Goal: Communication & Community: Answer question/provide support

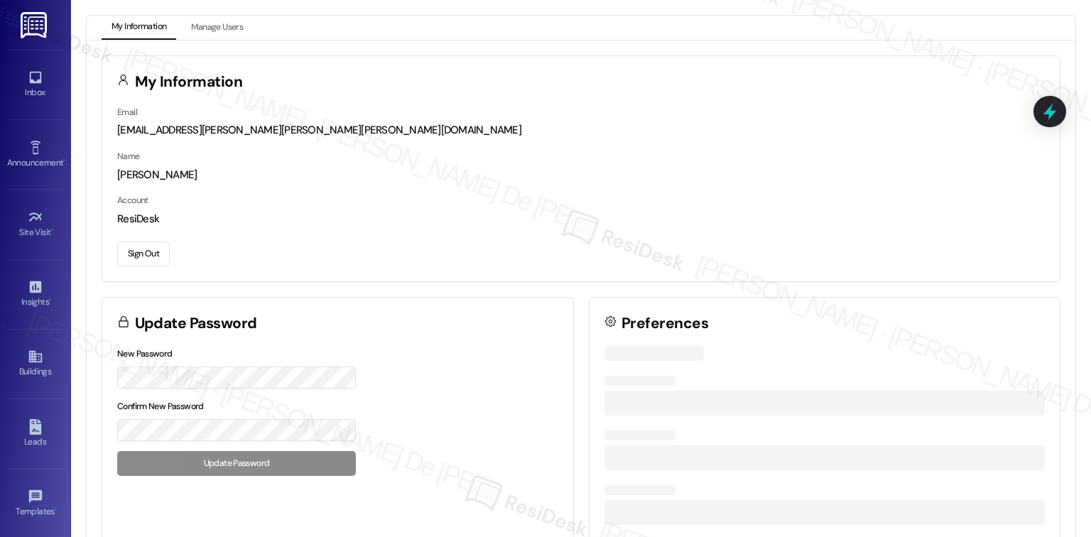
scroll to position [3794, 0]
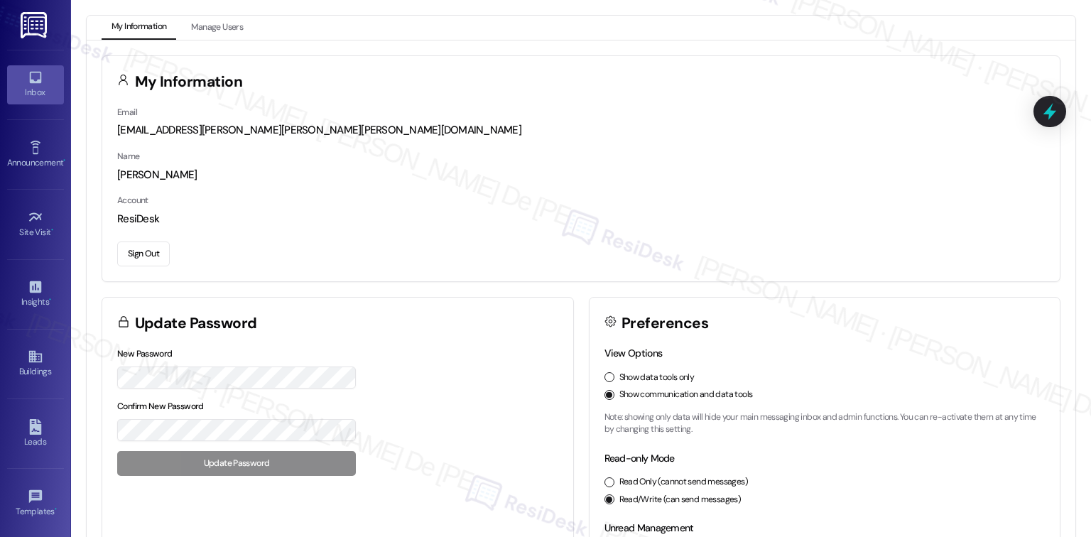
click at [41, 80] on link "Inbox" at bounding box center [35, 84] width 57 height 38
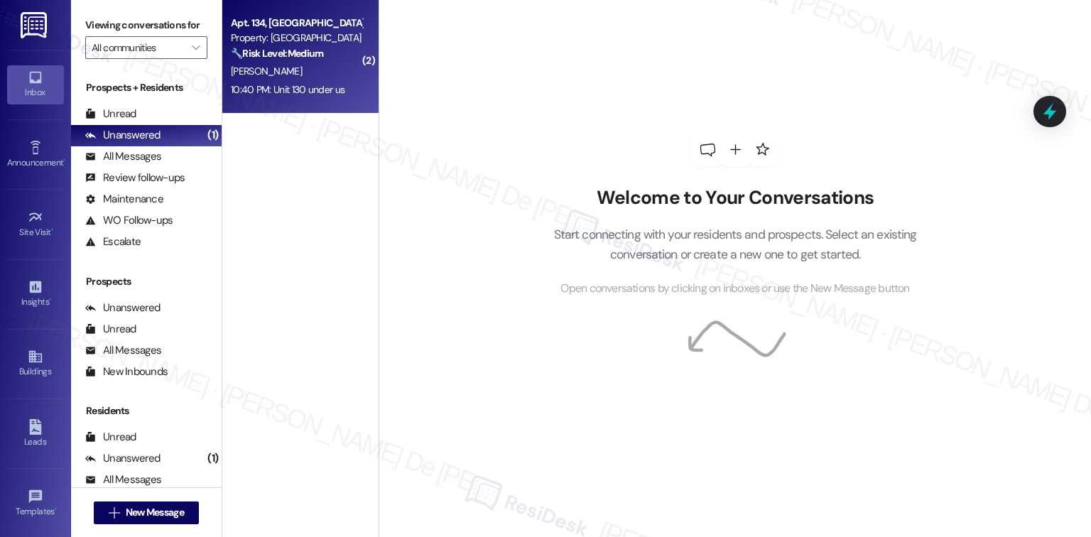
click at [296, 63] on div "[PERSON_NAME]" at bounding box center [297, 72] width 134 height 18
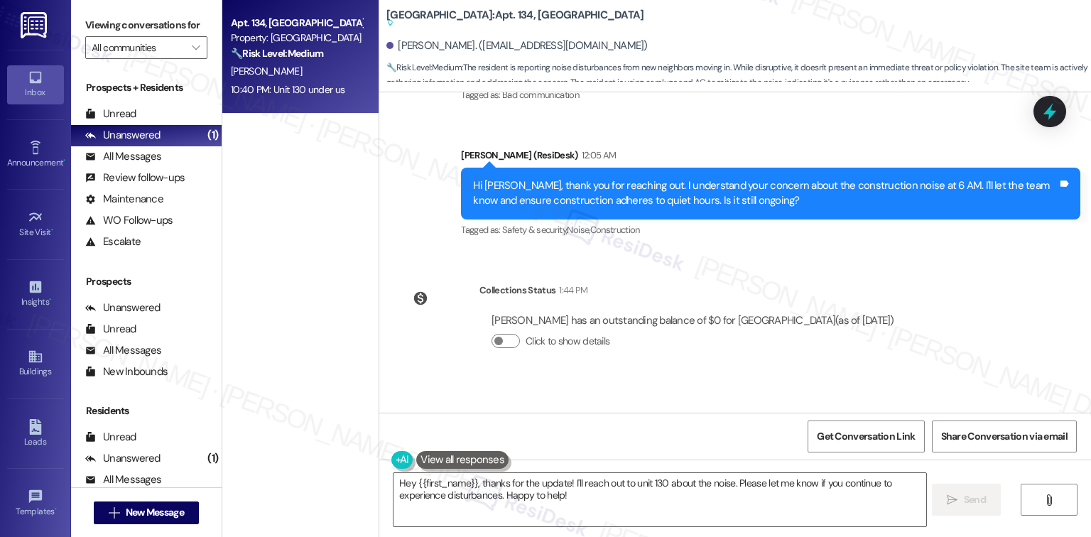
scroll to position [32330, 0]
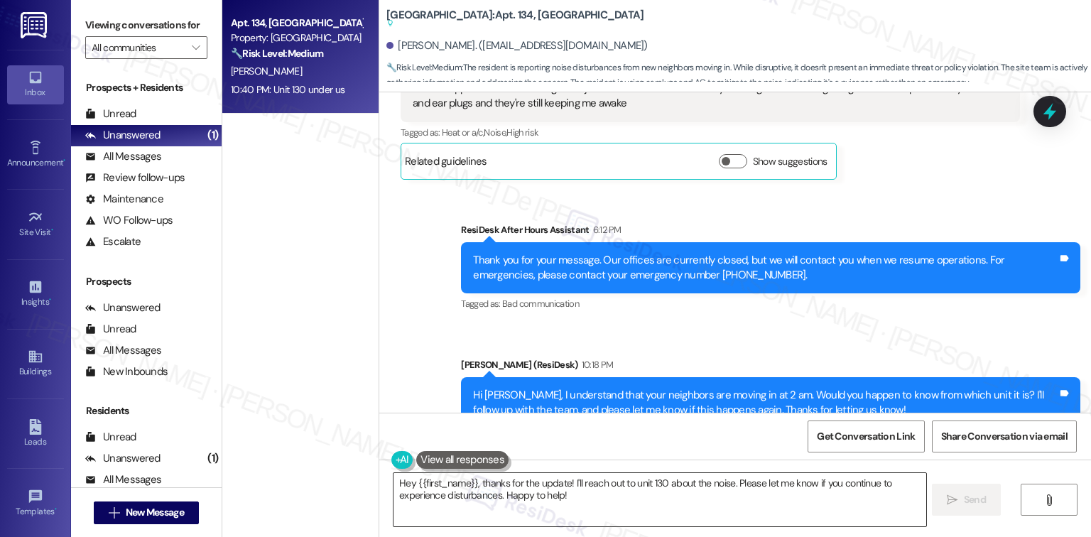
click at [589, 489] on textarea "Hey {{first_name}}, thanks for the update! I'll reach out to unit 130 about the…" at bounding box center [660, 499] width 532 height 53
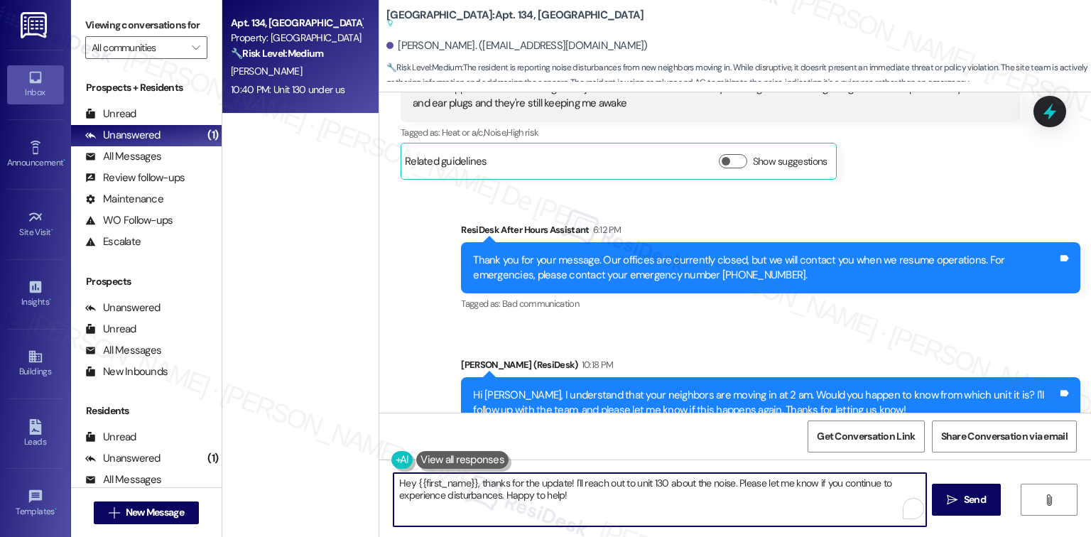
click at [578, 500] on textarea "Hey {{first_name}}, thanks for the update! I'll reach out to unit 130 about the…" at bounding box center [660, 499] width 532 height 53
click at [577, 500] on textarea "Hey {{first_name}}, thanks for the update! I'll reach out to unit 130 about the…" at bounding box center [660, 499] width 532 height 53
click at [600, 487] on textarea "Hey {{first_name}}, thanks for the update! I'll reach out to unit 130 about the…" at bounding box center [660, 499] width 532 height 53
click at [594, 499] on textarea "Hey {{first_name}}, thanks for the update! I'll reach out to unit 130 about the…" at bounding box center [660, 499] width 532 height 53
drag, startPoint x: 728, startPoint y: 483, endPoint x: 565, endPoint y: 485, distance: 162.7
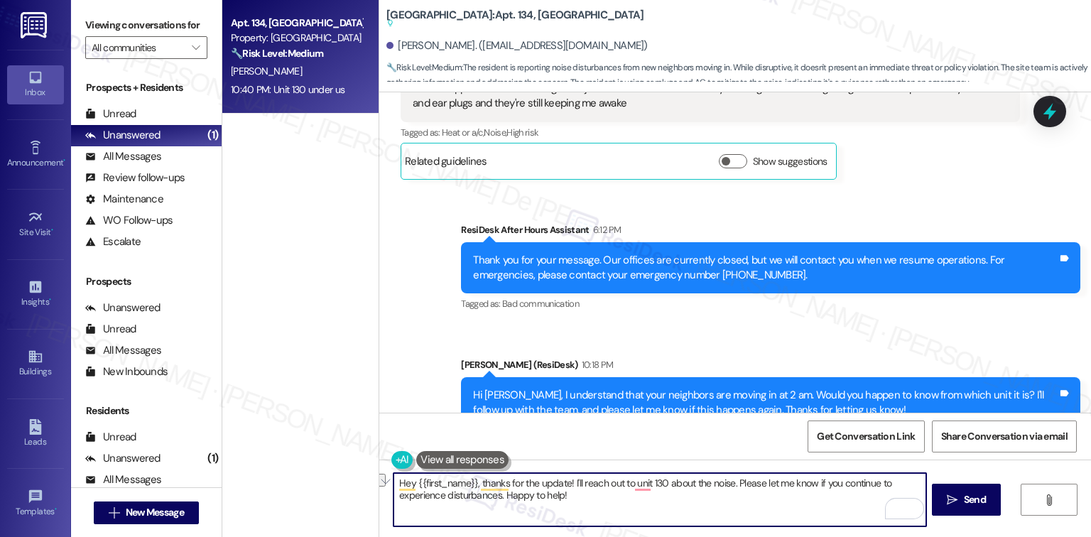
click at [565, 485] on textarea "Hey {{first_name}}, thanks for the update! I'll reach out to unit 130 about the…" at bounding box center [660, 499] width 532 height 53
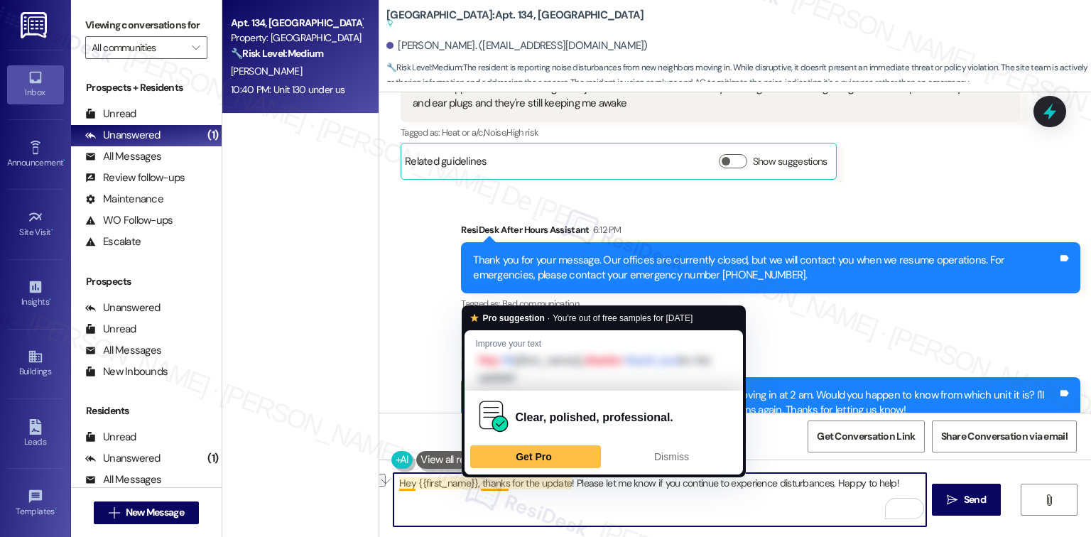
drag, startPoint x: 478, startPoint y: 483, endPoint x: 339, endPoint y: 483, distance: 139.3
click at [332, 485] on div "Apt. 134, University Place University Park & Place Property: University Park & …" at bounding box center [656, 268] width 869 height 537
click at [330, 486] on div "Apt. 134, University Place University Park & Place Property: University Park & …" at bounding box center [300, 268] width 156 height 537
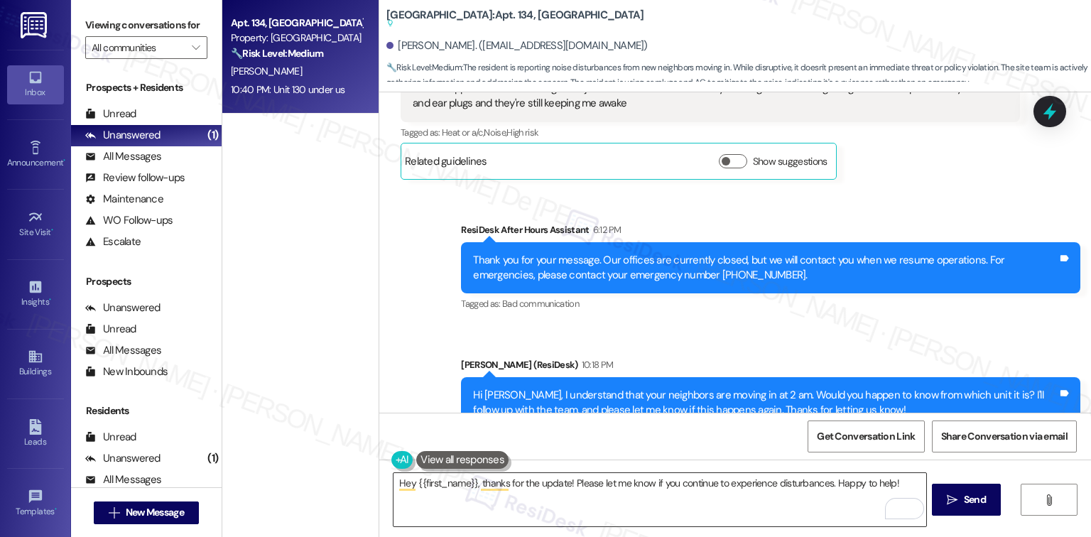
click at [487, 490] on textarea "Hey {{first_name}}, thanks for the update! Please let me know if you continue t…" at bounding box center [660, 499] width 532 height 53
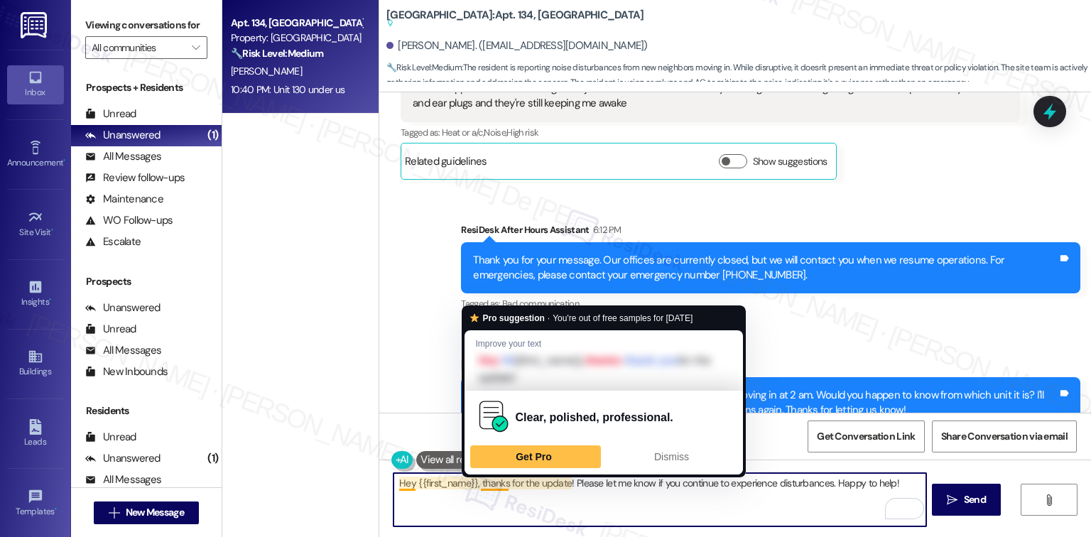
click at [477, 489] on textarea "Hey {{first_name}}, thanks for the update! Please let me know if you continue t…" at bounding box center [660, 499] width 532 height 53
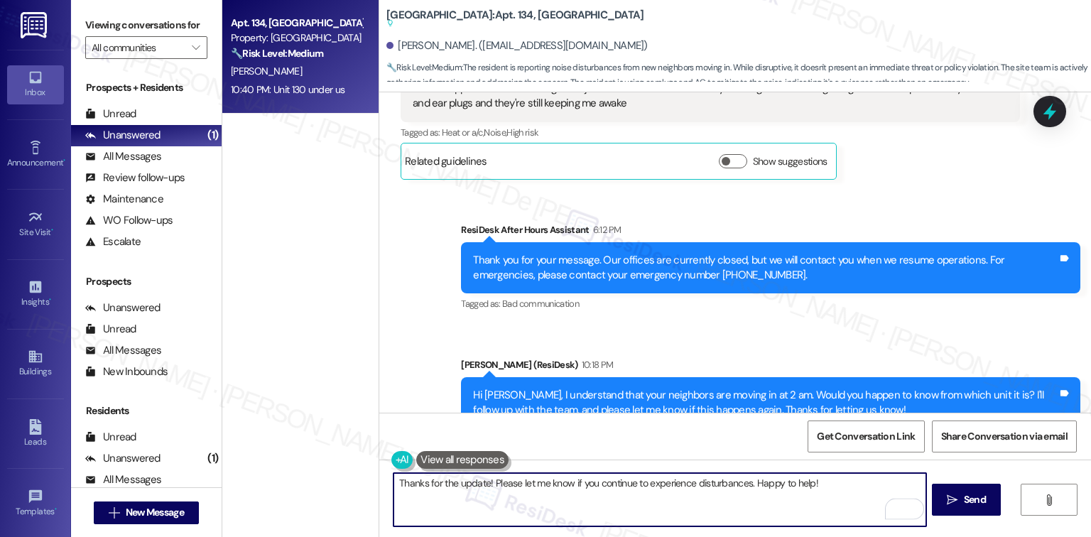
drag, startPoint x: 529, startPoint y: 492, endPoint x: 551, endPoint y: 482, distance: 24.2
click at [529, 492] on textarea "Thanks for the update! Please let me know if you continue to experience disturb…" at bounding box center [660, 499] width 532 height 53
click at [745, 483] on textarea "Thanks for the update! Please let me know if you continue to experience disturb…" at bounding box center [660, 499] width 532 height 53
drag, startPoint x: 480, startPoint y: 486, endPoint x: 506, endPoint y: 492, distance: 26.4
click at [480, 486] on textarea "Thanks for the update! Please let me know if you continue to experience disturb…" at bounding box center [660, 499] width 532 height 53
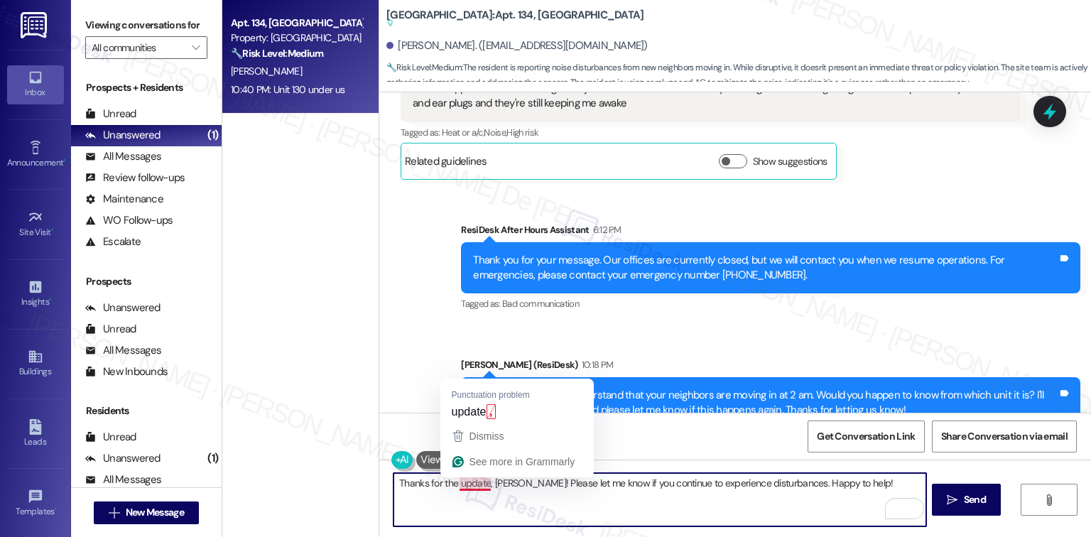
click at [465, 486] on textarea "Thanks for the update, Caila! Please let me know if you continue to experience …" at bounding box center [660, 499] width 532 height 53
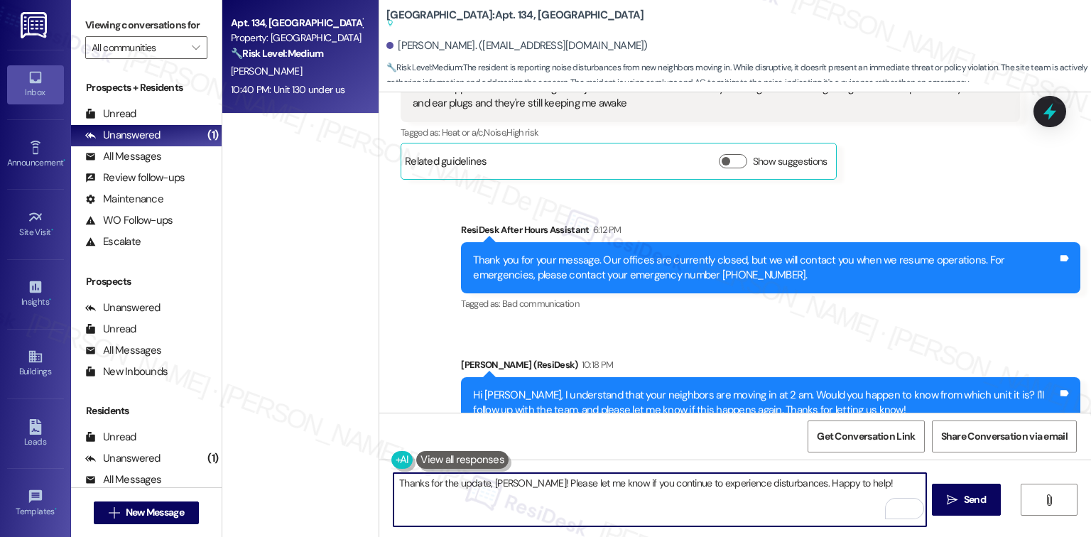
click at [836, 482] on textarea "Thanks for the update, Caila! Please let me know if you continue to experience …" at bounding box center [660, 499] width 532 height 53
type textarea "Thanks for the update, Caila! Please let me know if you continue to experience …"
click at [966, 499] on span "Send" at bounding box center [975, 499] width 22 height 15
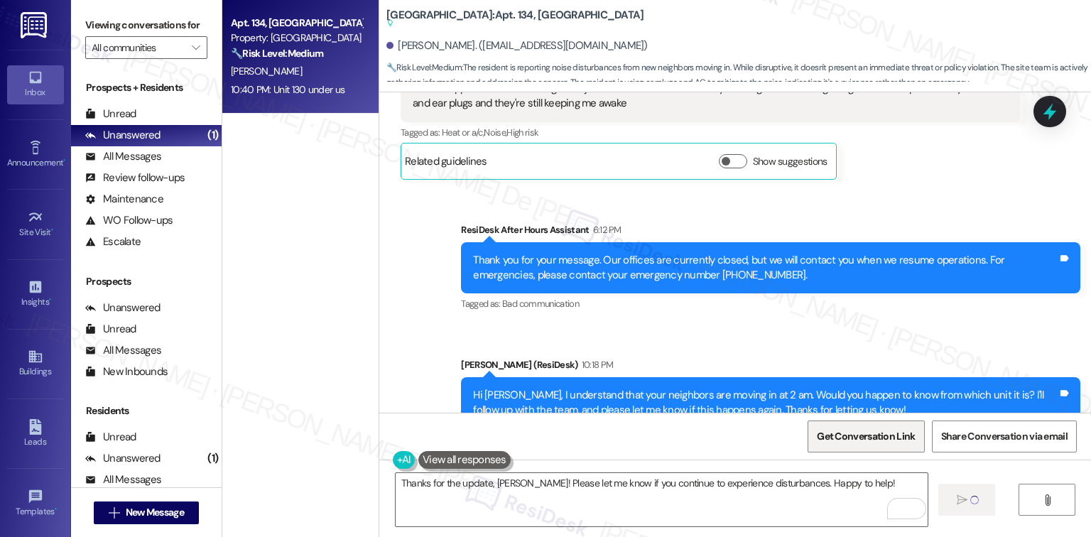
click at [880, 446] on span "Get Conversation Link" at bounding box center [866, 436] width 104 height 31
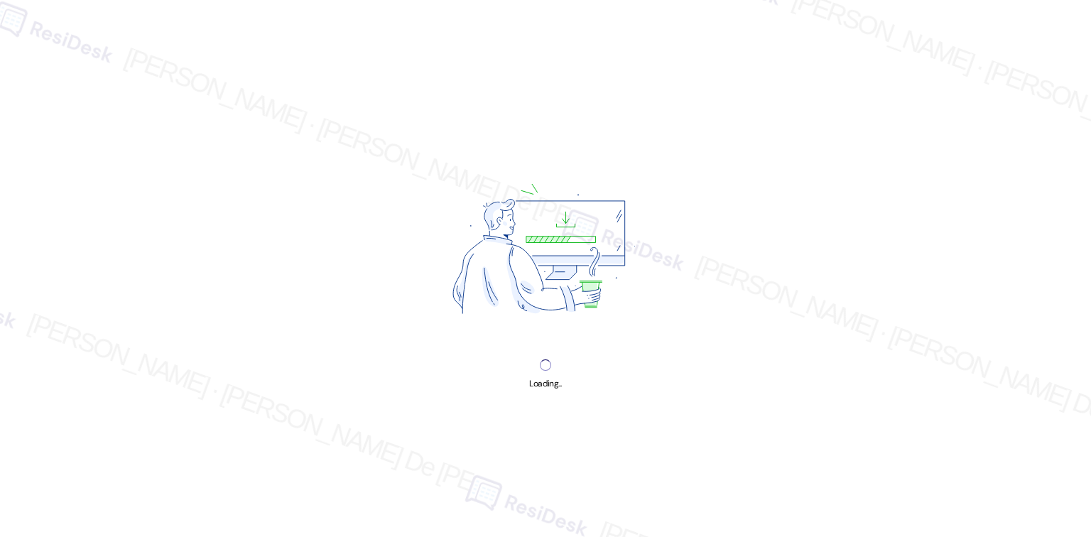
scroll to position [3794, 0]
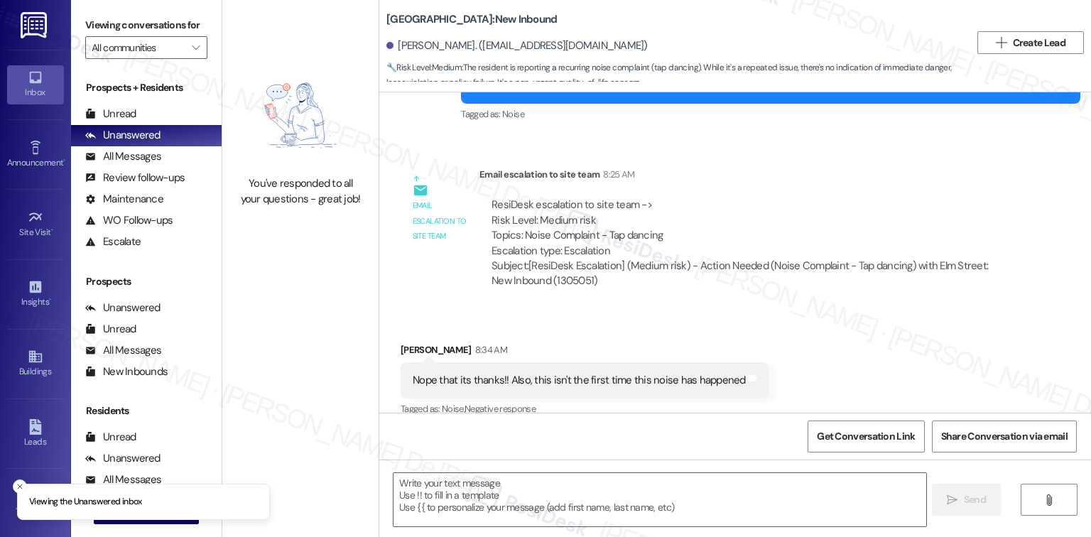
scroll to position [2787, 0]
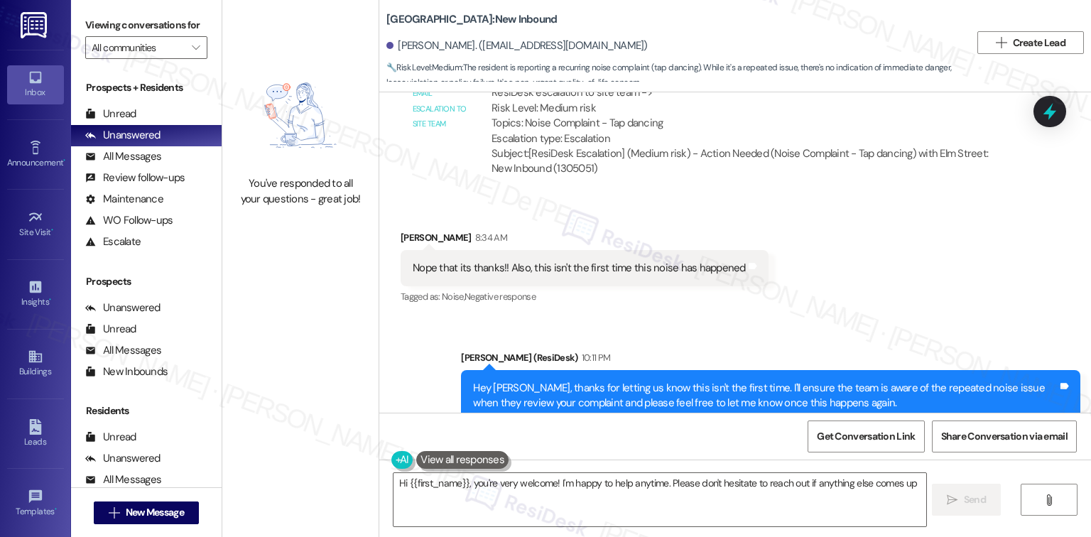
type textarea "Hi {{first_name}}, you're very welcome! I'm happy to help anytime. Please don't…"
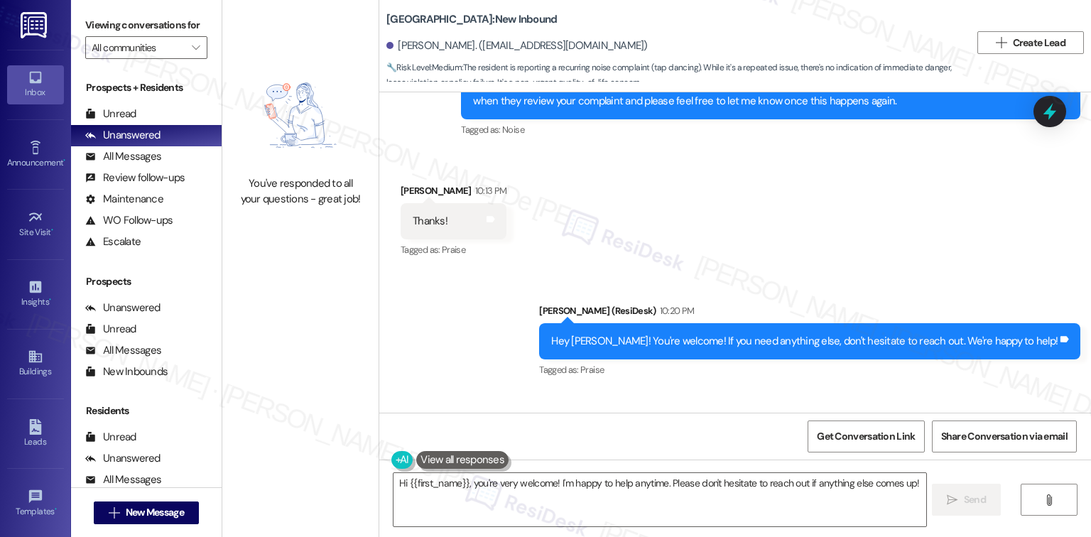
scroll to position [3181, 0]
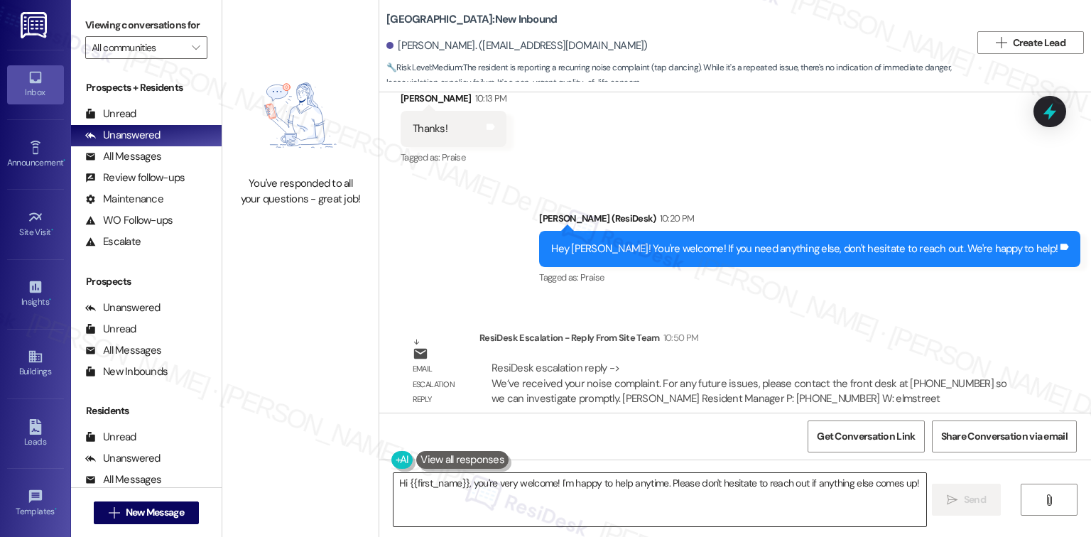
click at [514, 506] on textarea "Hi {{first_name}}, you're very welcome! I'm happy to help anytime. Please don't…" at bounding box center [660, 499] width 532 height 53
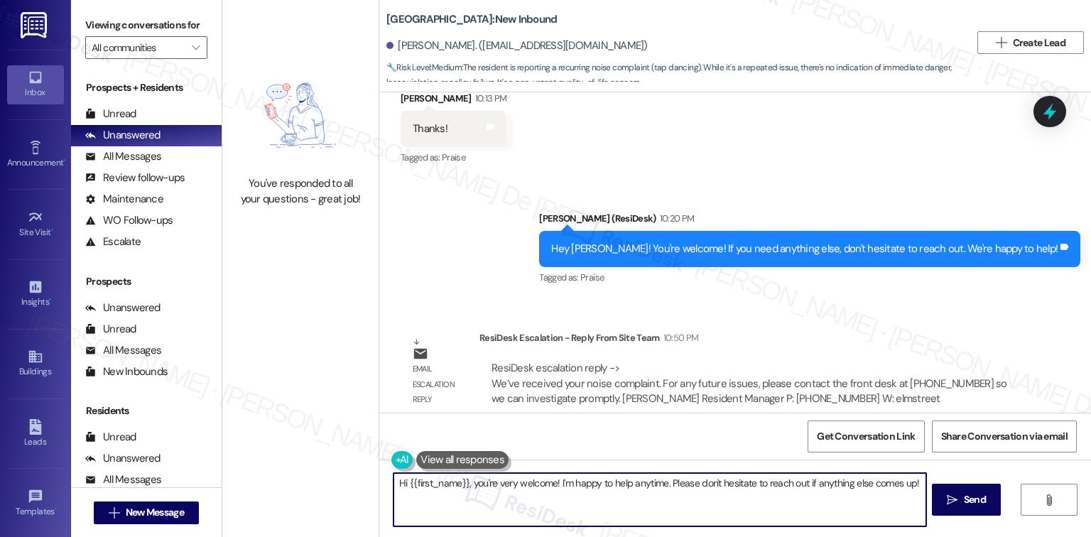
drag, startPoint x: 482, startPoint y: 509, endPoint x: 403, endPoint y: 493, distance: 80.4
click at [403, 493] on textarea "Hi {{first_name}}, you're very welcome! I'm happy to help anytime. Please don't…" at bounding box center [660, 499] width 532 height 53
drag, startPoint x: 920, startPoint y: 484, endPoint x: 378, endPoint y: 476, distance: 542.2
click at [386, 476] on div "Hi {{first_name}}, you're very welcome! I'm happy to help anytime. Please don't…" at bounding box center [653, 500] width 534 height 55
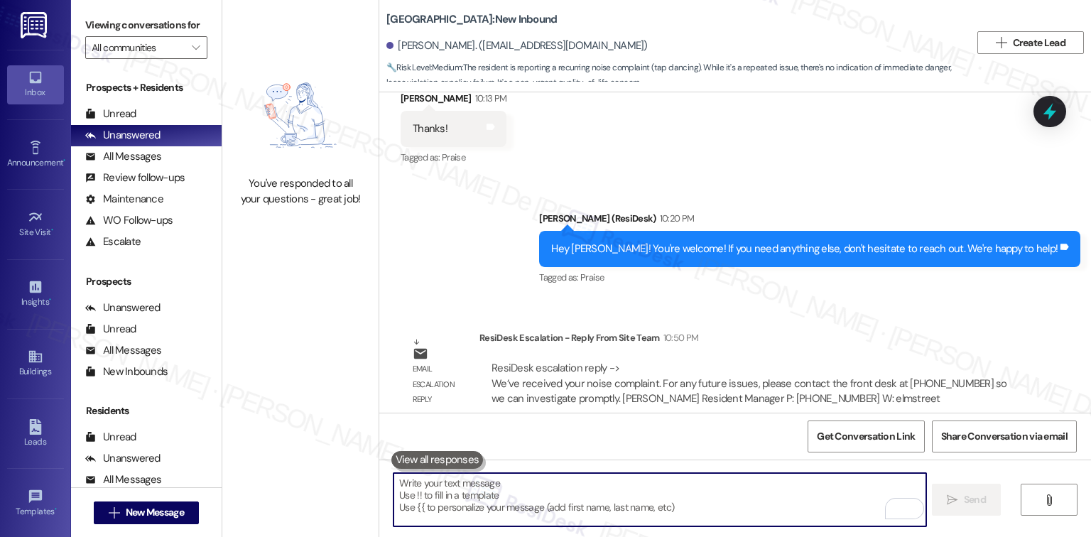
click at [510, 500] on textarea "To enrich screen reader interactions, please activate Accessibility in Grammarl…" at bounding box center [660, 499] width 532 height 53
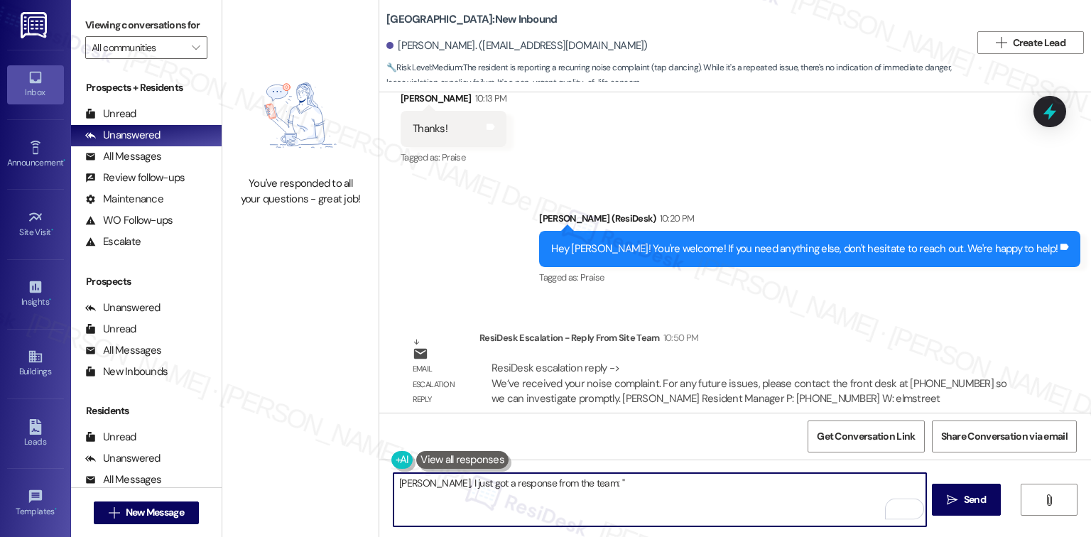
paste textarea "We've received your noise complaint. For any future issues, please contact the …"
type textarea "[PERSON_NAME], I just got a response from the team: "We've received your noise …"
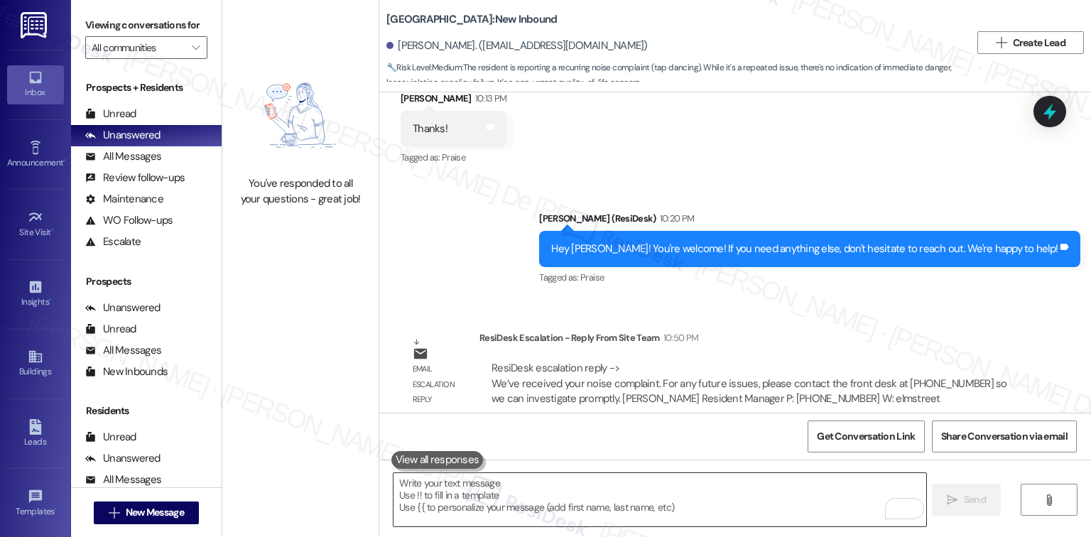
click at [547, 497] on textarea "To enrich screen reader interactions, please activate Accessibility in Grammarl…" at bounding box center [660, 499] width 532 height 53
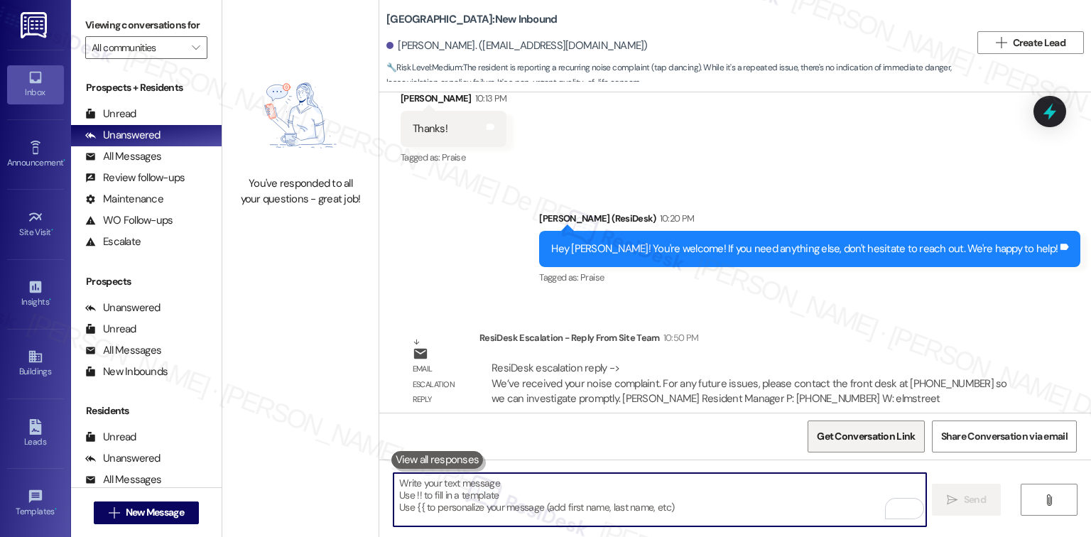
click at [850, 435] on span "Get Conversation Link" at bounding box center [866, 436] width 98 height 15
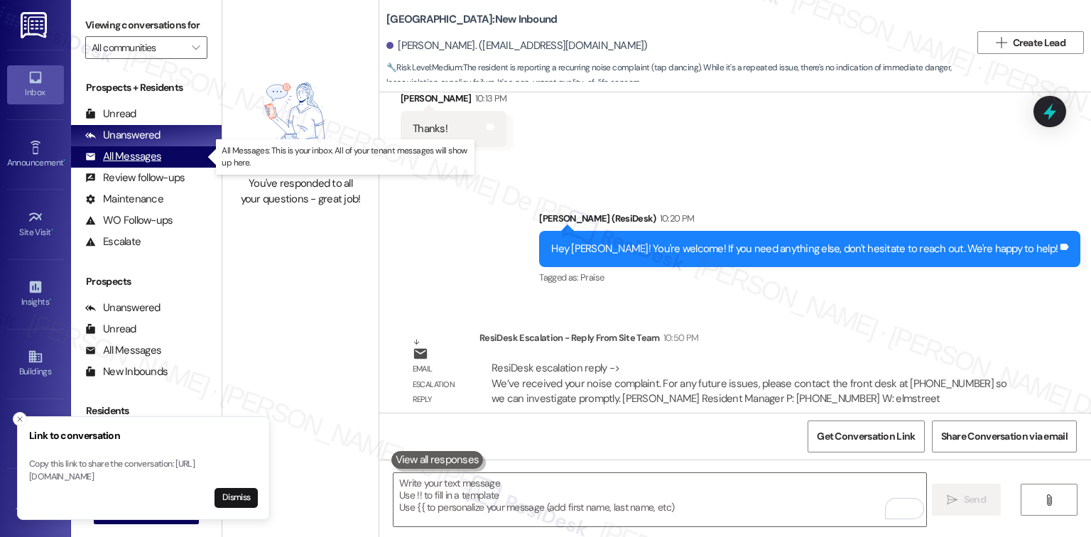
click at [140, 156] on div "All Messages" at bounding box center [123, 156] width 76 height 15
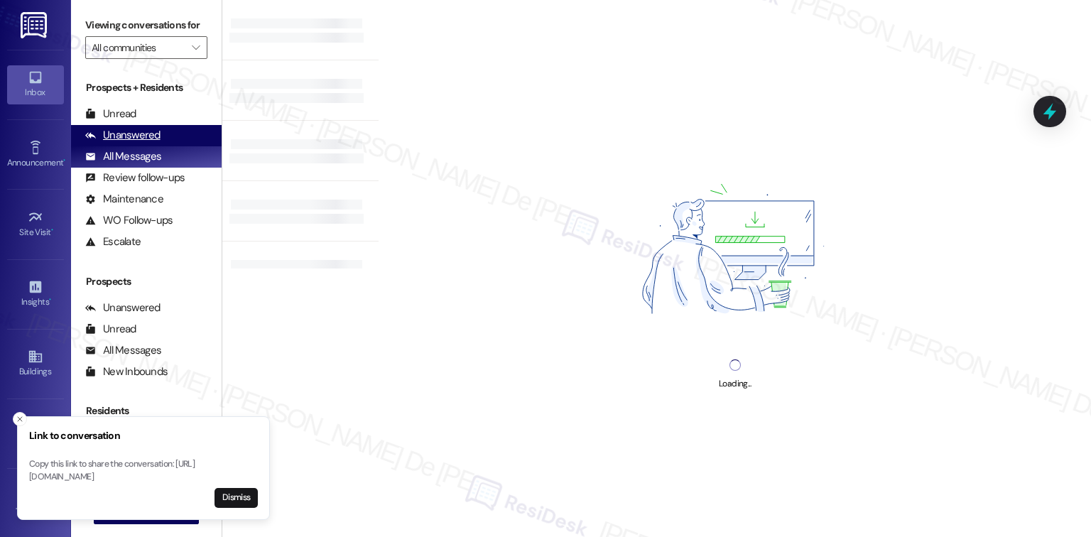
click at [136, 133] on div "Unanswered" at bounding box center [122, 135] width 75 height 15
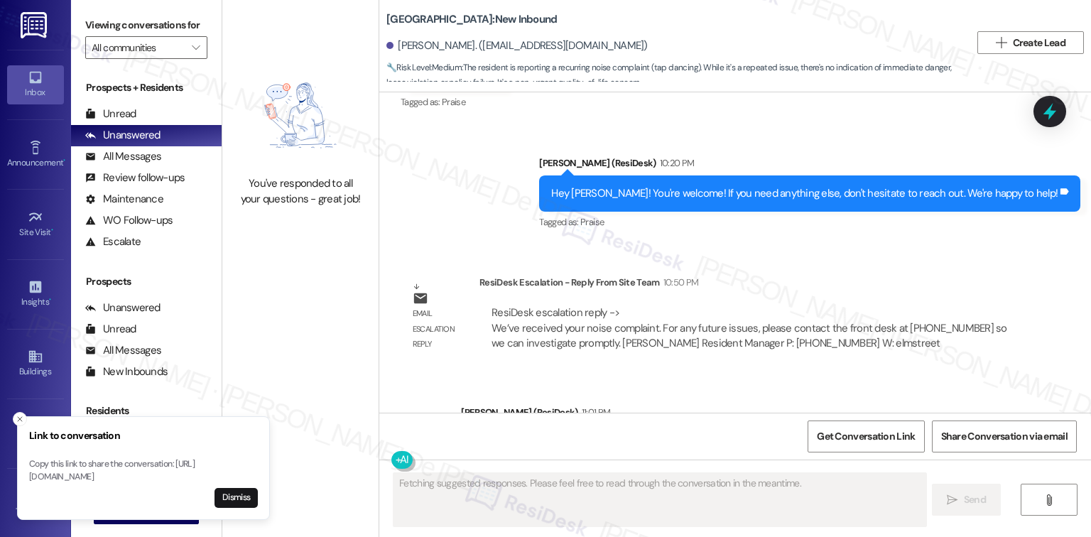
scroll to position [3317, 0]
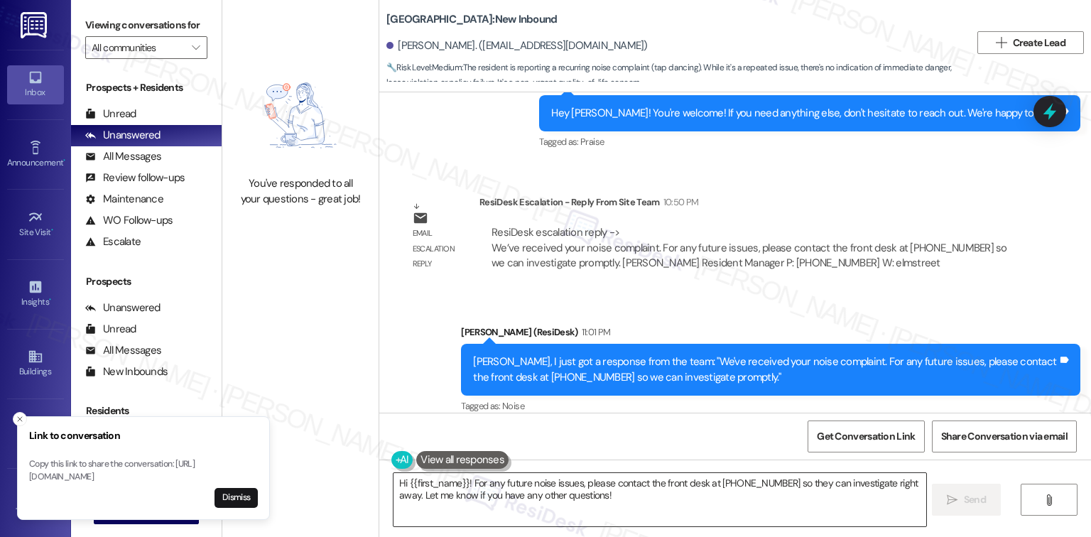
click at [567, 496] on textarea "Hi {{first_name}}! For any future noise issues, please contact the front desk a…" at bounding box center [660, 499] width 532 height 53
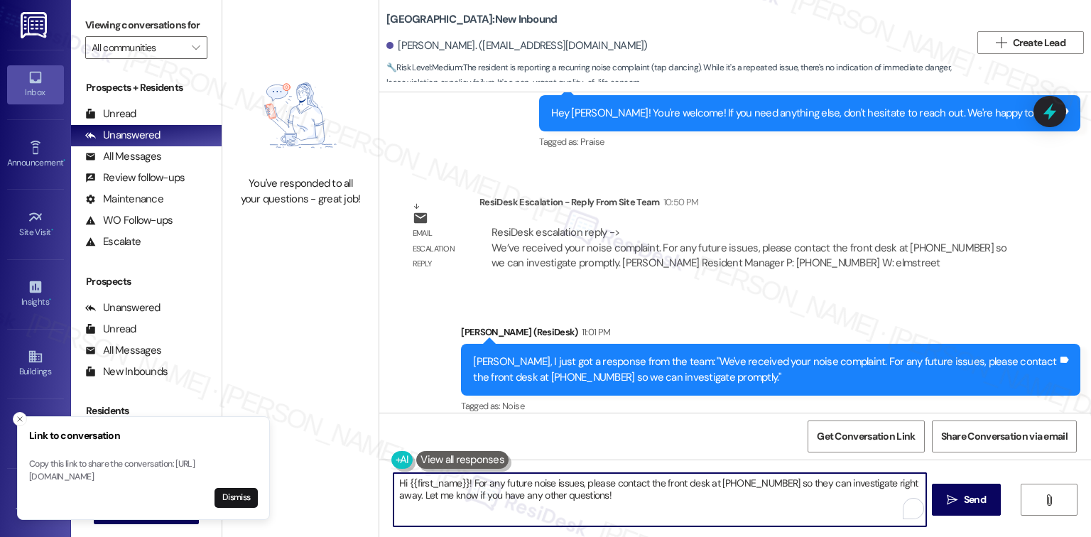
paste textarea "Please let me know if there’s anything more I can do for you."
type textarea "Hi {{first_name}}! For any future noise issues, please contact the front desk a…"
click at [579, 498] on textarea "Hi {{first_name}}! For any future noise issues, please contact the front desk a…" at bounding box center [660, 499] width 532 height 53
type textarea "questionPlease"
click at [579, 498] on textarea "Hi {{first_name}}! For any future noise issues, please contact the front desk a…" at bounding box center [660, 499] width 532 height 53
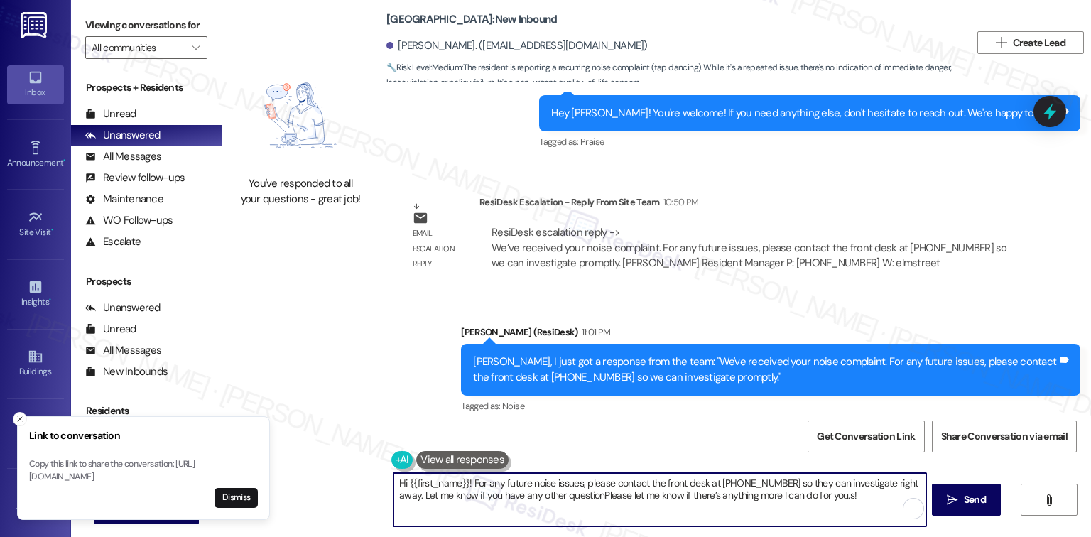
click at [579, 498] on textarea "Hi {{first_name}}! For any future noise issues, please contact the front desk a…" at bounding box center [660, 499] width 532 height 53
paste textarea "Please let me know if there’s anything more I can do for you."
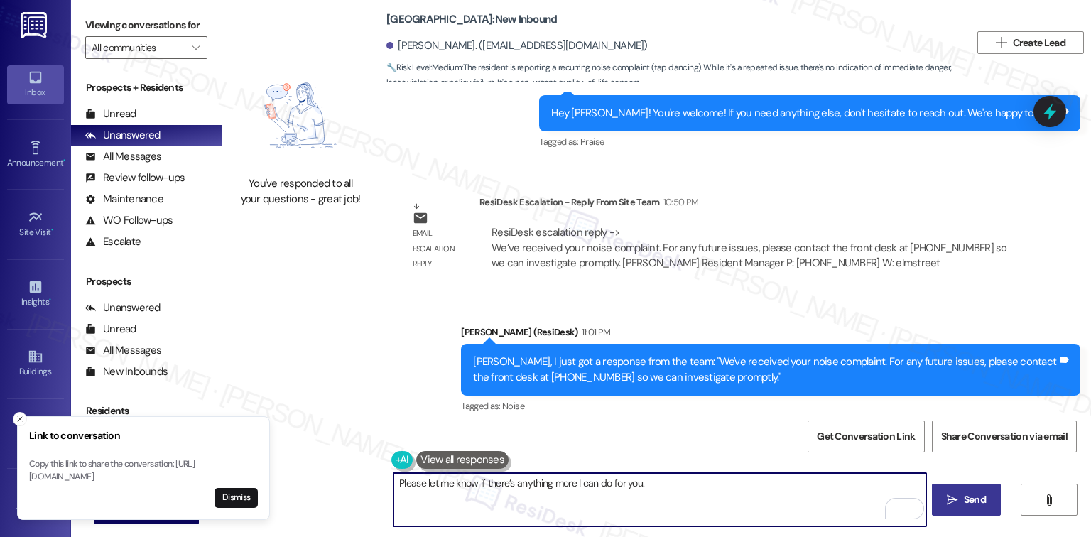
type textarea "Please let me know if there’s anything more I can do for you."
click at [965, 492] on span "Send" at bounding box center [975, 499] width 22 height 15
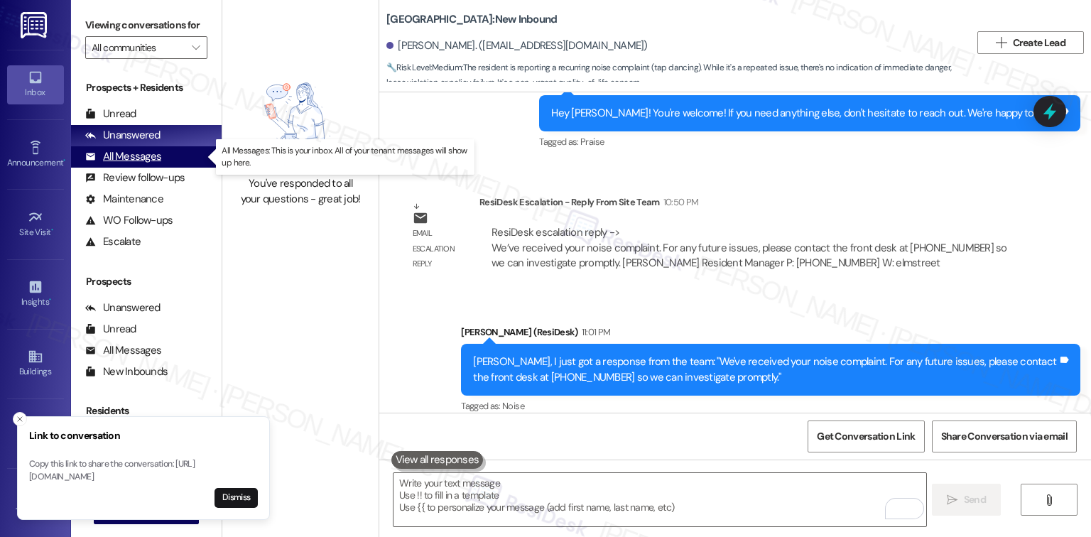
click at [138, 163] on div "All Messages" at bounding box center [123, 156] width 76 height 15
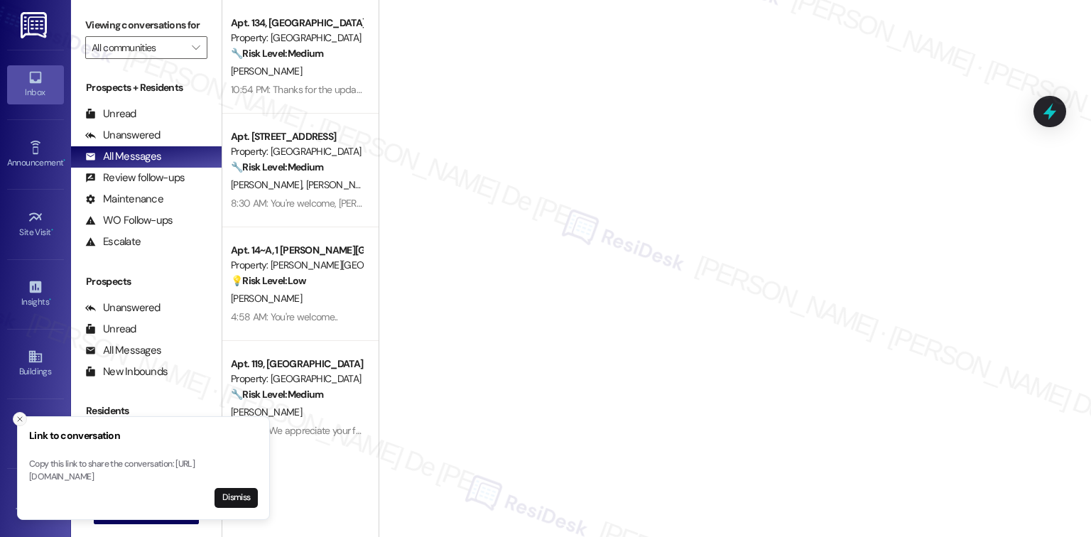
click at [17, 412] on button "Close toast" at bounding box center [20, 419] width 14 height 14
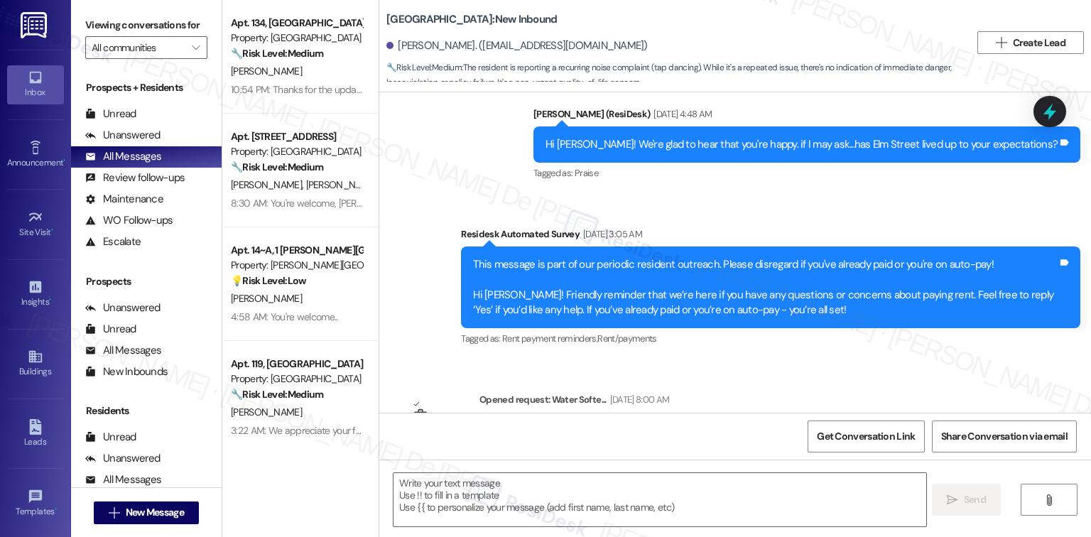
type textarea "Fetching suggested responses. Please feel free to read through the conversation…"
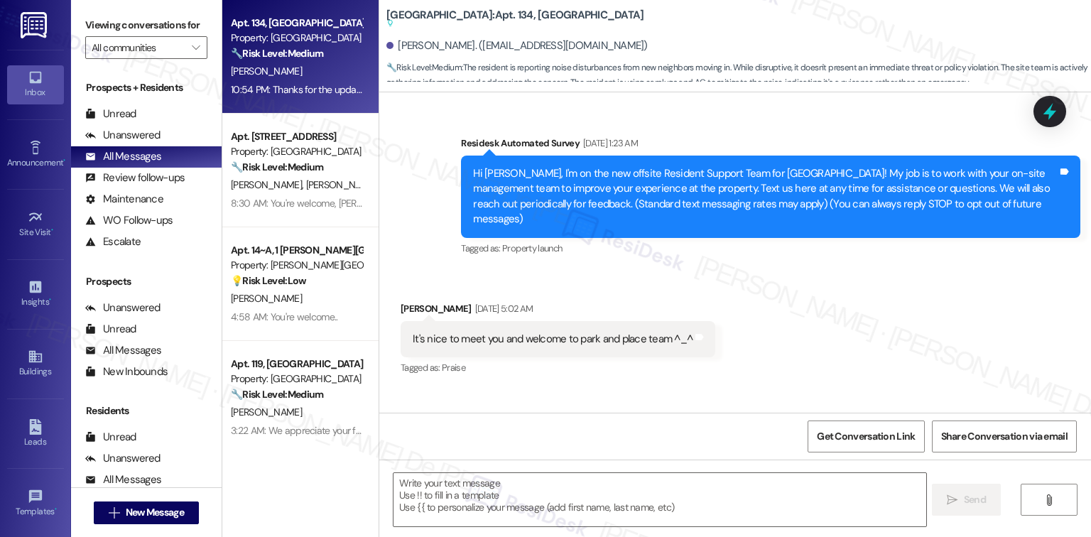
scroll to position [32450, 0]
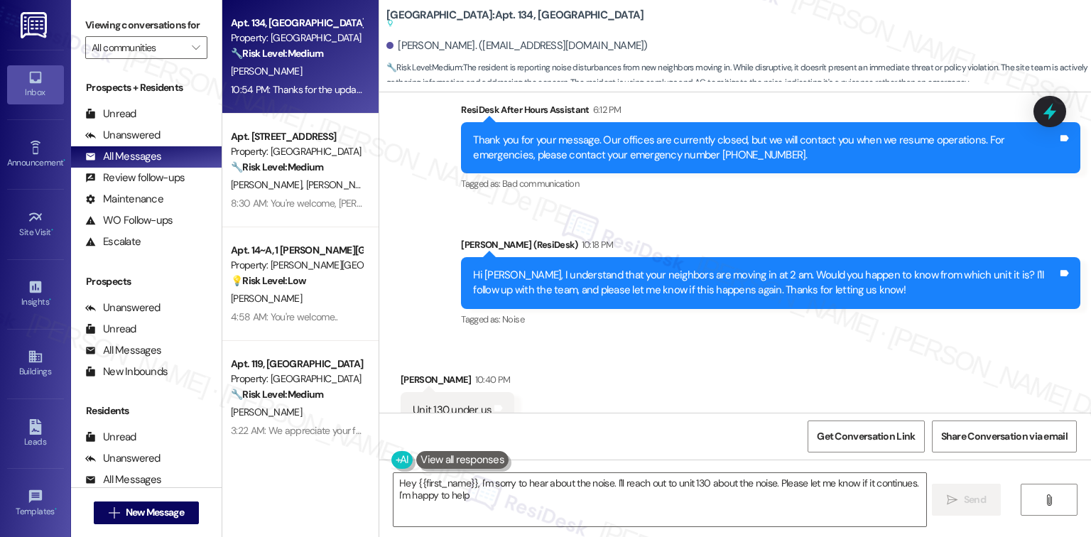
type textarea "Hey {{first_name}}, I'm sorry to hear about the noise. I'll reach out to unit 1…"
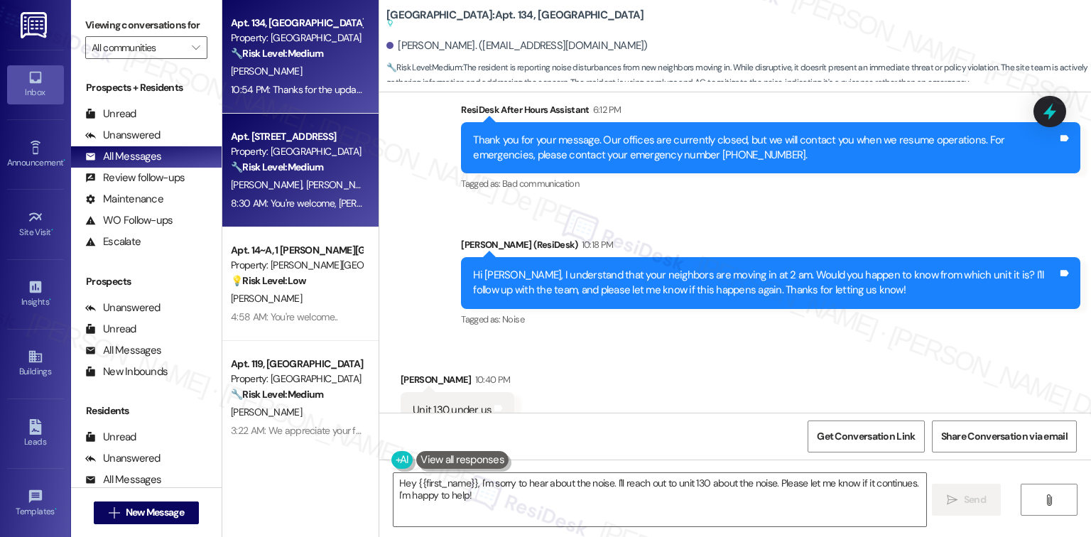
click at [325, 217] on div "Apt. 101, 1 Indigo Place Property: Indigo Place 🔧 Risk Level: Medium The reside…" at bounding box center [300, 171] width 156 height 114
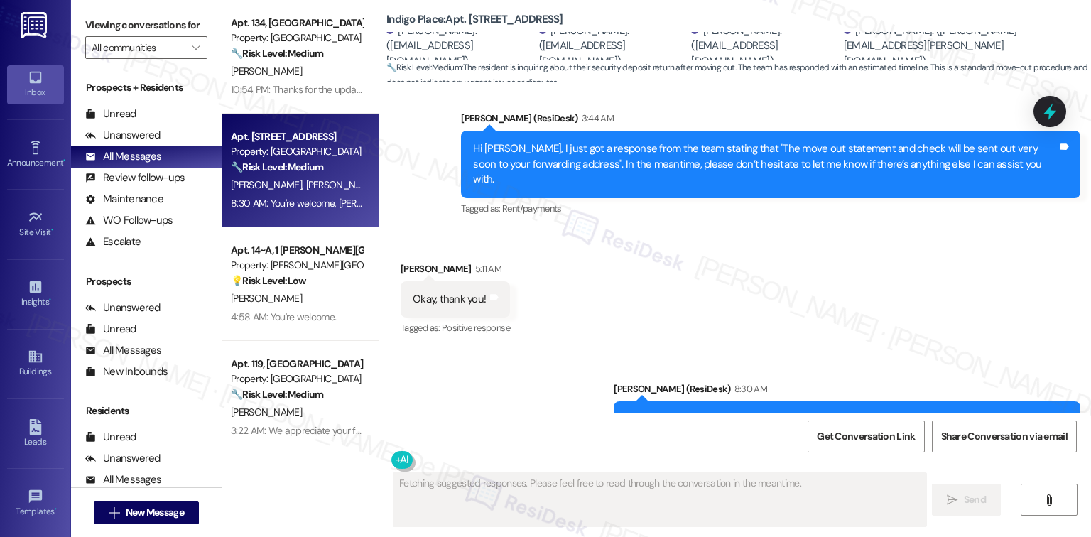
scroll to position [4469, 0]
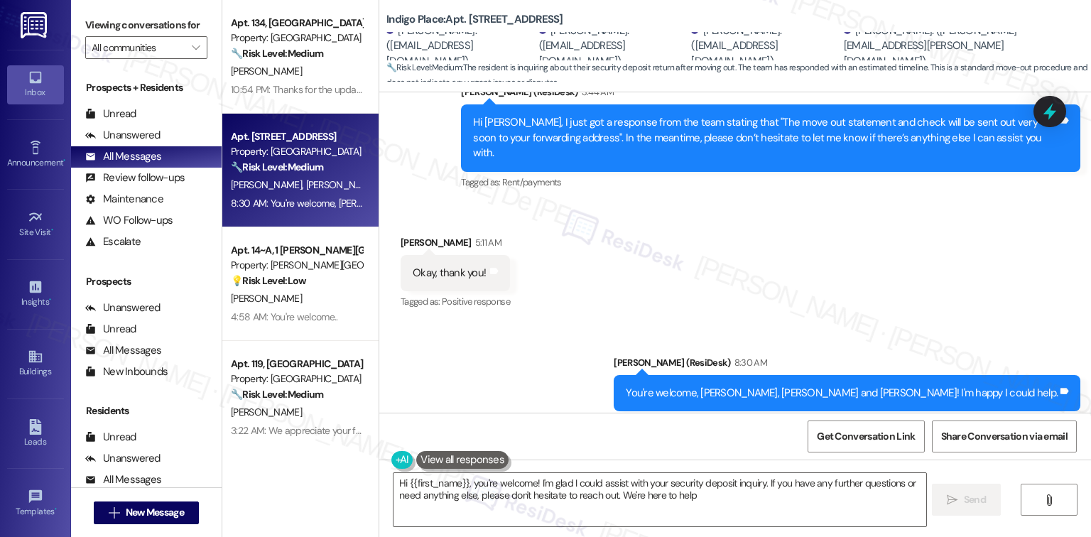
type textarea "Hi {{first_name}}, you're welcome! I'm glad I could assist with your security d…"
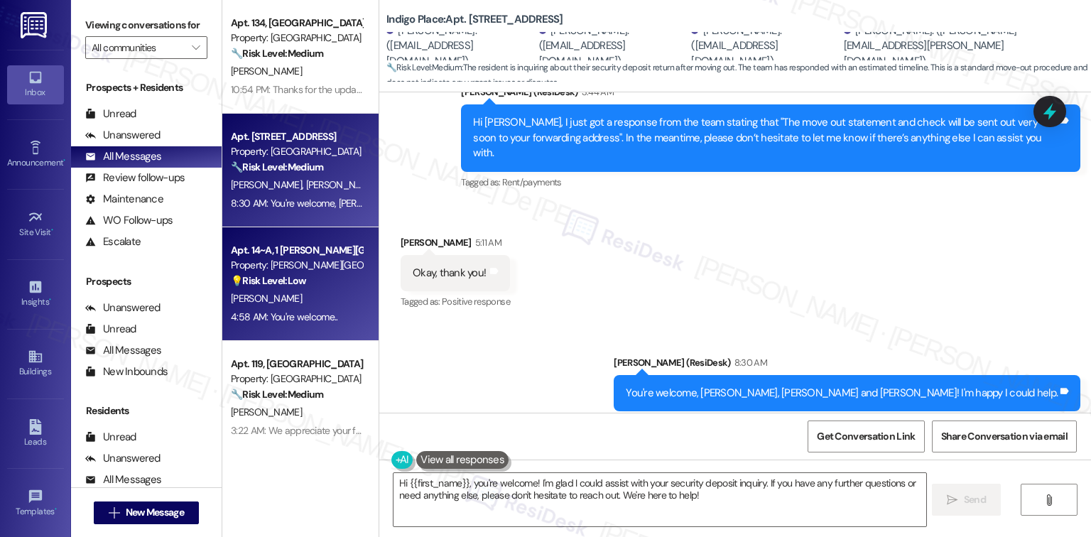
click at [290, 304] on div "L. Schmitz" at bounding box center [297, 299] width 134 height 18
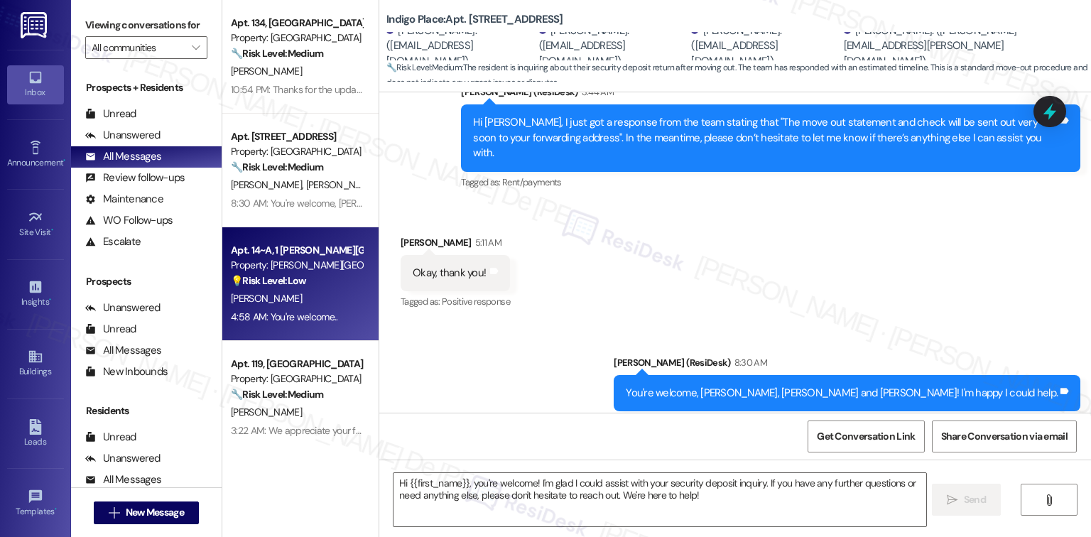
type textarea "Fetching suggested responses. Please feel free to read through the conversation…"
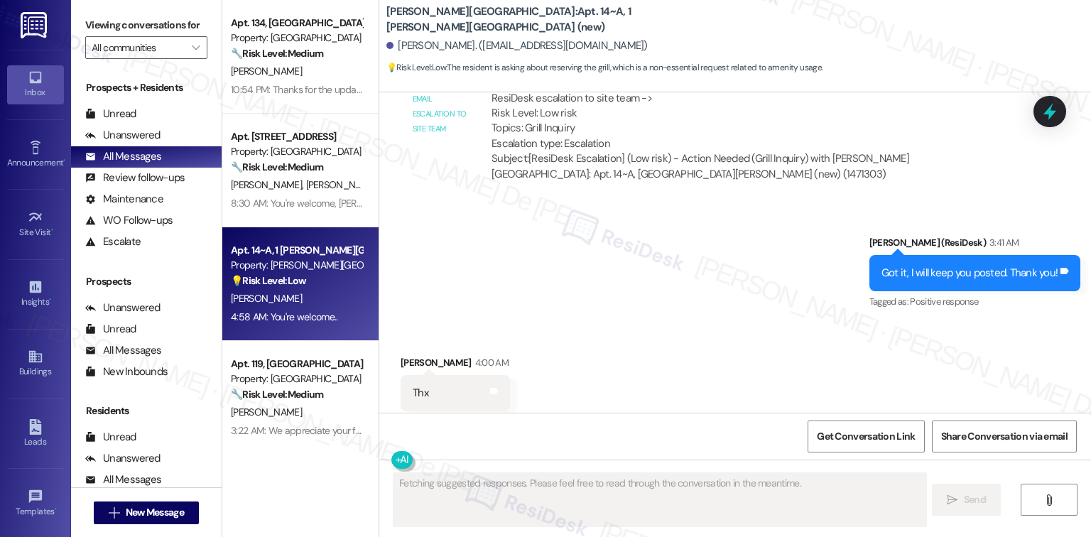
scroll to position [1972, 0]
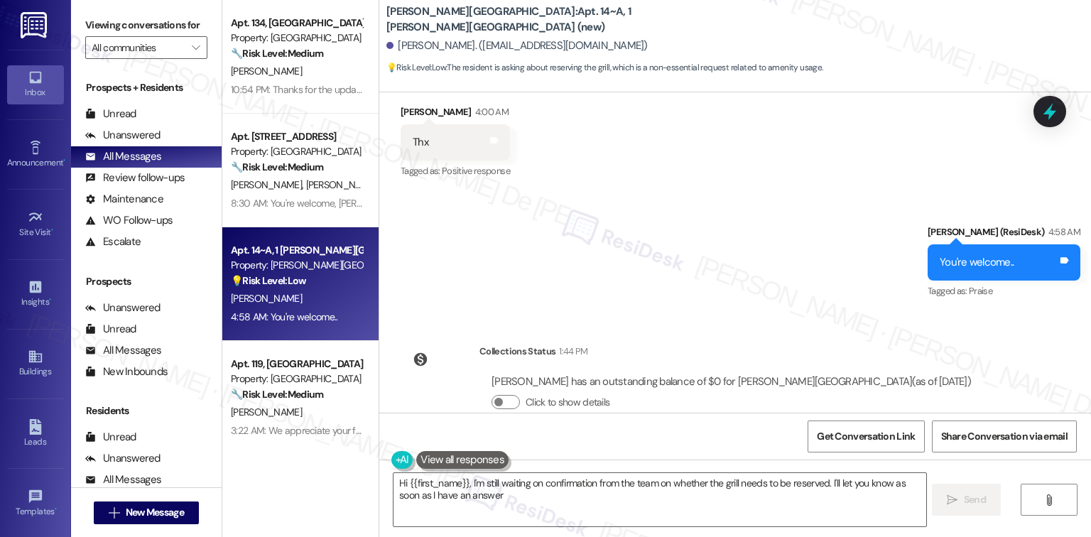
type textarea "Hi {{first_name}}, I'm still waiting on confirmation from the team on whether t…"
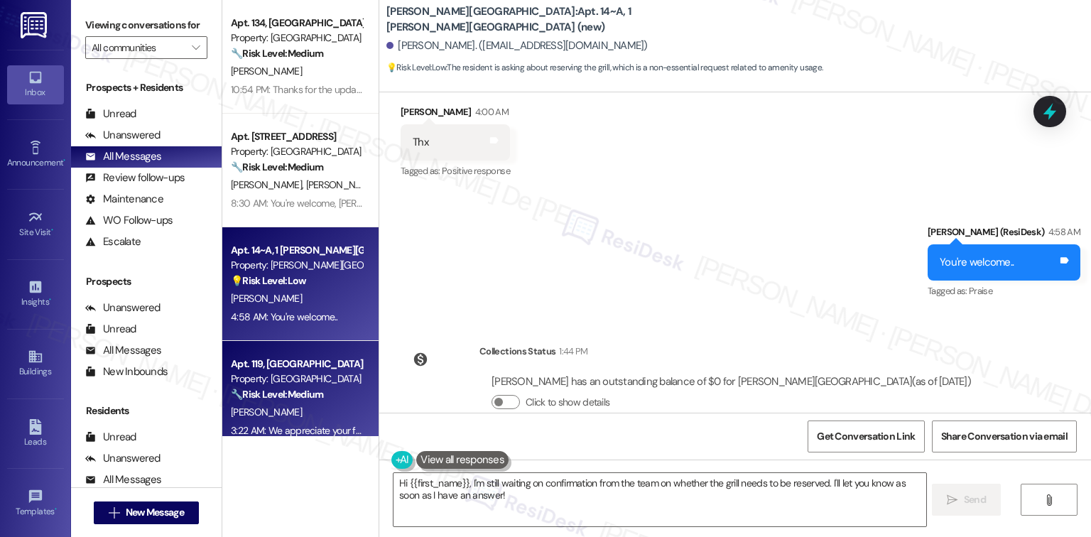
click at [294, 384] on div "Property: [GEOGRAPHIC_DATA]" at bounding box center [296, 379] width 131 height 15
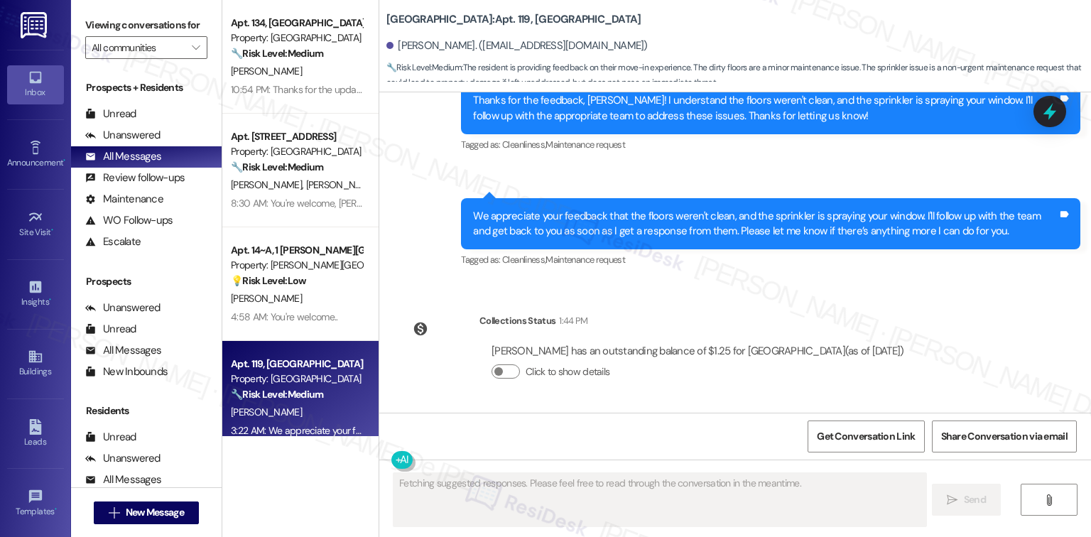
scroll to position [750, 0]
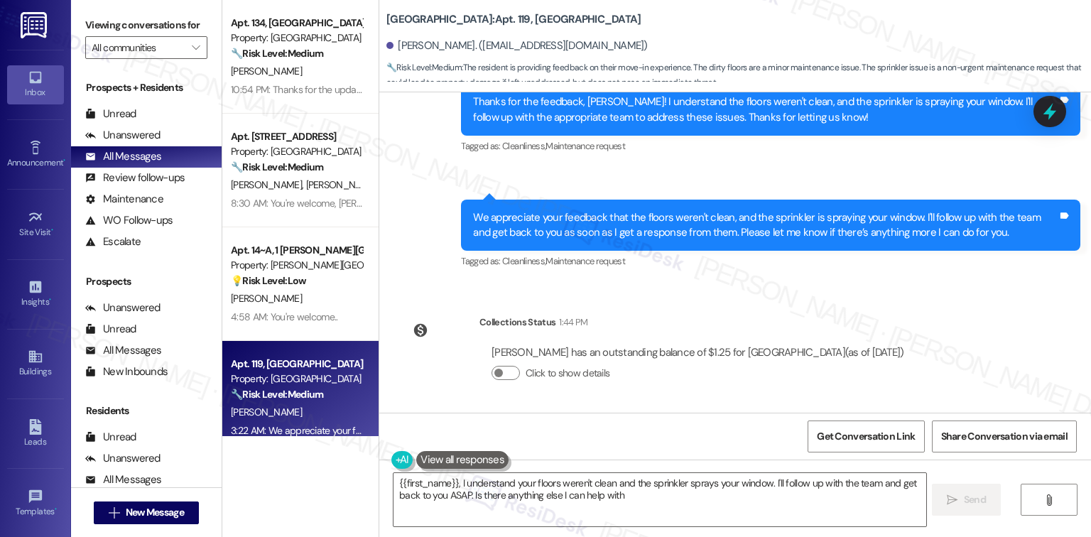
type textarea "{{first_name}}, I understand your floors weren't clean and the sprinkler sprays…"
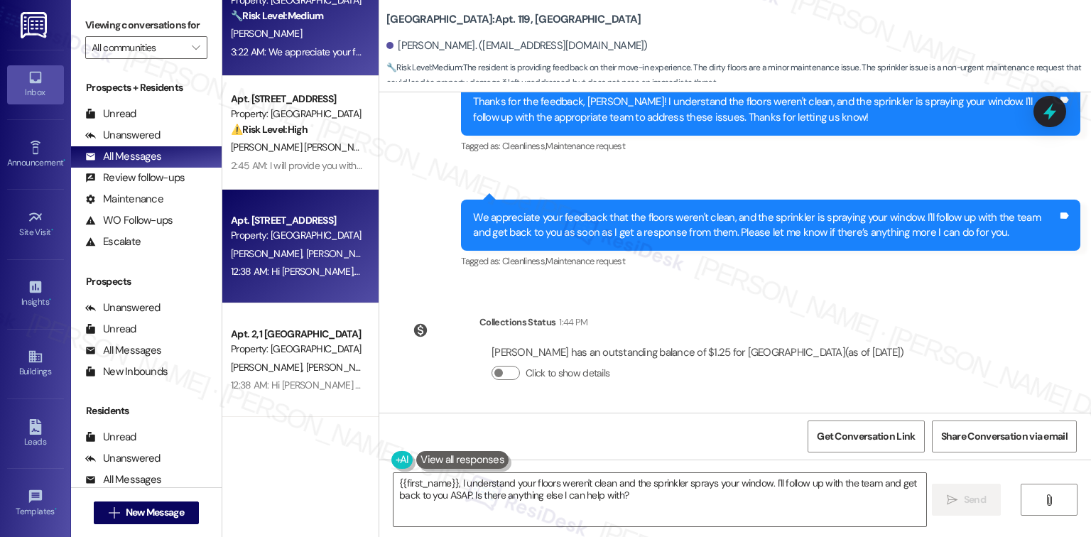
click at [306, 258] on span "E. Blom" at bounding box center [343, 253] width 75 height 13
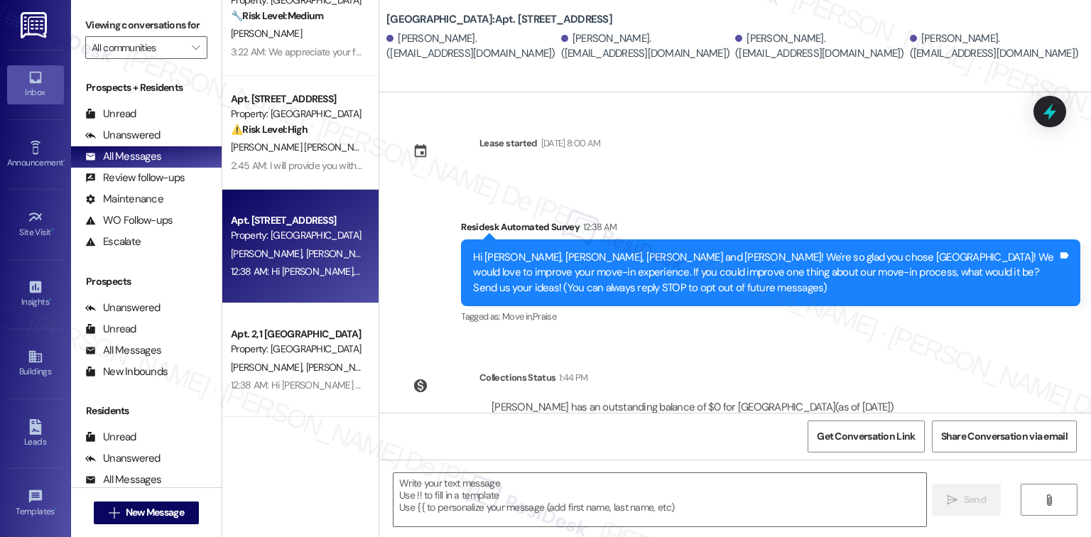
type textarea "Fetching suggested responses. Please feel free to read through the conversation…"
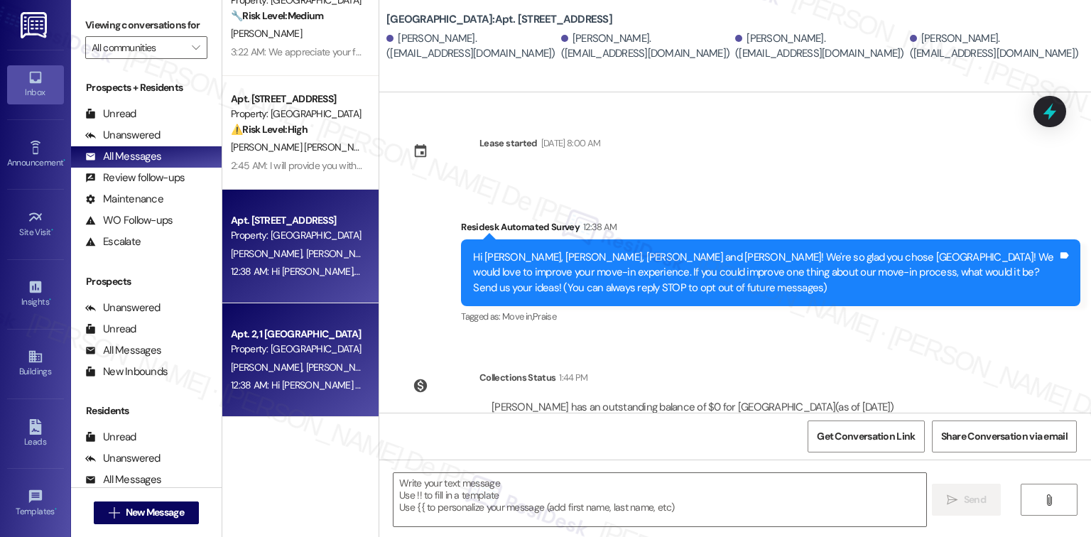
click at [322, 344] on div "Property: Alder Park" at bounding box center [296, 349] width 131 height 15
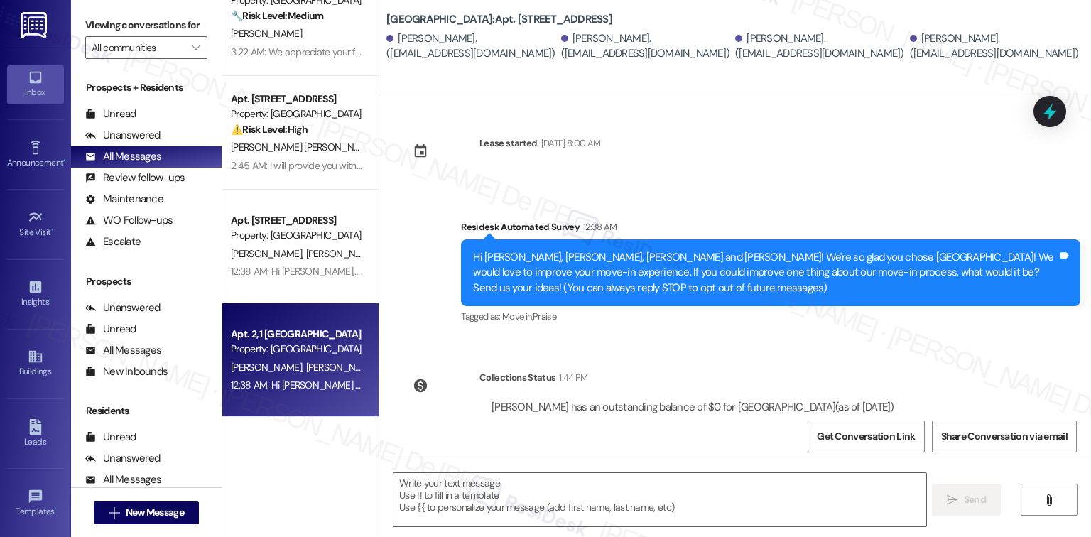
type textarea "Fetching suggested responses. Please feel free to read through the conversation…"
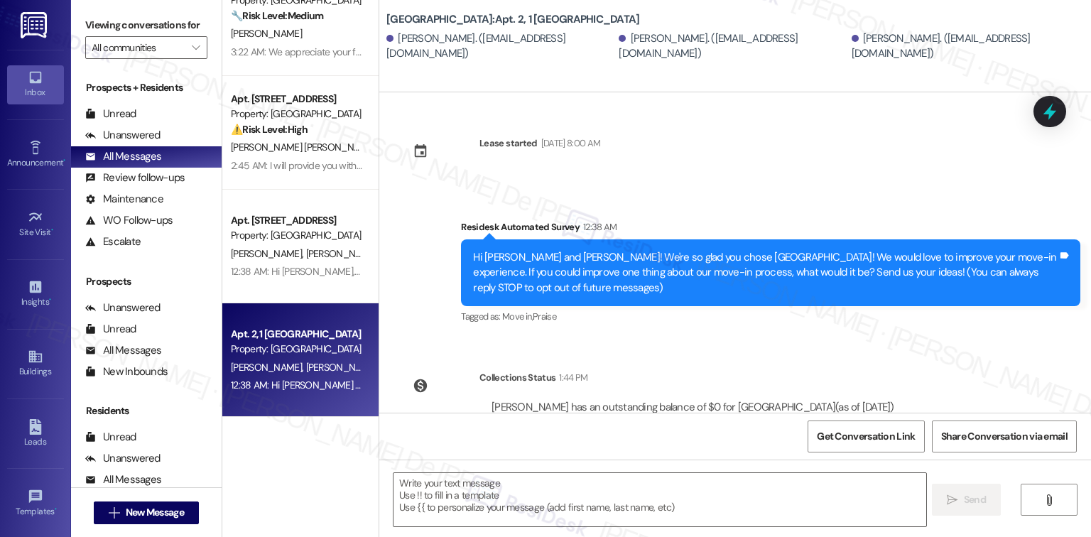
type textarea "Fetching suggested responses. Please feel free to read through the conversation…"
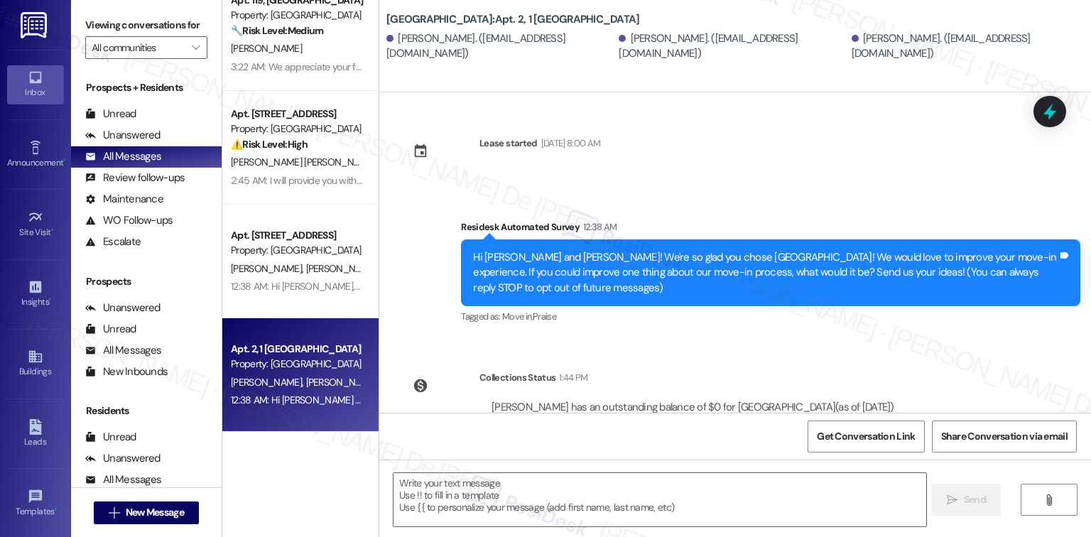
scroll to position [0, 0]
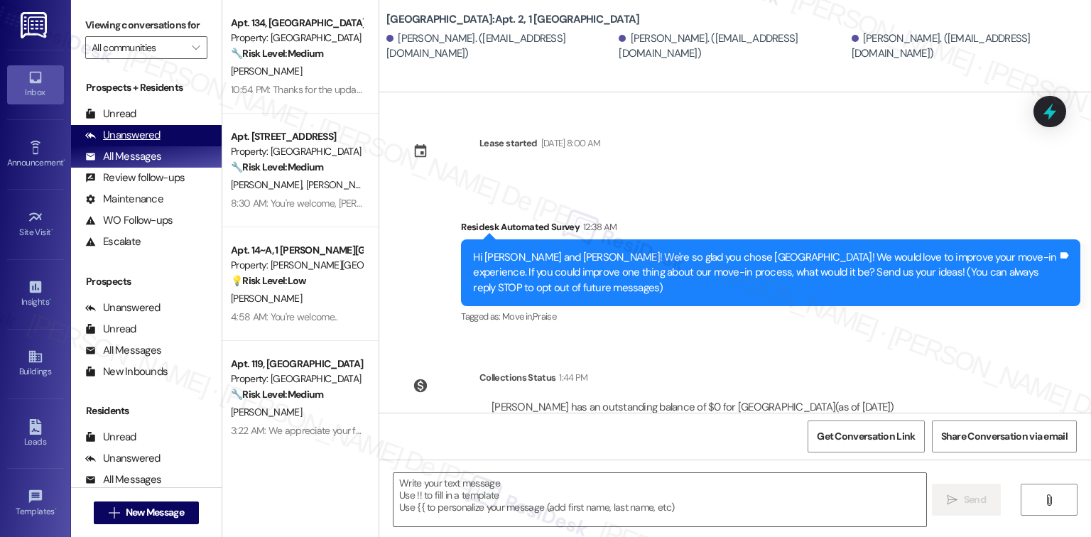
click at [148, 136] on div "Unanswered" at bounding box center [122, 135] width 75 height 15
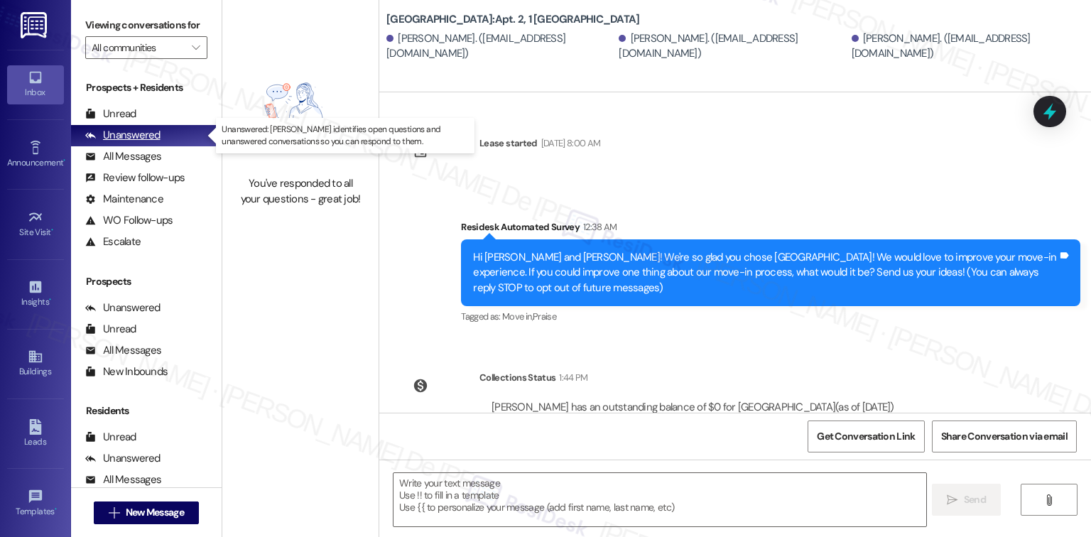
type textarea "Fetching suggested responses. Please feel free to read through the conversation…"
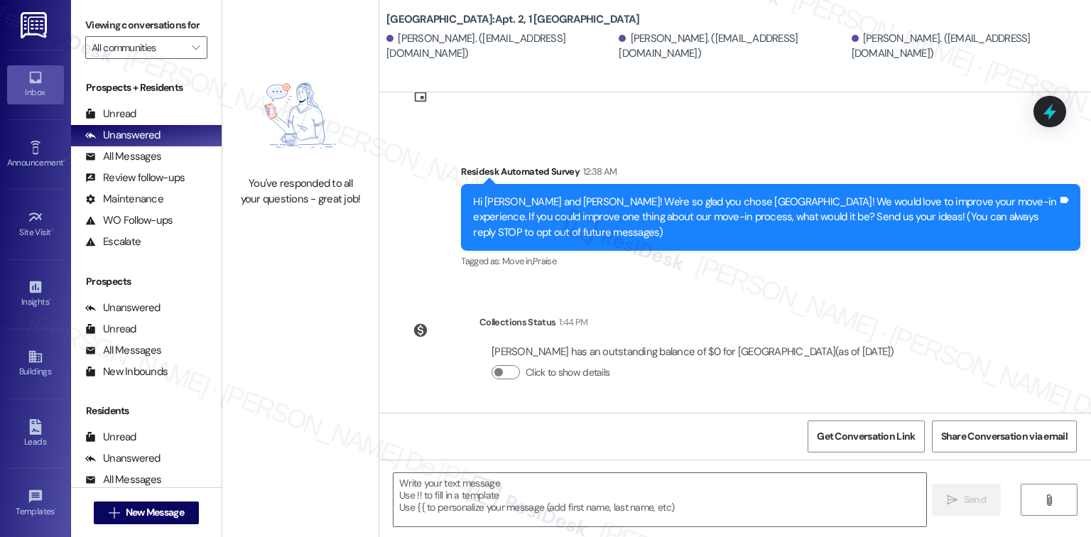
scroll to position [56, 0]
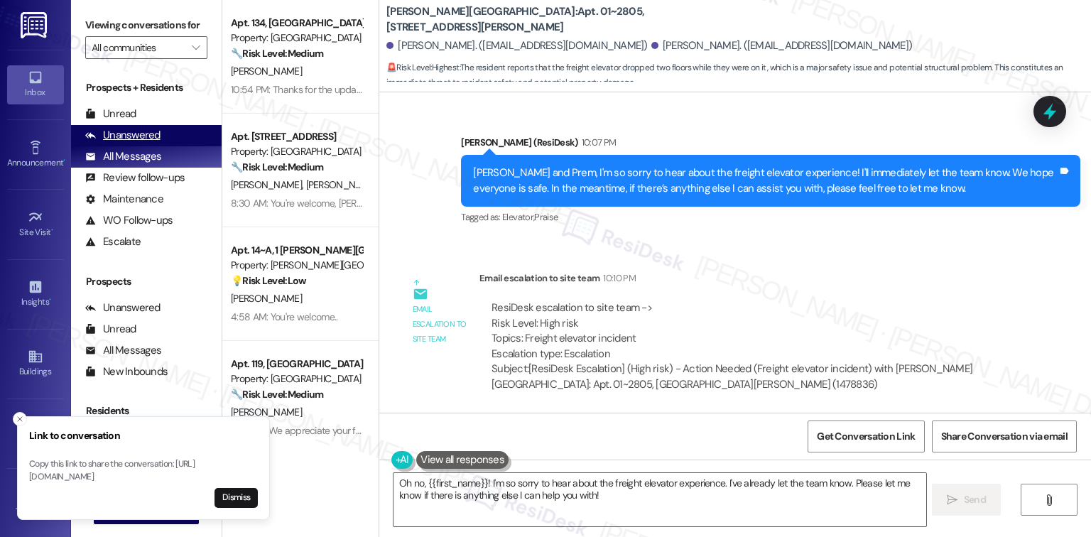
click at [141, 136] on div "Unanswered" at bounding box center [122, 135] width 75 height 15
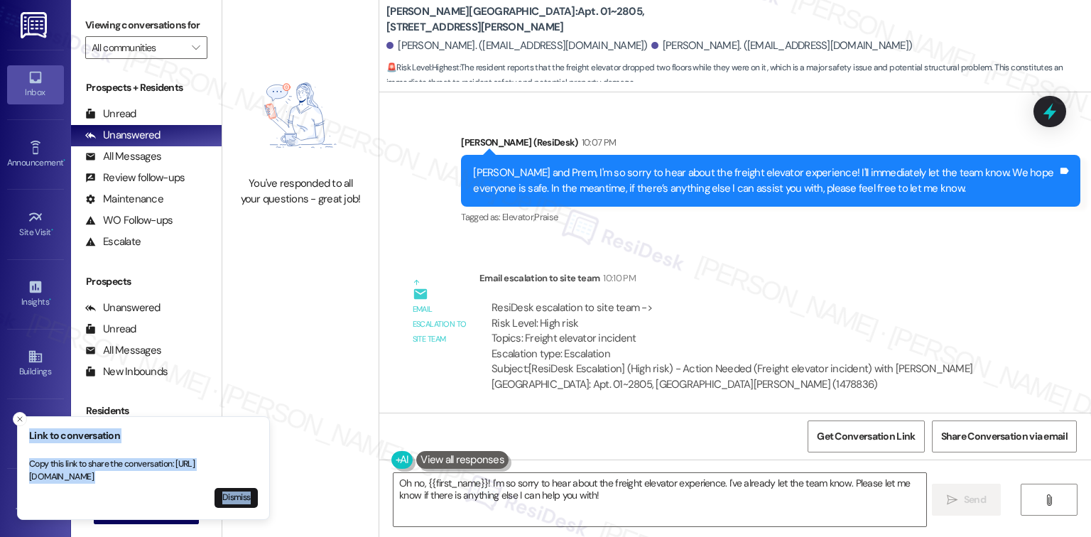
click at [26, 416] on li "Link to conversation Copy this link to share the conversation: https://www.ther…" at bounding box center [143, 468] width 253 height 104
click at [9, 415] on link "Leads" at bounding box center [35, 434] width 57 height 38
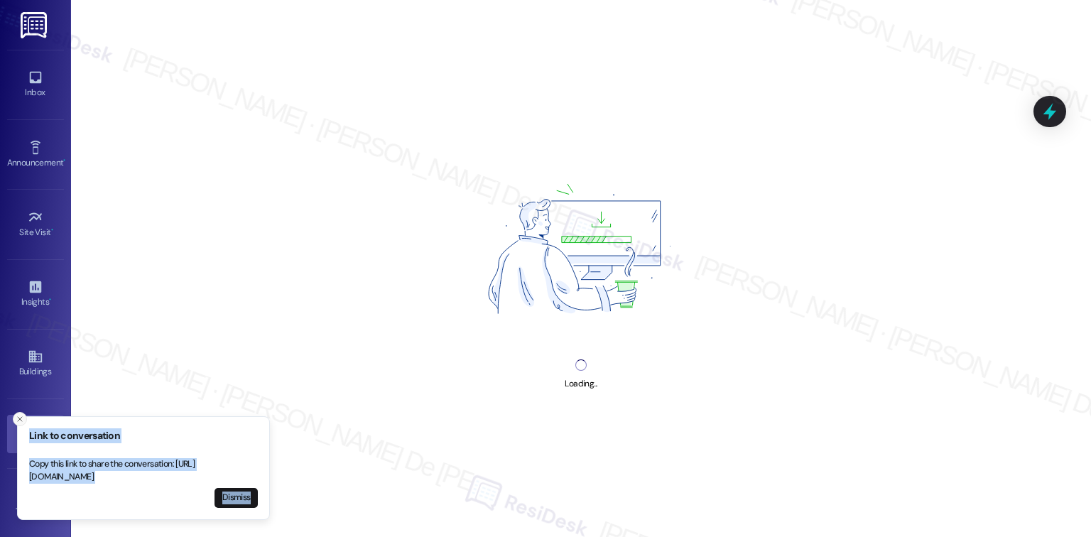
click at [18, 417] on line "Close toast" at bounding box center [20, 419] width 4 height 4
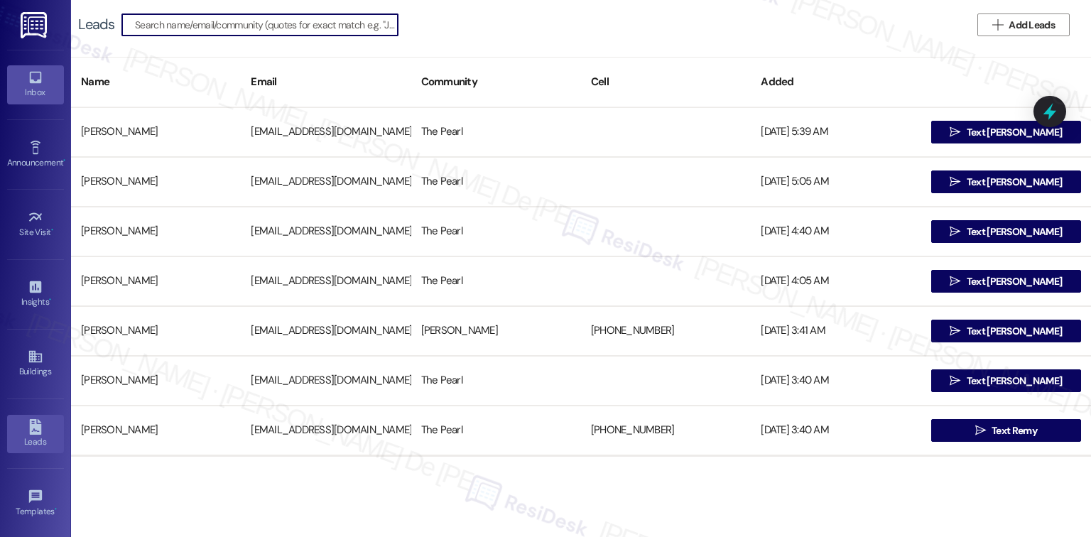
click at [41, 85] on div "Inbox" at bounding box center [35, 92] width 71 height 14
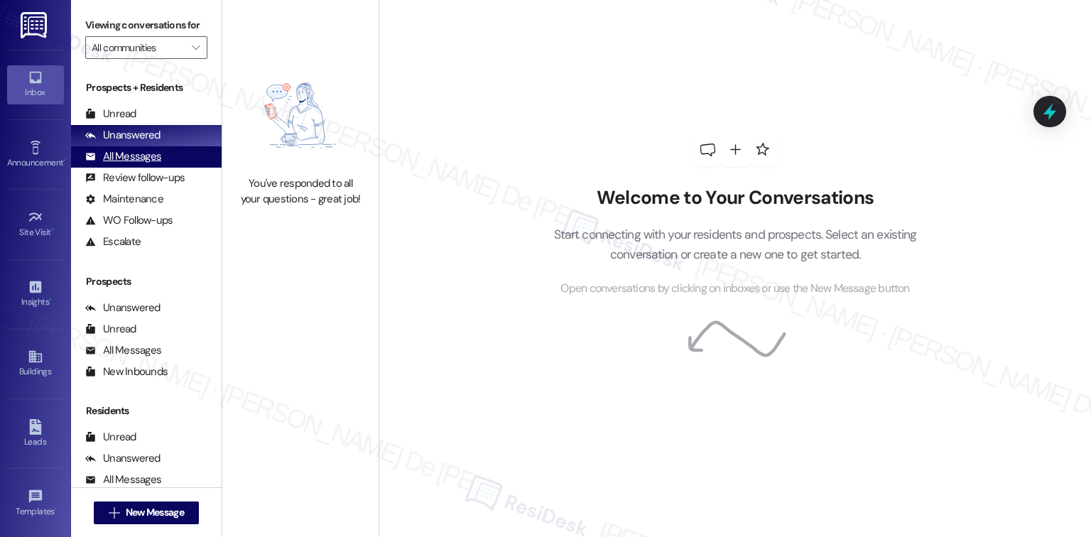
click at [162, 157] on div "All Messages (undefined)" at bounding box center [146, 156] width 151 height 21
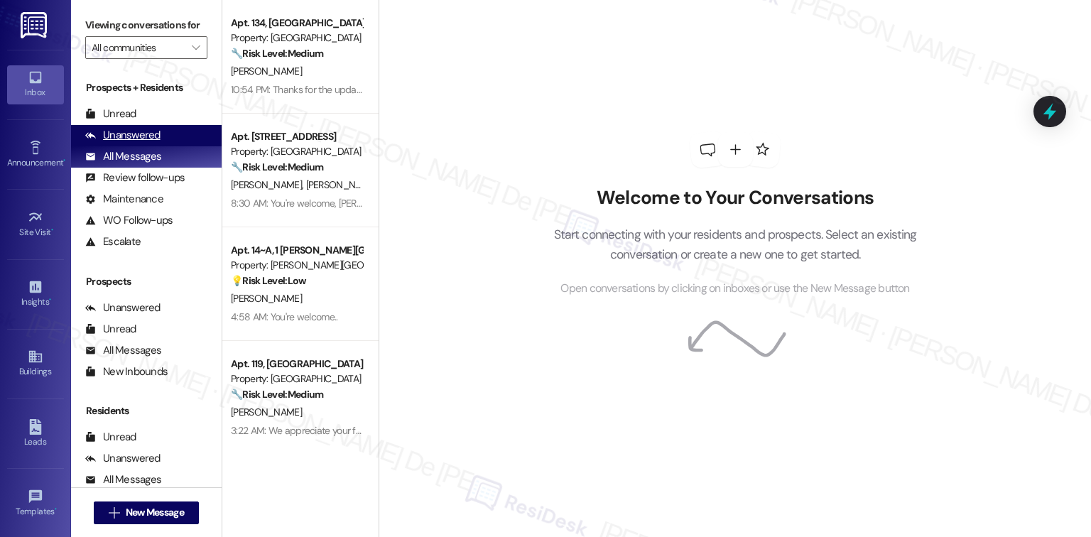
click at [115, 139] on div "Unanswered" at bounding box center [122, 135] width 75 height 15
click at [116, 139] on div "Unanswered" at bounding box center [122, 135] width 75 height 15
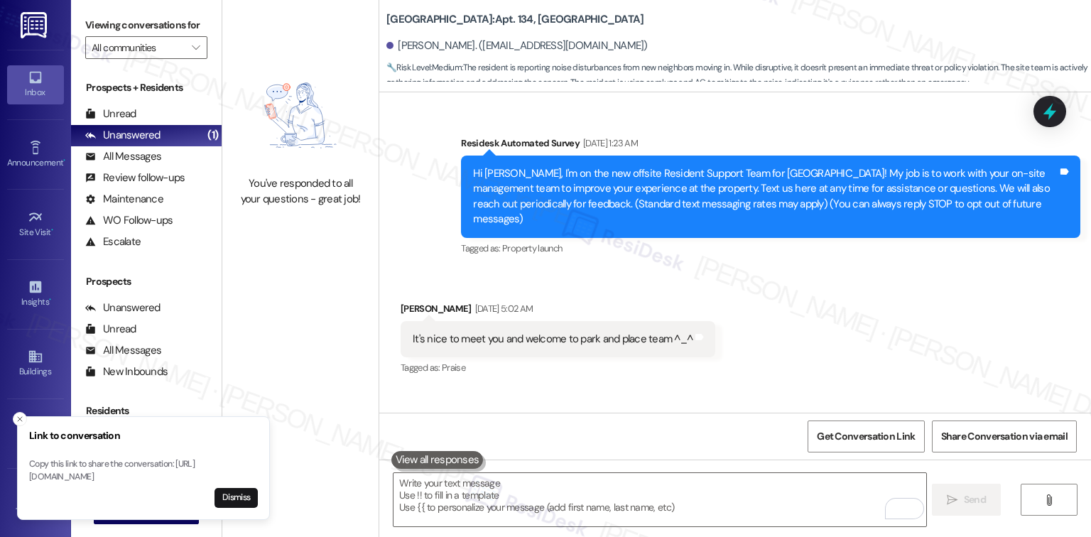
scroll to position [3794, 0]
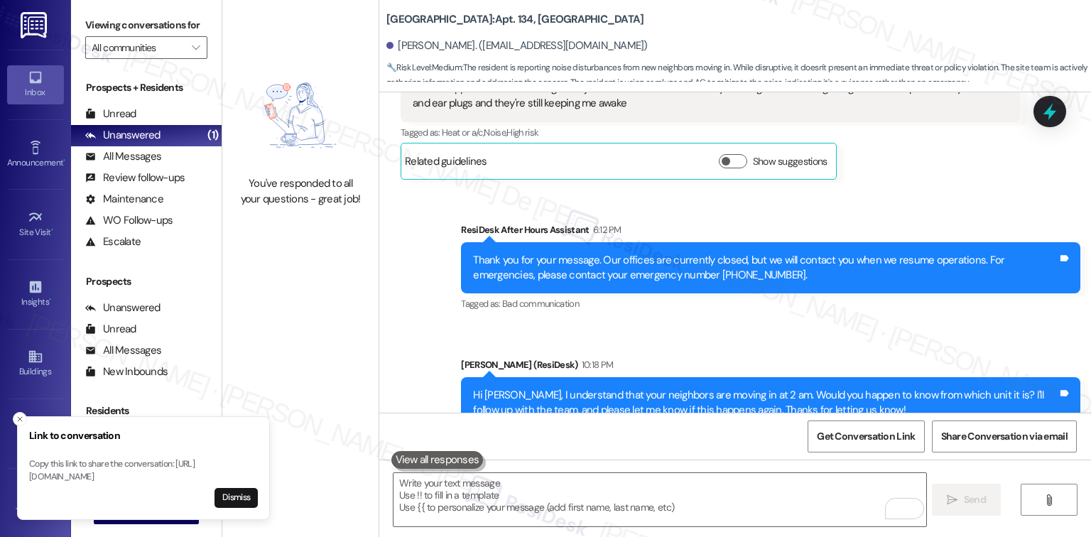
click at [21, 415] on icon "Close toast" at bounding box center [20, 419] width 9 height 9
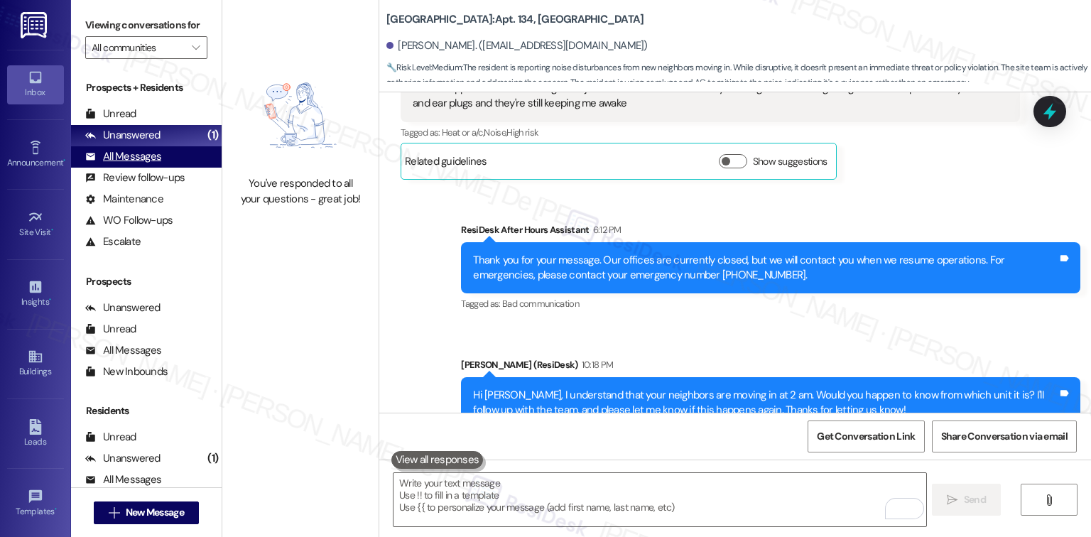
click at [129, 136] on div "Unanswered" at bounding box center [122, 135] width 75 height 15
click at [122, 153] on div "All Messages" at bounding box center [123, 156] width 76 height 15
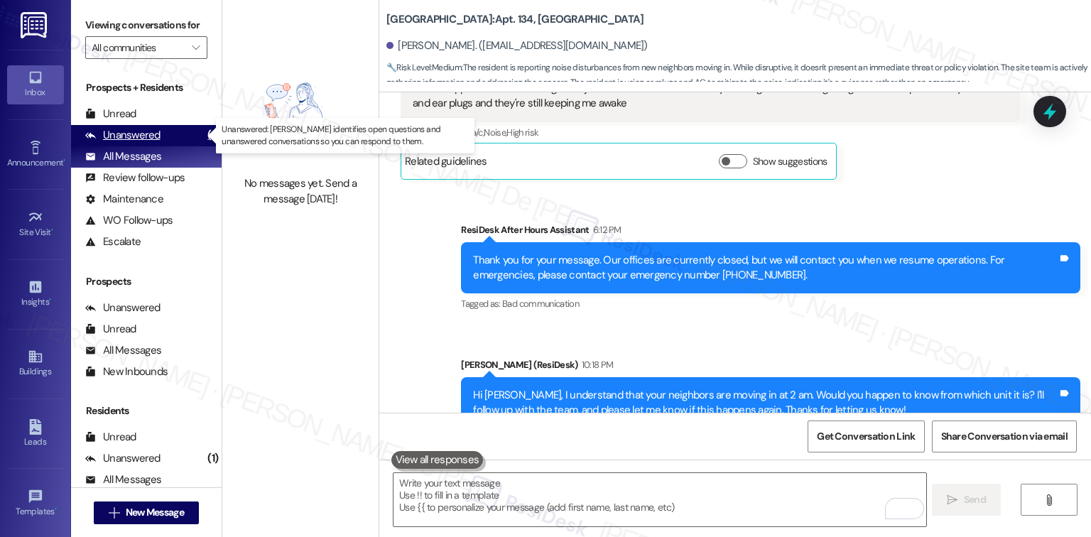
click at [131, 137] on div "Unanswered" at bounding box center [122, 135] width 75 height 15
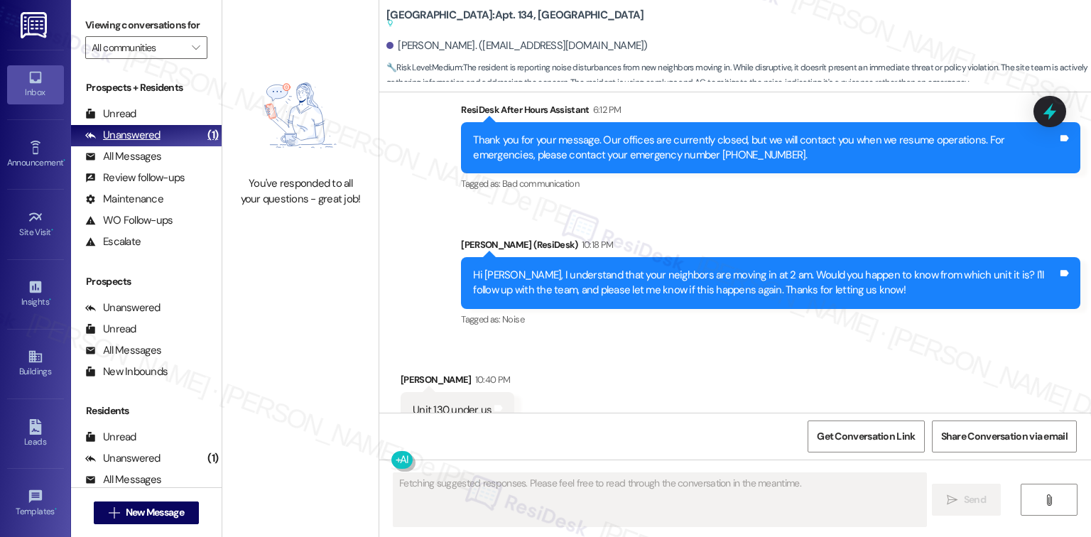
scroll to position [32330, 0]
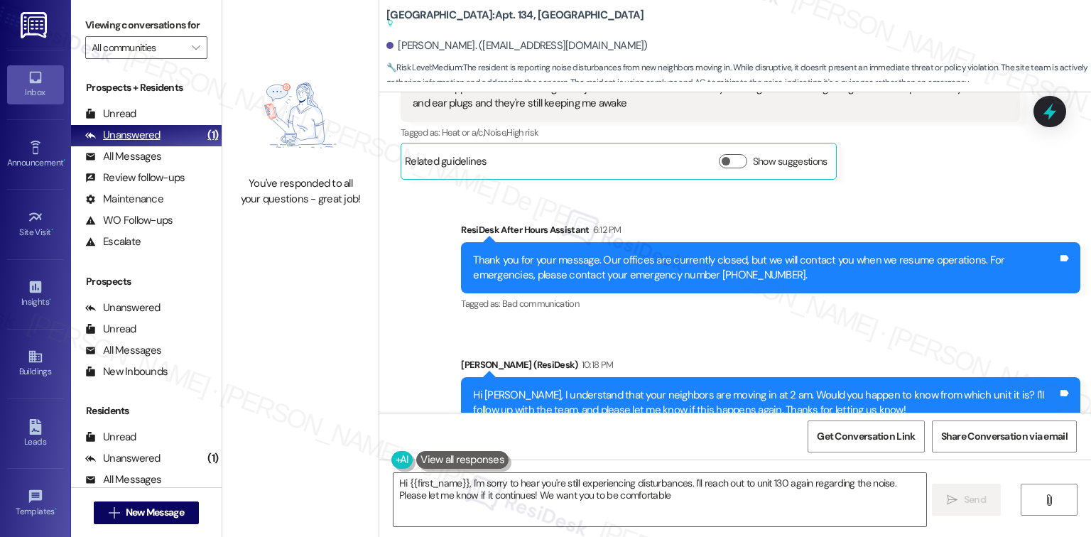
type textarea "Hi {{first_name}}, I'm sorry to hear you're still experiencing disturbances. I'…"
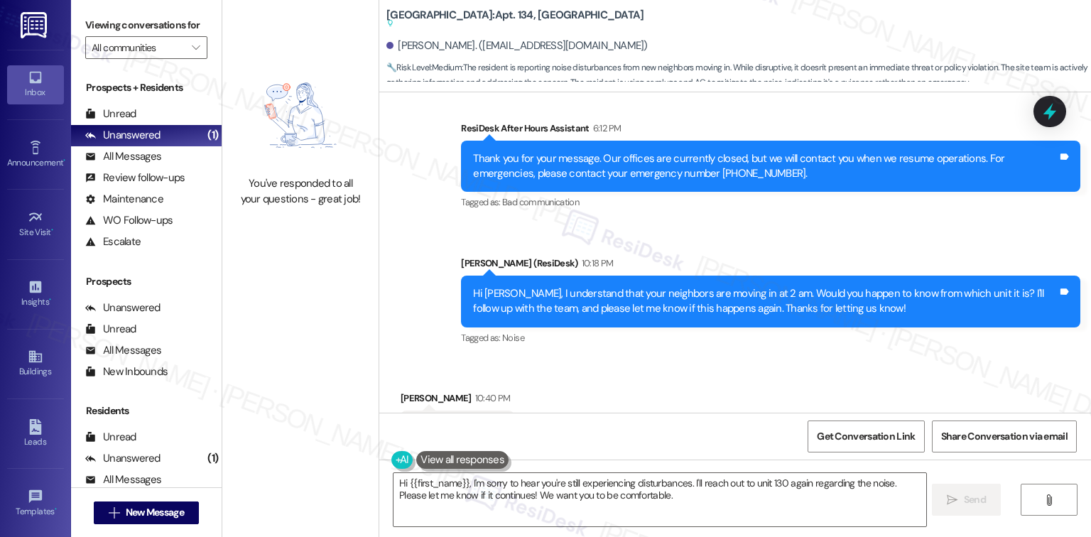
scroll to position [32450, 0]
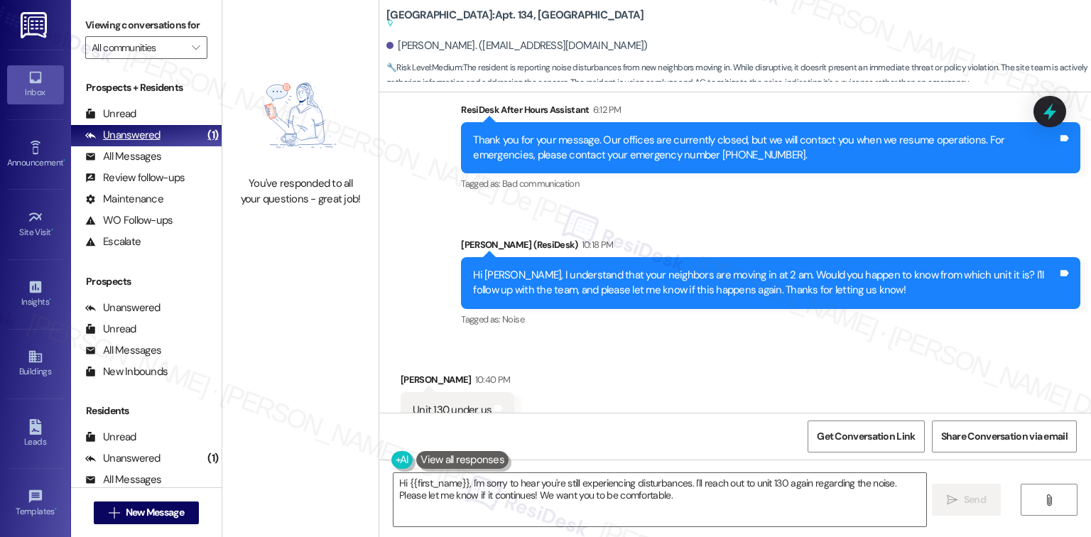
drag, startPoint x: 131, startPoint y: 136, endPoint x: 139, endPoint y: 133, distance: 8.6
click at [132, 136] on div "Unanswered" at bounding box center [122, 135] width 75 height 15
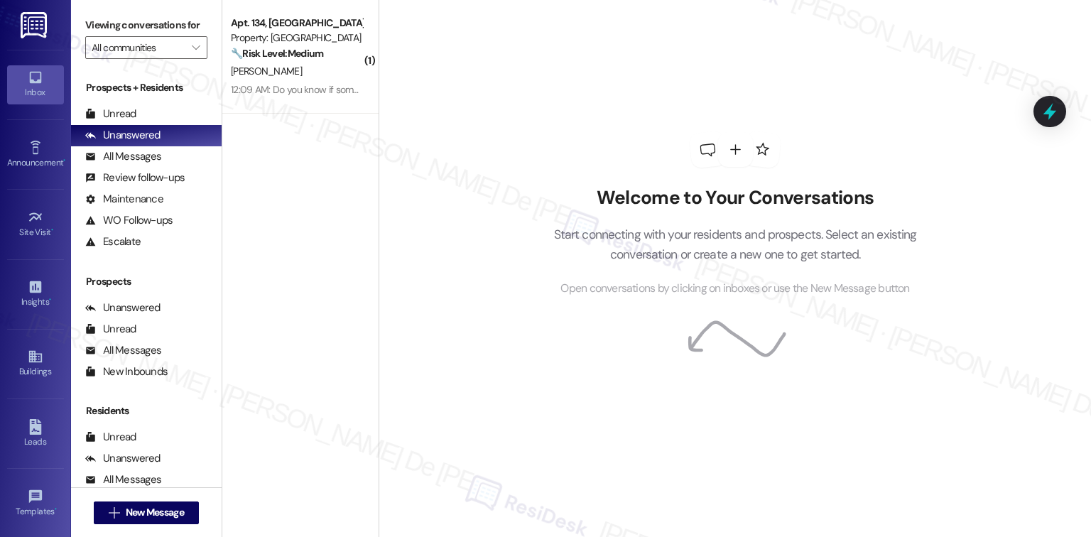
scroll to position [136, 0]
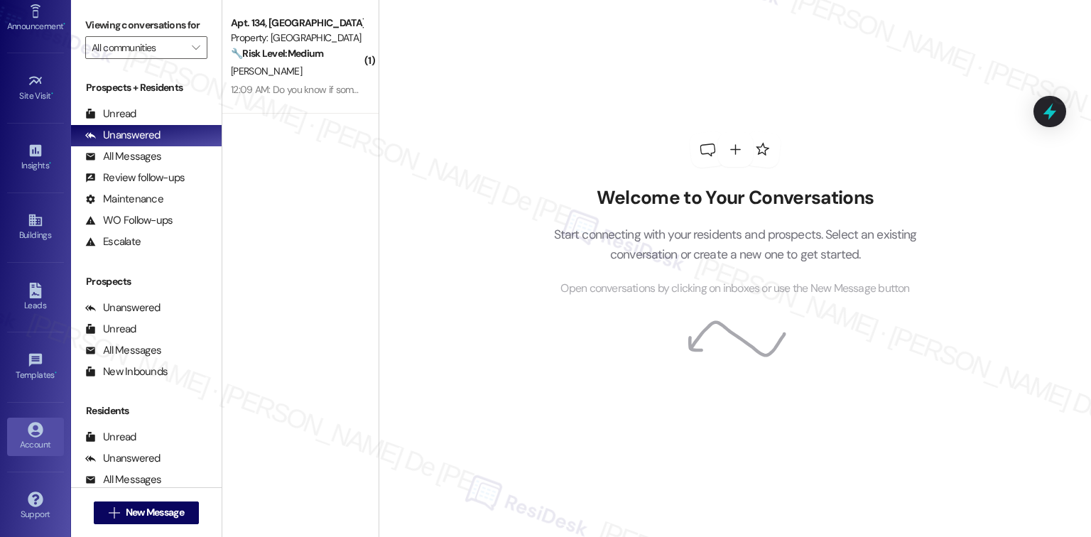
click at [44, 427] on link "Account" at bounding box center [35, 437] width 57 height 38
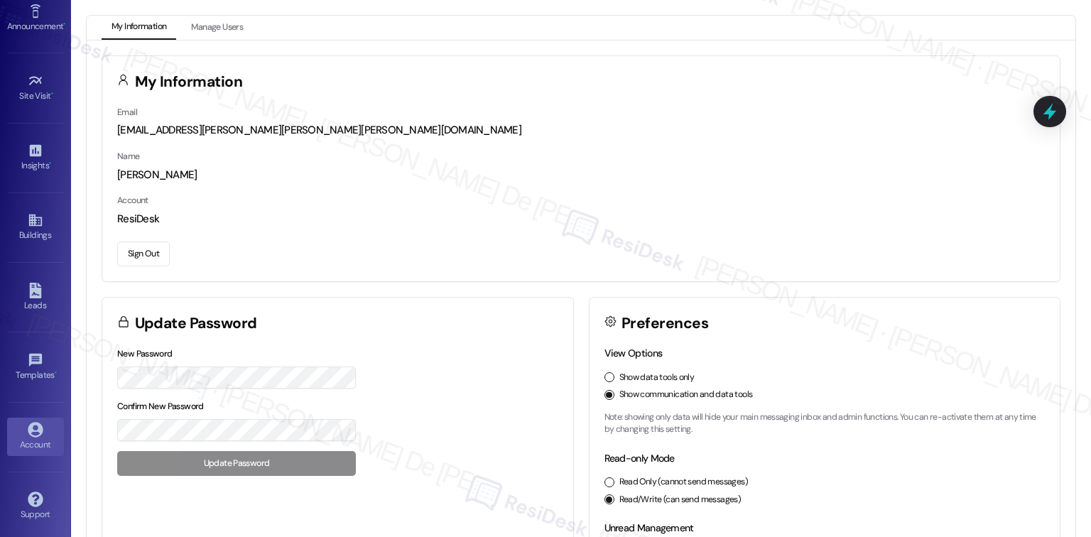
click at [134, 253] on button "Sign Out" at bounding box center [143, 254] width 53 height 25
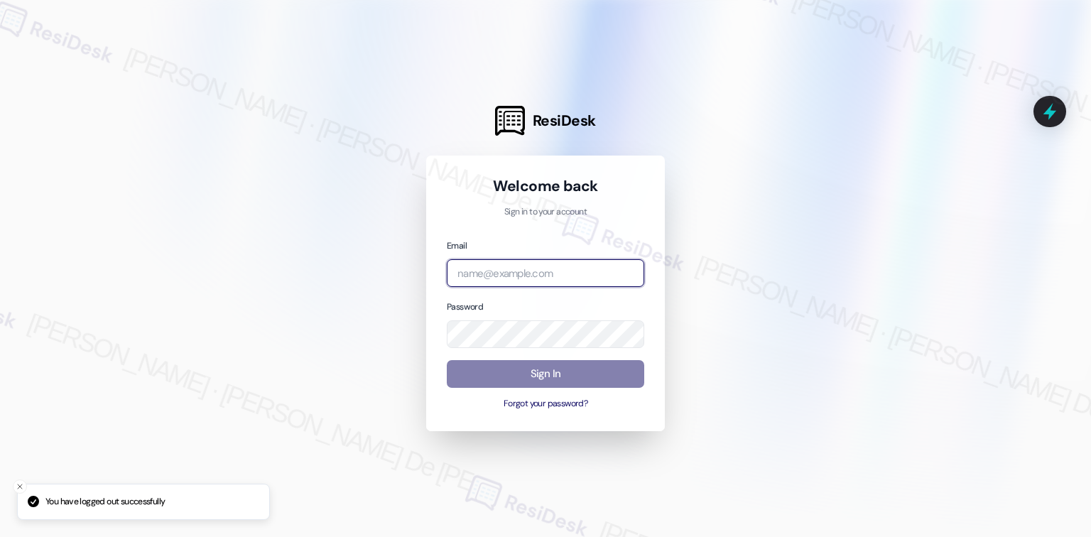
click at [573, 271] on input "email" at bounding box center [546, 273] width 198 height 28
click at [0, 536] on com-1password-button at bounding box center [0, 537] width 0 height 0
type input "e"
click at [550, 276] on input "evergreen" at bounding box center [546, 273] width 198 height 28
click at [0, 536] on com-1password-button at bounding box center [0, 537] width 0 height 0
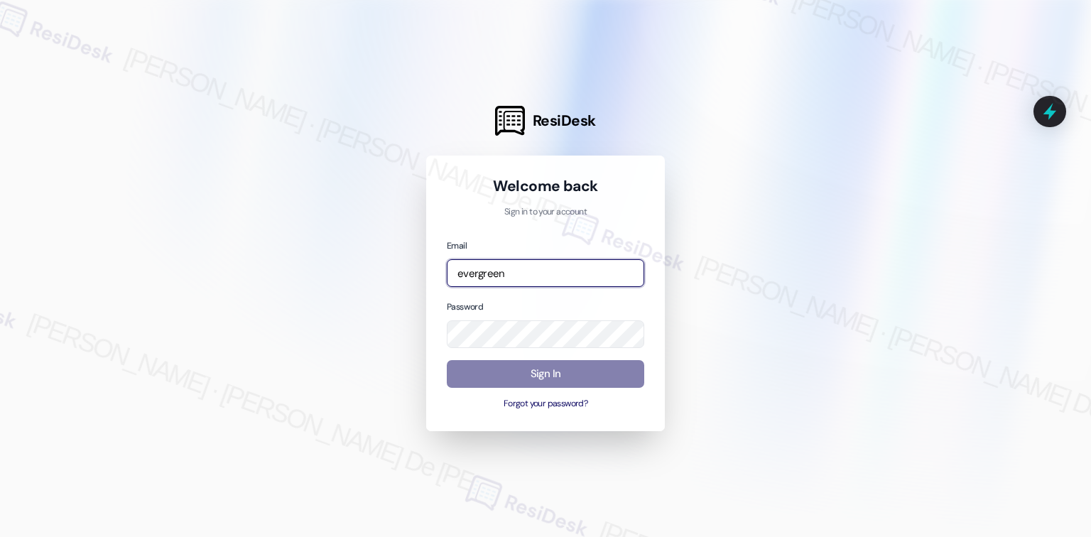
click at [0, 536] on com-1password-button at bounding box center [0, 537] width 0 height 0
click at [521, 269] on input "evergreen" at bounding box center [546, 273] width 198 height 28
click at [523, 269] on input "evergreen" at bounding box center [546, 273] width 198 height 28
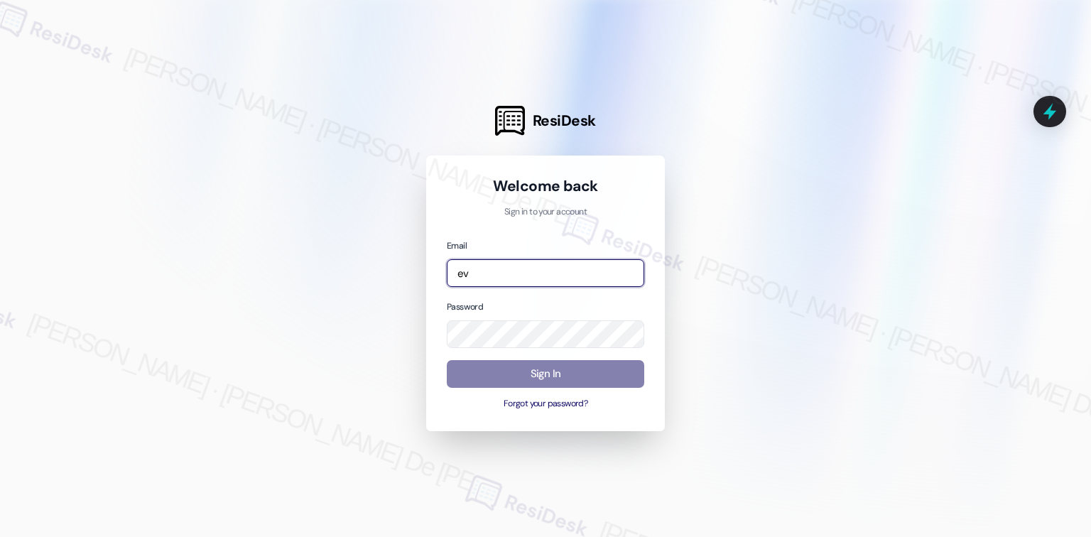
type input "e"
click at [517, 271] on input "email" at bounding box center [546, 273] width 198 height 28
paste input "automated-surveys-evergreen-cristel.joy.de.jesus@evergreen.com"
type input "automated-surveys-evergreen-cristel.joy.de.jesus@evergreen.com"
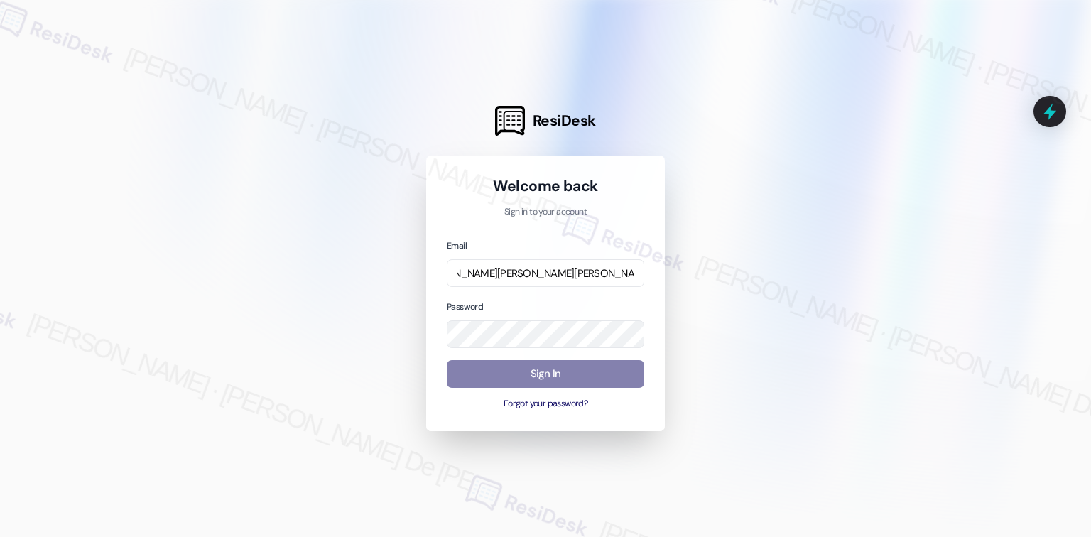
scroll to position [0, 0]
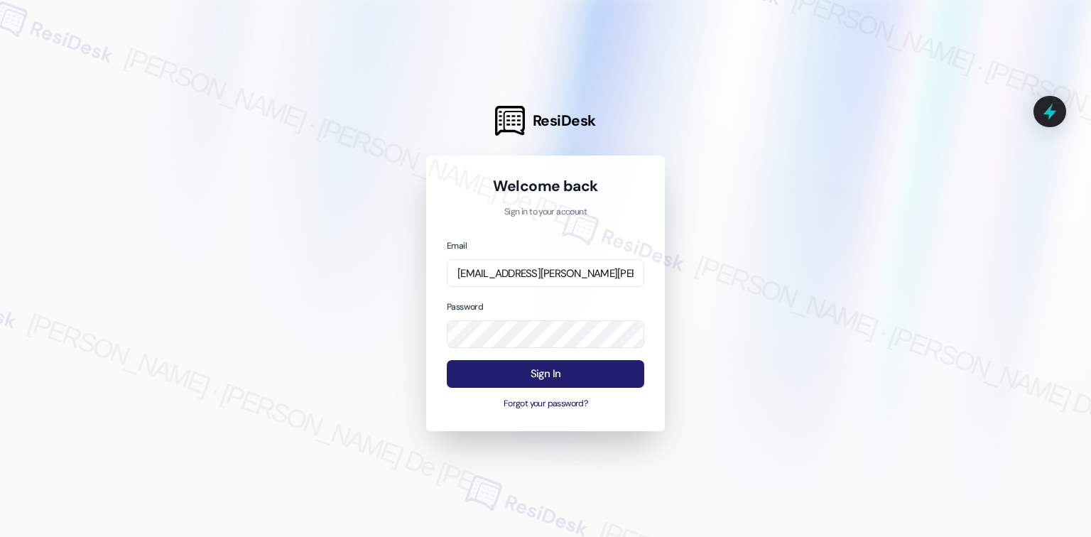
click at [515, 367] on button "Sign In" at bounding box center [546, 374] width 198 height 28
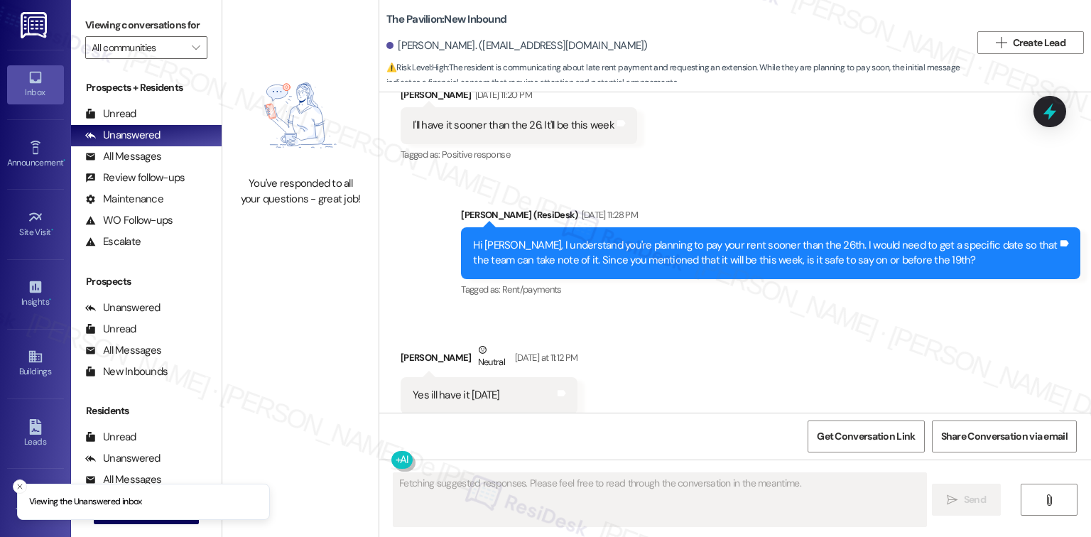
scroll to position [7655, 0]
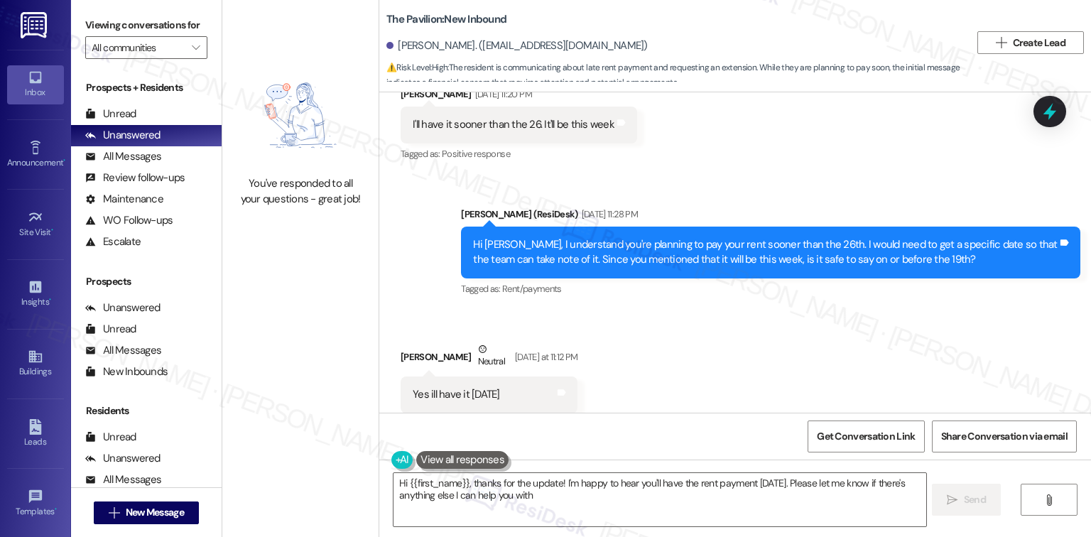
type textarea "Hi {{first_name}}, thanks for the update! I'm happy to hear you'll have the ren…"
click at [588, 500] on textarea "Hi {{first_name}}, thanks for the update! I'm happy to hear you'll have the ren…" at bounding box center [660, 499] width 532 height 53
click at [961, 497] on span "Send" at bounding box center [975, 499] width 28 height 15
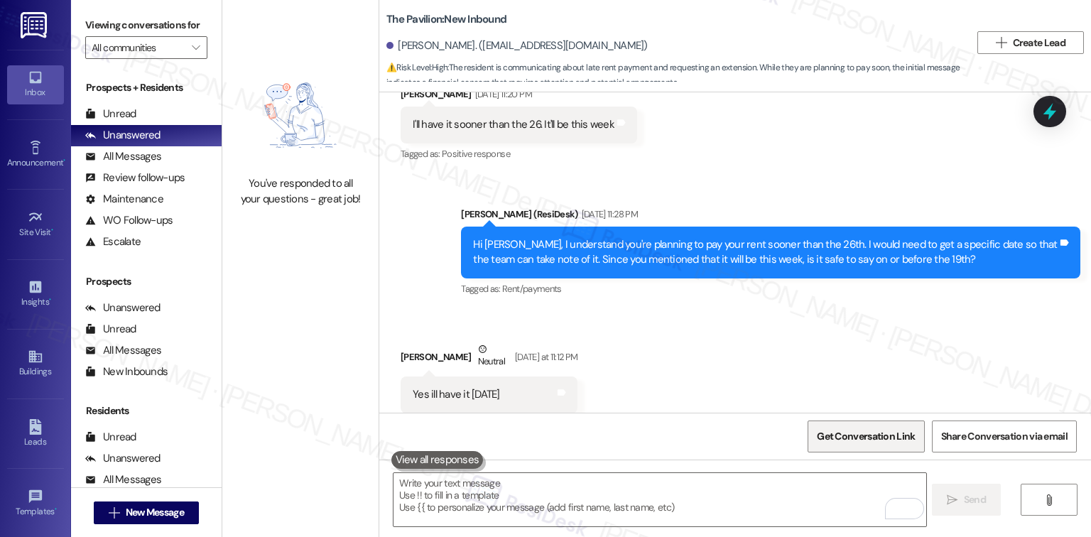
click at [878, 439] on span "Get Conversation Link" at bounding box center [866, 436] width 98 height 15
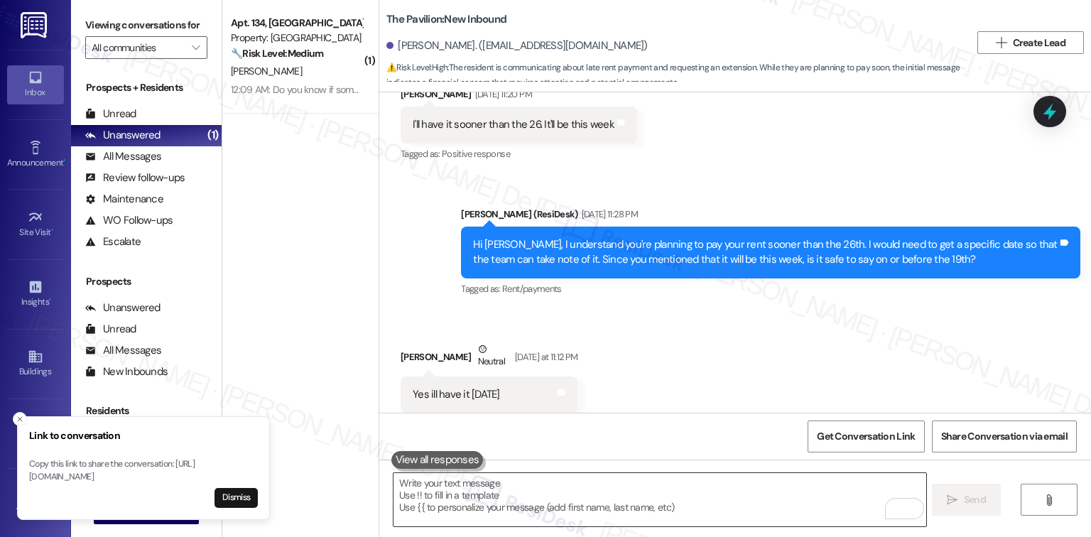
click at [729, 512] on textarea "To enrich screen reader interactions, please activate Accessibility in Grammarl…" at bounding box center [660, 499] width 532 height 53
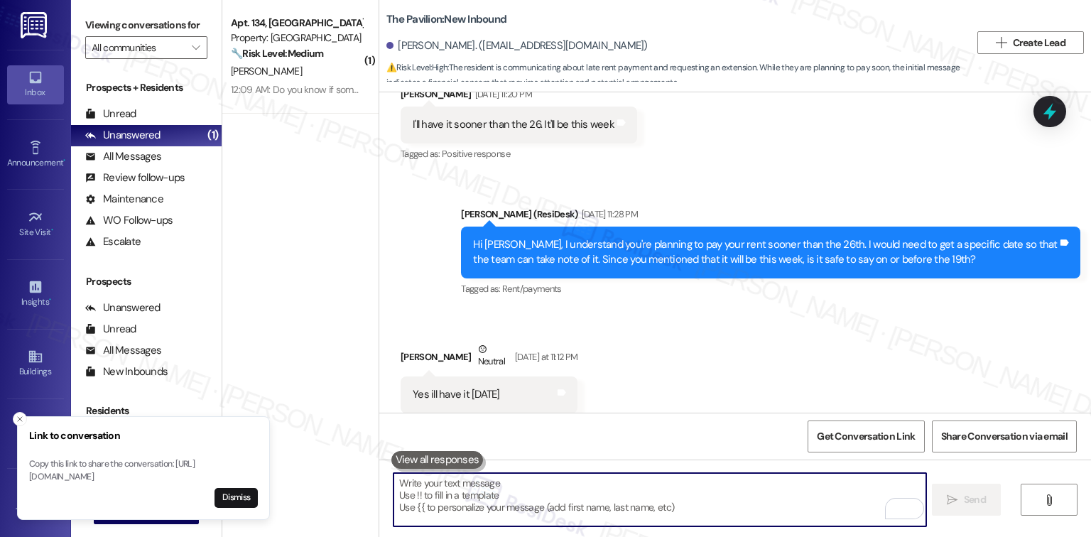
click at [722, 340] on div "Received via SMS [PERSON_NAME] Neutral [DATE] at 11:12 PM Yes ill have it [DATE…" at bounding box center [735, 377] width 712 height 135
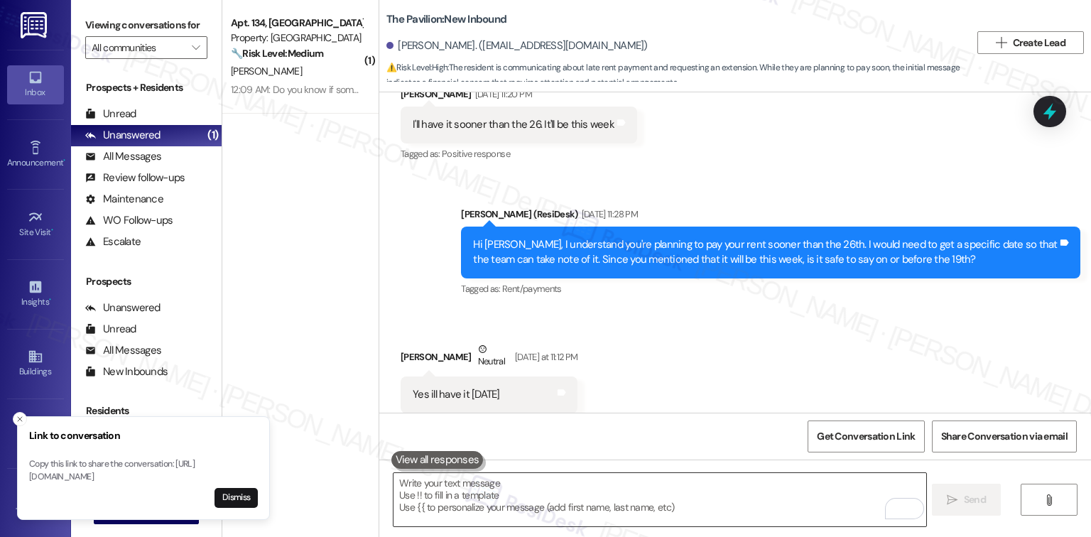
click at [643, 495] on textarea "To enrich screen reader interactions, please activate Accessibility in Grammarl…" at bounding box center [660, 499] width 532 height 53
click at [13, 412] on button "Close toast" at bounding box center [20, 419] width 14 height 14
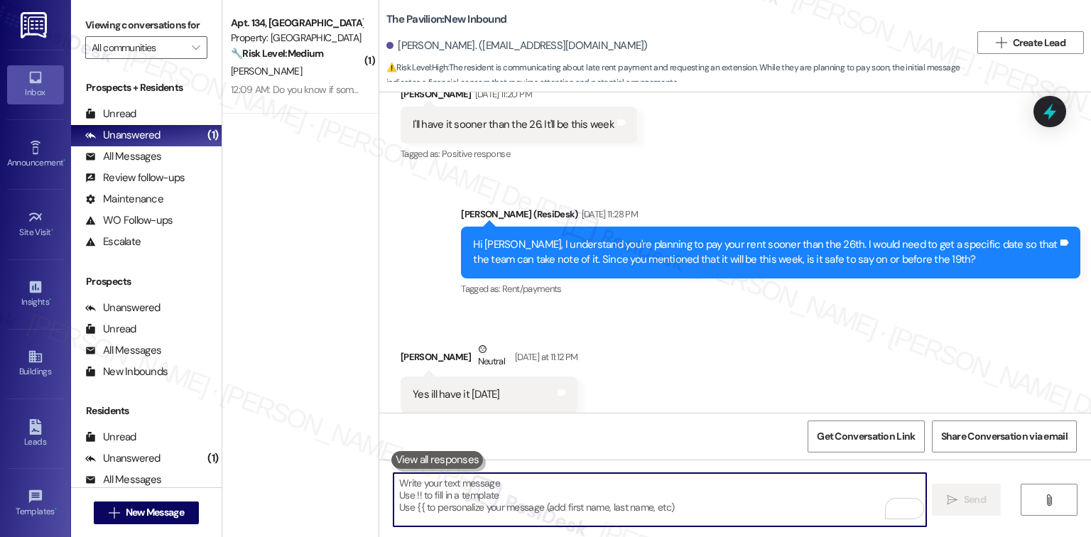
click at [555, 512] on textarea "To enrich screen reader interactions, please activate Accessibility in Grammarl…" at bounding box center [660, 499] width 532 height 53
click at [659, 483] on textarea "To enrich screen reader interactions, please activate Accessibility in Grammarl…" at bounding box center [660, 499] width 532 height 53
click at [418, 458] on button at bounding box center [438, 460] width 92 height 18
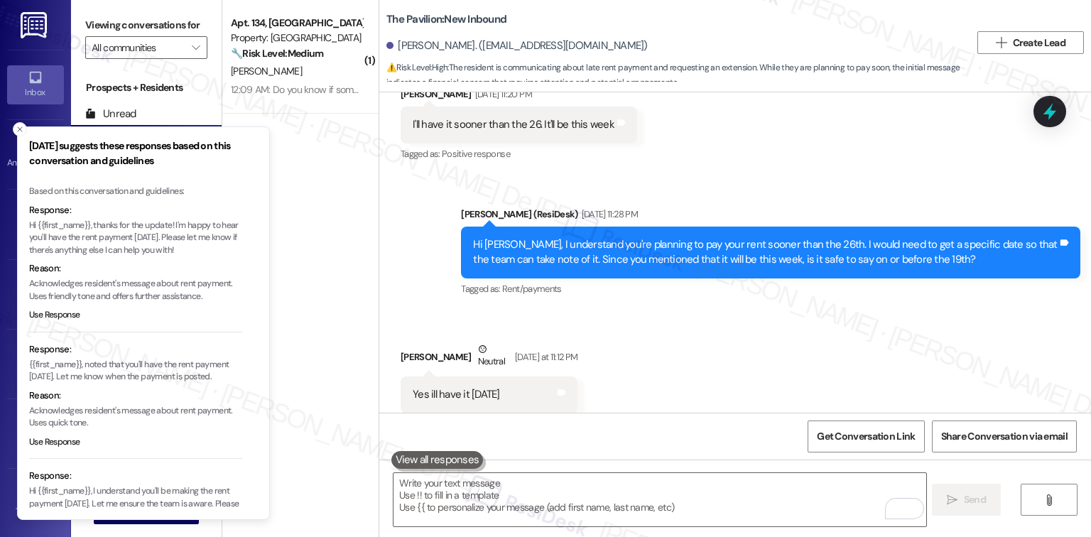
click at [129, 227] on p "Hi {{first_name}}, thanks for the update! I'm happy to hear you'll have the ren…" at bounding box center [135, 239] width 213 height 38
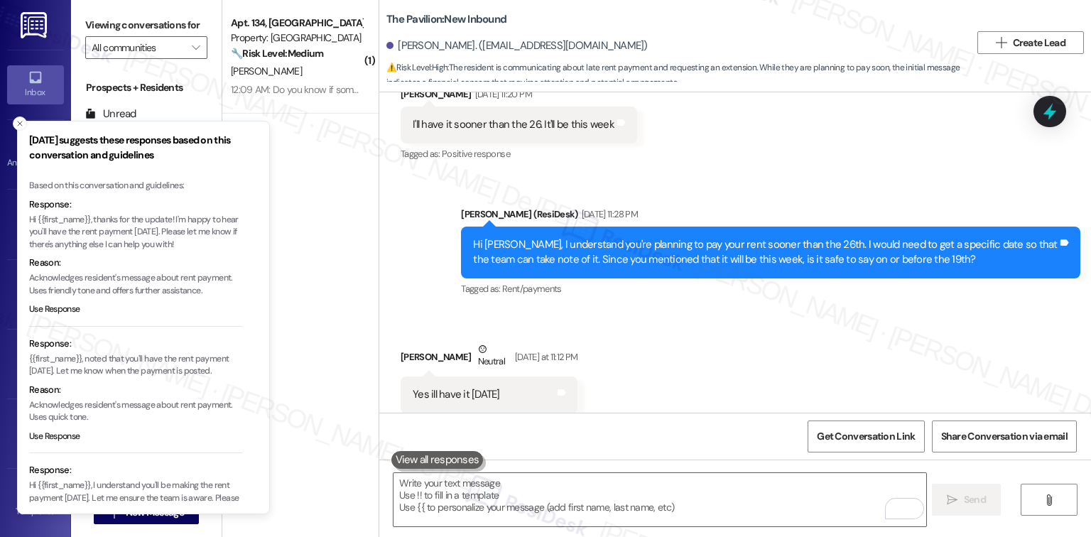
drag, startPoint x: 215, startPoint y: 254, endPoint x: 80, endPoint y: 239, distance: 136.5
click at [81, 239] on p "Hi {{first_name}}, thanks for the update! I'm happy to hear you'll have the ren…" at bounding box center [135, 233] width 213 height 38
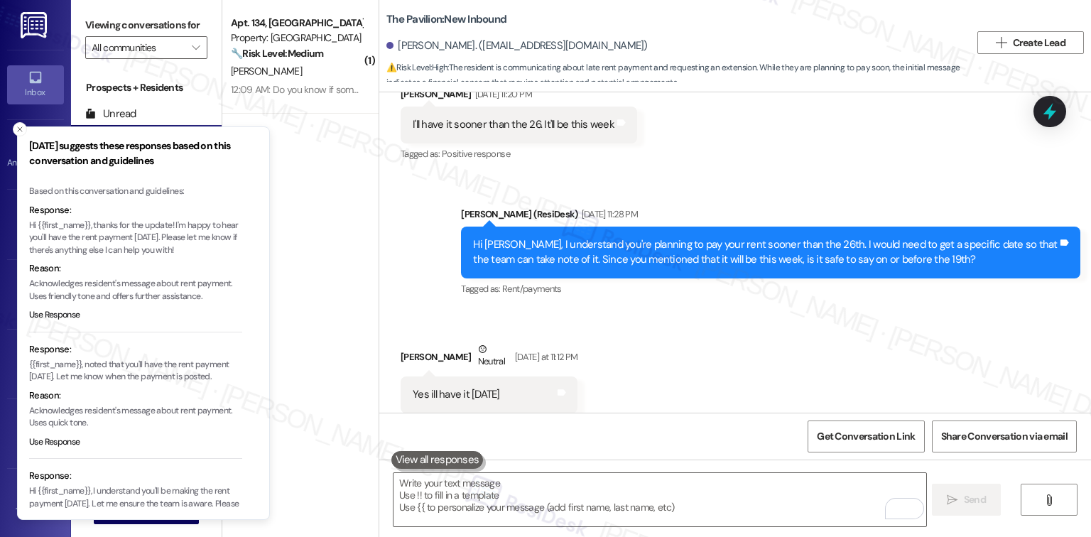
click at [80, 238] on p "Hi {{first_name}}, thanks for the update! I'm happy to hear you'll have the ren…" at bounding box center [135, 239] width 213 height 38
type textarea "have"
click at [79, 237] on p "Hi {{first_name}}, thanks for the update! I'm happy to hear you'll have the ren…" at bounding box center [135, 239] width 213 height 38
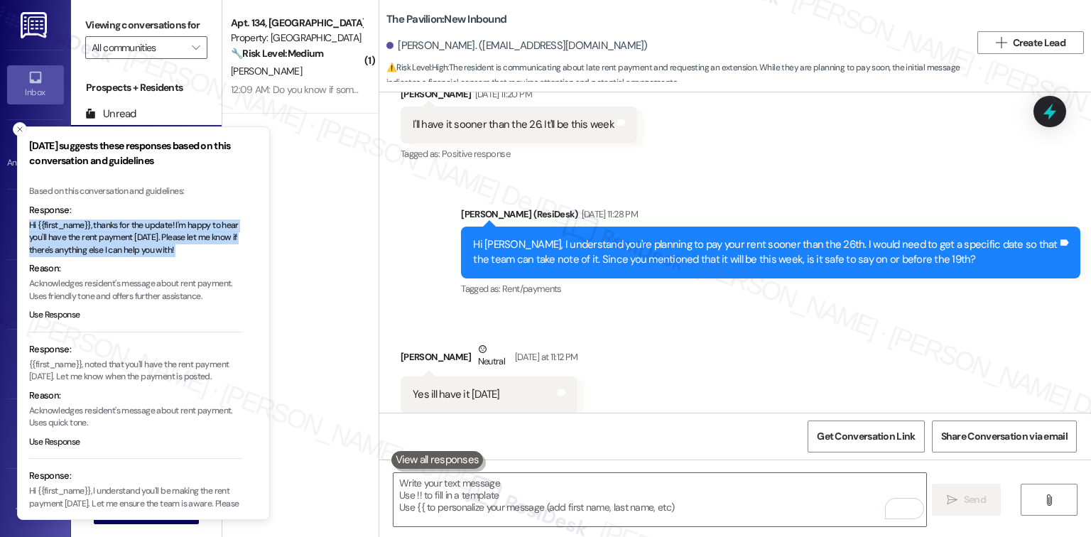
click at [79, 237] on p "Hi {{first_name}}, thanks for the update! I'm happy to hear you'll have the ren…" at bounding box center [135, 239] width 213 height 38
drag, startPoint x: 149, startPoint y: 254, endPoint x: 196, endPoint y: 237, distance: 49.7
drag, startPoint x: 196, startPoint y: 237, endPoint x: 570, endPoint y: 510, distance: 462.7
click at [563, 521] on textarea "To enrich screen reader interactions, please activate Accessibility in Grammarl…" at bounding box center [660, 499] width 532 height 53
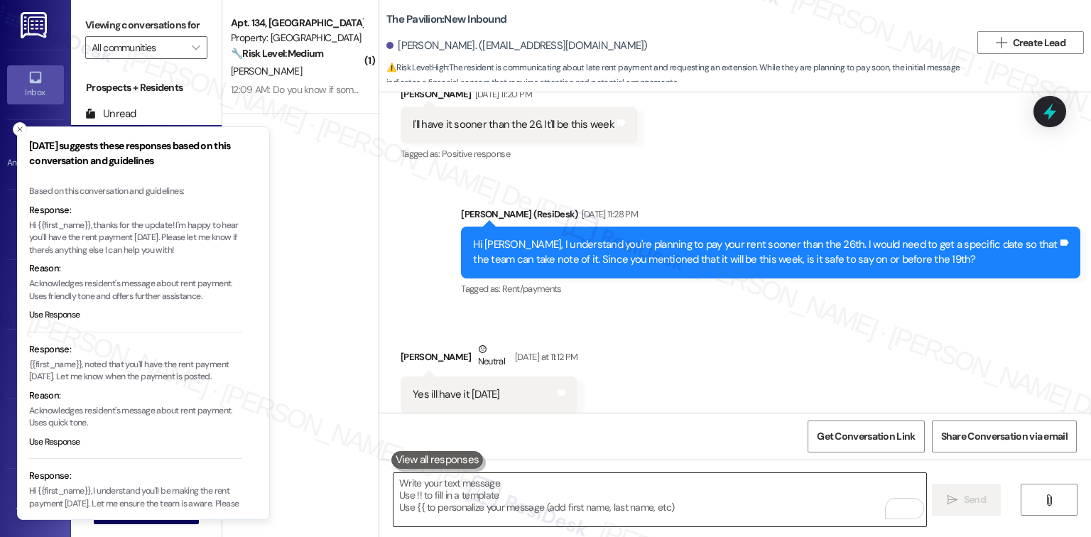
click at [578, 500] on textarea "To enrich screen reader interactions, please activate Accessibility in Grammarl…" at bounding box center [660, 499] width 532 height 53
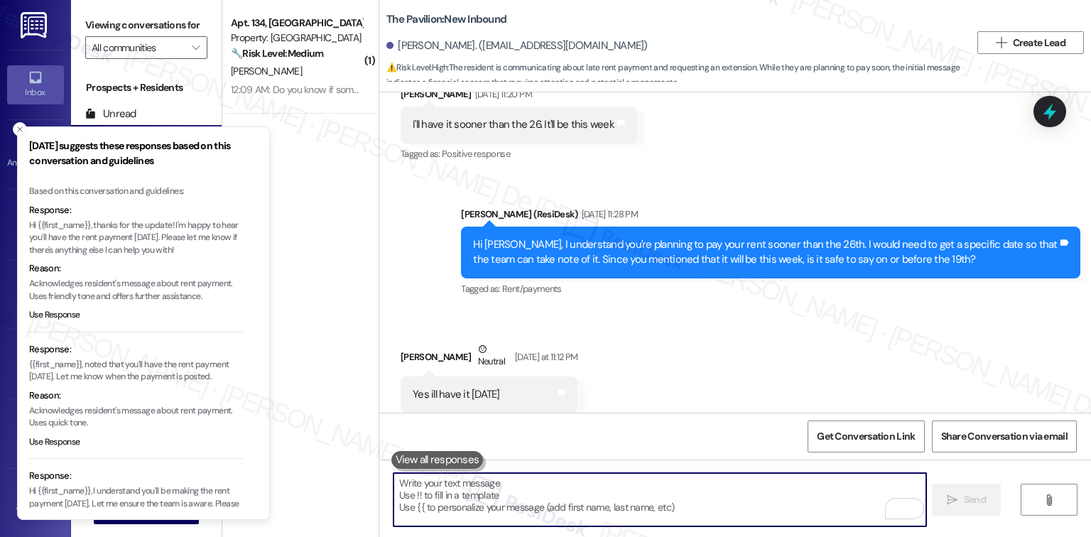
click at [589, 497] on textarea "To enrich screen reader interactions, please activate Accessibility in Grammarl…" at bounding box center [660, 499] width 532 height 53
click at [584, 495] on textarea "To enrich screen reader interactions, please activate Accessibility in Grammarl…" at bounding box center [660, 499] width 532 height 53
paste textarea "[URL][DOMAIN_NAME]"
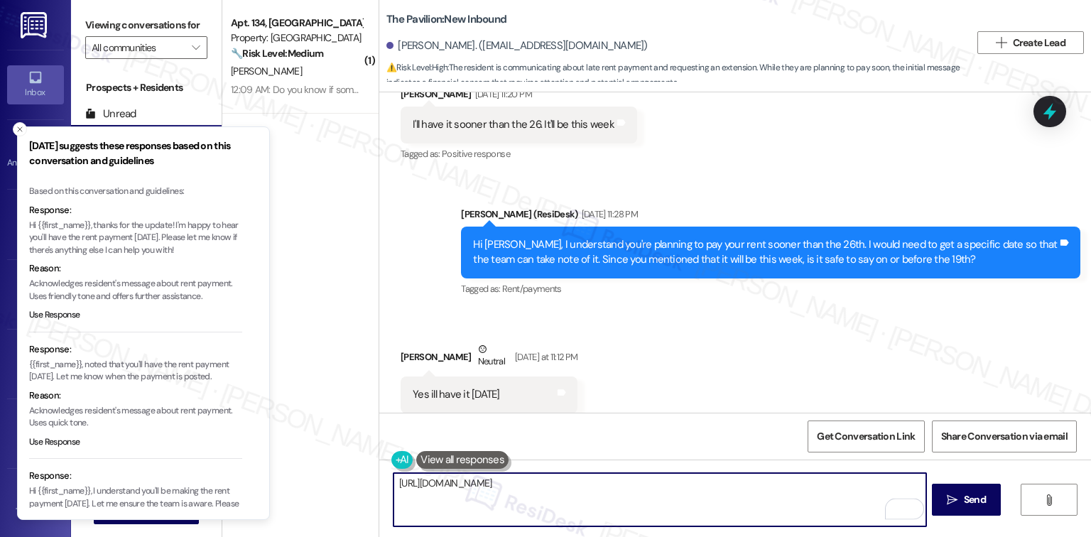
type textarea "[URL][DOMAIN_NAME]"
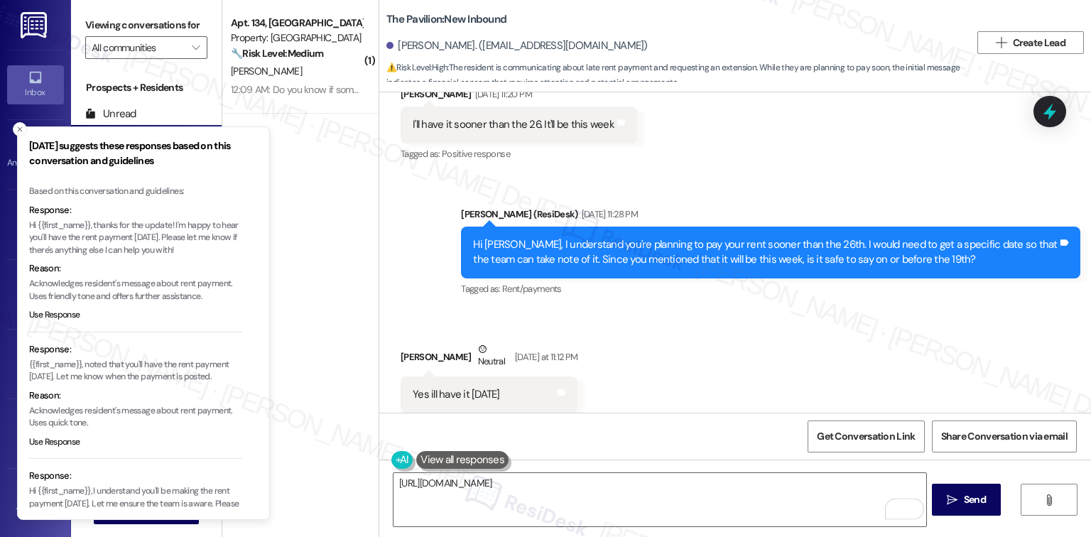
click at [123, 257] on li "Response: Hi {{first_name}}, thanks for the update! I'm happy to hear you'll ha…" at bounding box center [135, 267] width 213 height 129
click at [167, 249] on p "Hi {{first_name}}, thanks for the update! I'm happy to hear you'll have the ren…" at bounding box center [135, 239] width 213 height 38
click at [63, 246] on p "Hi {{first_name}}, thanks for the update! I'm happy to hear you'll have the ren…" at bounding box center [135, 239] width 213 height 38
click at [67, 242] on p "Hi {{first_name}}, thanks for the update! I'm happy to hear you'll have the ren…" at bounding box center [135, 239] width 213 height 38
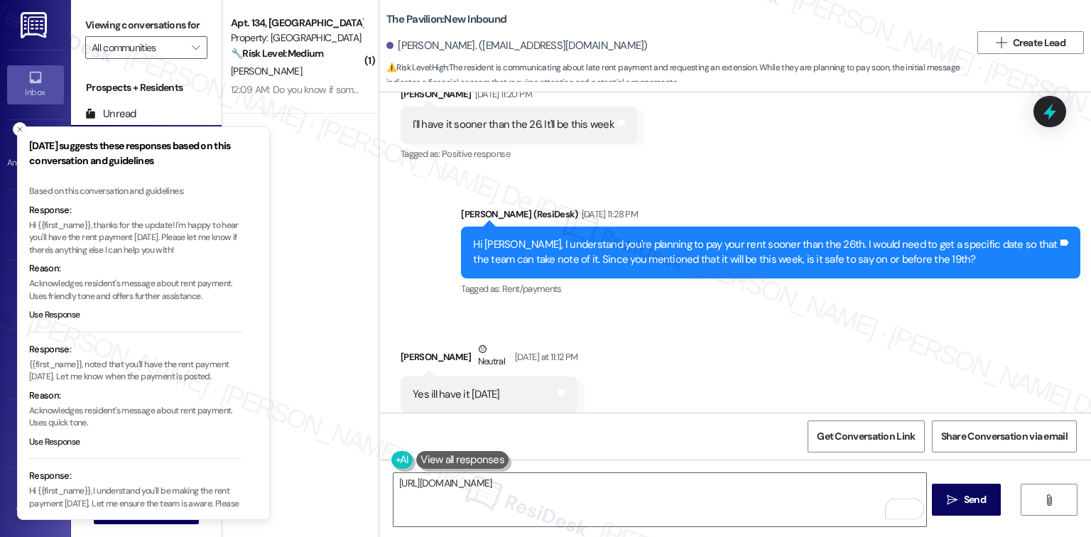
click at [67, 242] on p "Hi {{first_name}}, thanks for the update! I'm happy to hear you'll have the ren…" at bounding box center [135, 239] width 213 height 38
click at [68, 241] on p "Hi {{first_name}}, thanks for the update! I'm happy to hear you'll have the ren…" at bounding box center [135, 239] width 213 height 38
click at [78, 232] on p "Hi {{first_name}}, thanks for the update! I'm happy to hear you'll have the ren…" at bounding box center [135, 239] width 213 height 38
click at [94, 229] on p "Hi {{first_name}}, thanks for the update! I'm happy to hear you'll have the ren…" at bounding box center [135, 239] width 213 height 38
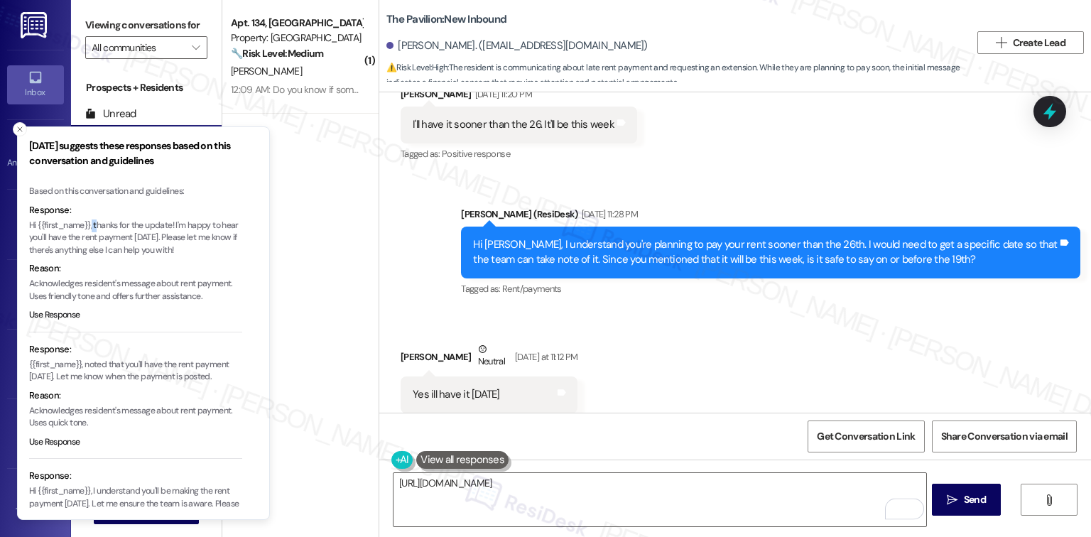
click at [107, 230] on p "Hi {{first_name}}, thanks for the update! I'm happy to hear you'll have the ren…" at bounding box center [135, 239] width 213 height 38
click at [119, 224] on p "Hi {{first_name}}, thanks for the update! I'm happy to hear you'll have the ren…" at bounding box center [135, 239] width 213 height 38
drag, startPoint x: 123, startPoint y: 225, endPoint x: 115, endPoint y: 222, distance: 8.1
click at [120, 230] on p "Hi {{first_name}}, thanks for the update! I'm happy to hear you'll have the ren…" at bounding box center [135, 239] width 213 height 38
click at [112, 229] on p "Hi {{first_name}}, thanks for the update! I'm happy to hear you'll have the ren…" at bounding box center [135, 239] width 213 height 38
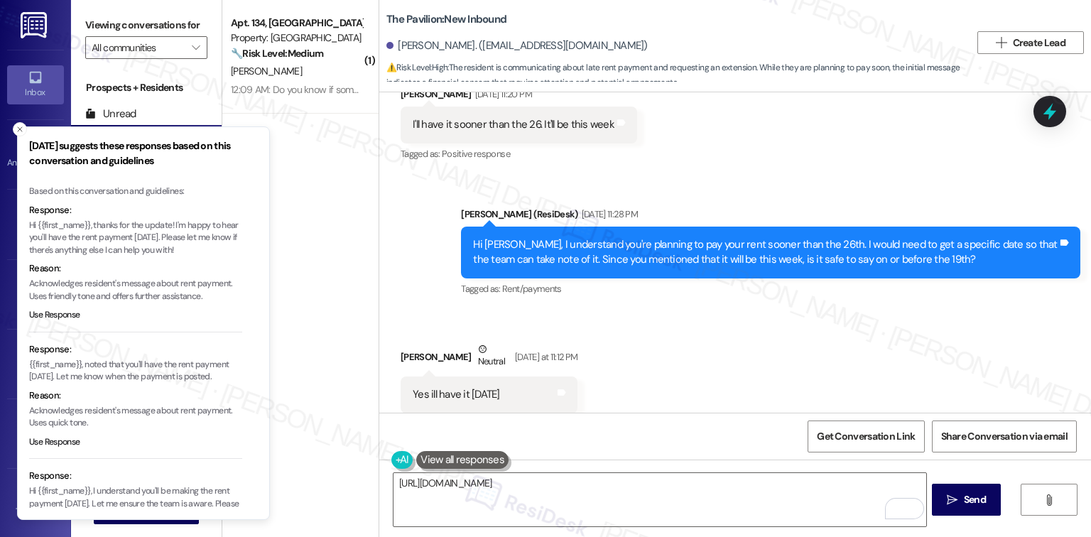
click at [112, 229] on p "Hi {{first_name}}, thanks for the update! I'm happy to hear you'll have the ren…" at bounding box center [135, 239] width 213 height 38
click at [116, 222] on p "Hi {{first_name}}, thanks for the update! I'm happy to hear you'll have the ren…" at bounding box center [135, 239] width 213 height 38
click at [117, 222] on p "Hi {{first_name}}, thanks for the update! I'm happy to hear you'll have the ren…" at bounding box center [135, 239] width 213 height 38
click at [115, 222] on p "Hi {{first_name}}, thanks for the update! I'm happy to hear you'll have the ren…" at bounding box center [135, 239] width 213 height 38
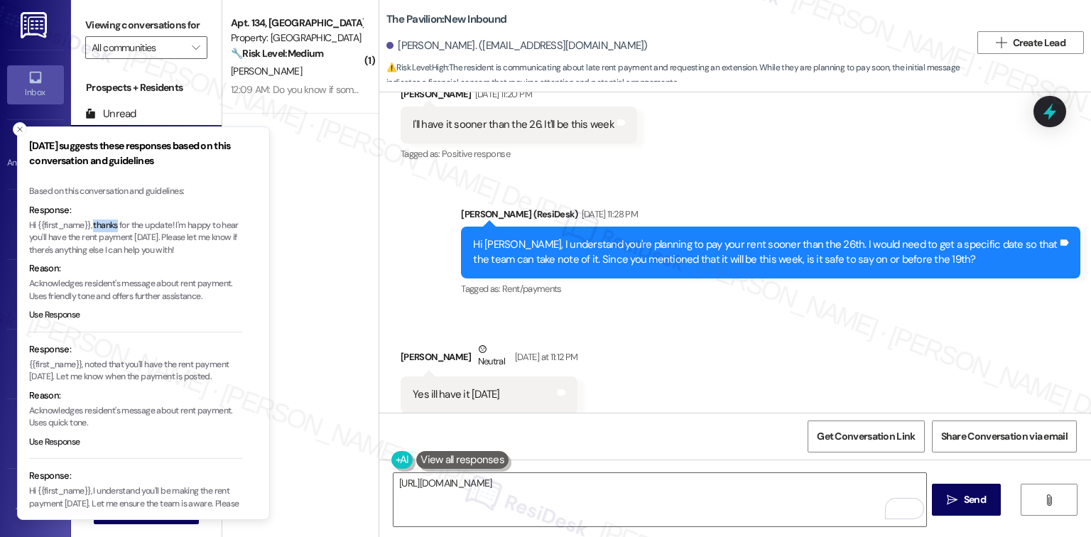
drag, startPoint x: 110, startPoint y: 227, endPoint x: 151, endPoint y: 248, distance: 45.4
click at [83, 242] on li "Friday suggests these responses based on this conversation and guidelines Based…" at bounding box center [143, 323] width 253 height 394
click at [84, 242] on p "Hi {{first_name}}, thanks for the update! I'm happy to hear you'll have the ren…" at bounding box center [135, 239] width 213 height 38
click at [89, 233] on p "Hi {{first_name}}, thanks for the update! I'm happy to hear you'll have the ren…" at bounding box center [135, 239] width 213 height 38
click at [94, 225] on p "Hi {{first_name}}, thanks for the update! I'm happy to hear you'll have the ren…" at bounding box center [135, 239] width 213 height 38
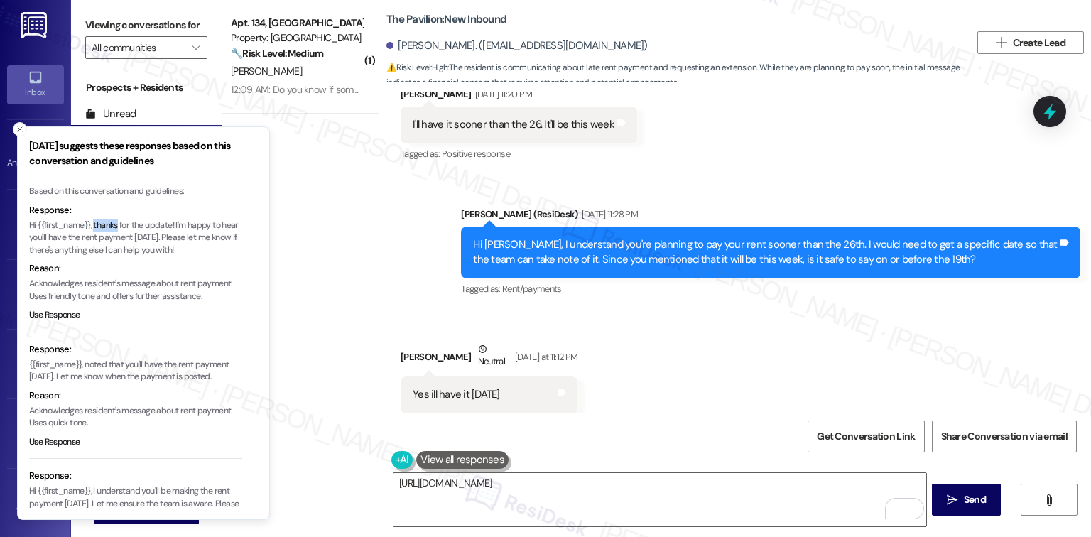
click at [152, 257] on p "Hi {{first_name}}, thanks for the update! I'm happy to hear you'll have the ren…" at bounding box center [135, 239] width 213 height 38
click at [142, 259] on li "Response: Hi {{first_name}}, thanks for the update! I'm happy to hear you'll ha…" at bounding box center [135, 267] width 213 height 129
click at [146, 252] on p "Hi {{first_name}}, thanks for the update! I'm happy to hear you'll have the ren…" at bounding box center [135, 239] width 213 height 38
click at [151, 248] on p "Hi {{first_name}}, thanks for the update! I'm happy to hear you'll have the ren…" at bounding box center [135, 239] width 213 height 38
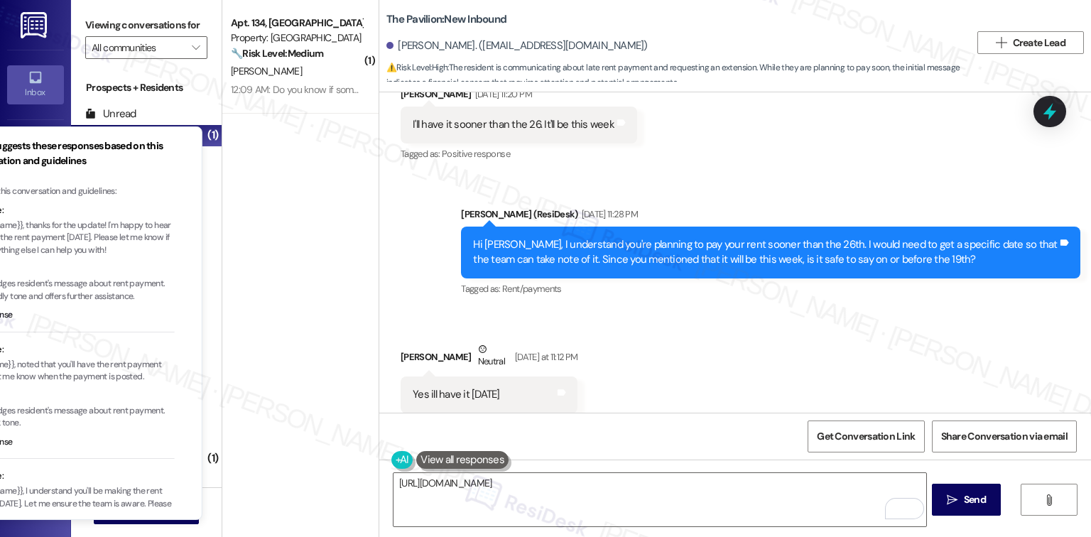
drag, startPoint x: 207, startPoint y: 250, endPoint x: 140, endPoint y: 254, distance: 67.6
click at [140, 254] on p "Hi {{first_name}}, thanks for the update! I'm happy to hear you'll have the ren…" at bounding box center [68, 239] width 213 height 38
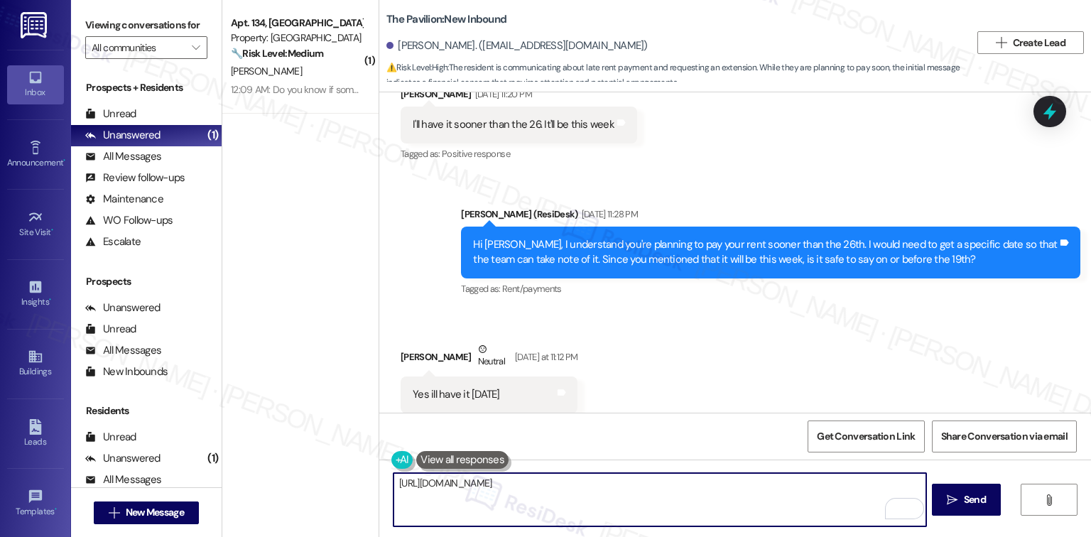
click at [475, 458] on button at bounding box center [462, 460] width 92 height 18
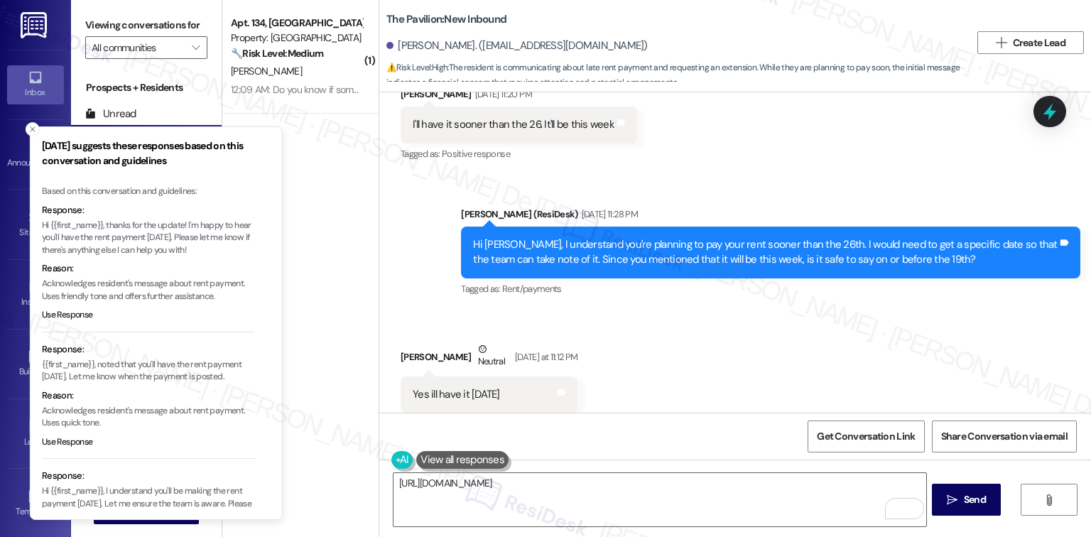
drag, startPoint x: 210, startPoint y: 250, endPoint x: 382, endPoint y: 259, distance: 172.9
click at [255, 257] on p "Hi {{first_name}}, thanks for the update! I'm happy to hear you'll have the ren…" at bounding box center [148, 239] width 213 height 38
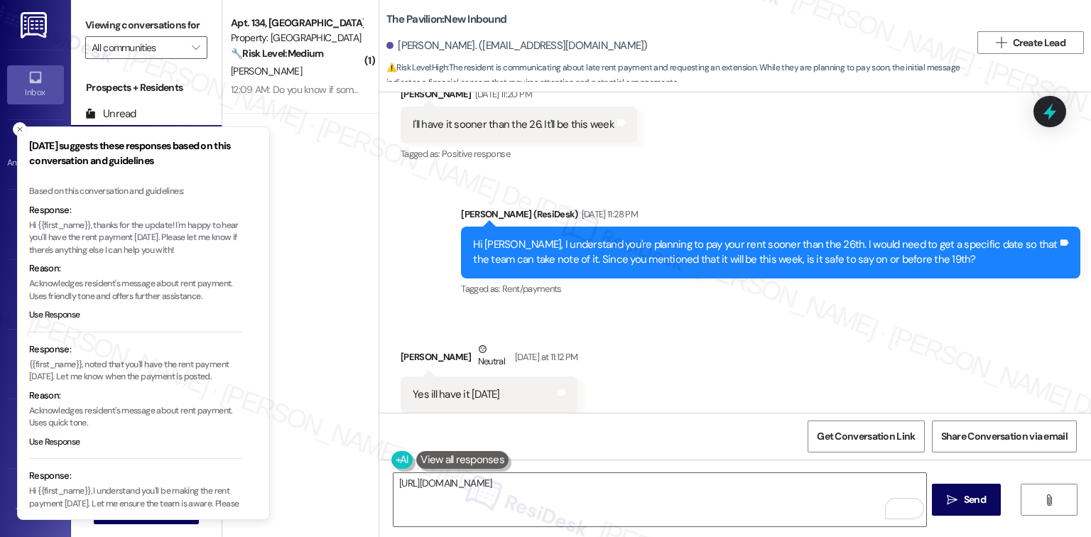
click at [155, 241] on p "Hi {{first_name}}, thanks for the update! I'm happy to hear you'll have the ren…" at bounding box center [135, 239] width 213 height 38
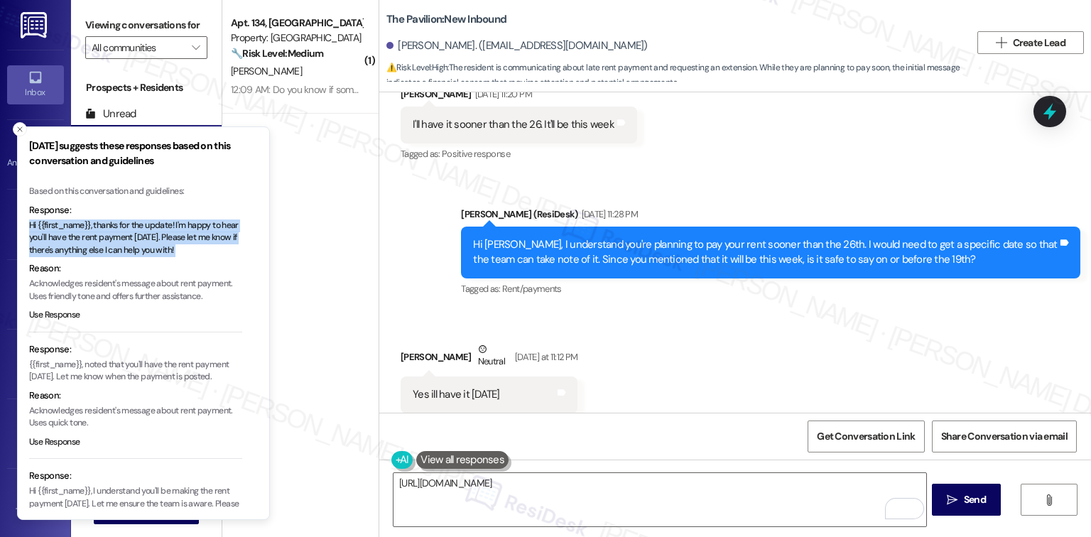
click at [155, 241] on p "Hi {{first_name}}, thanks for the update! I'm happy to hear you'll have the ren…" at bounding box center [135, 239] width 213 height 38
copy p "Hi {{first_name}}, thanks for the update! I'm happy to hear you'll have the ren…"
click at [634, 486] on textarea "https://www.theresidesk.com/text/insights-conversations/1294072/share-conversat…" at bounding box center [660, 499] width 532 height 53
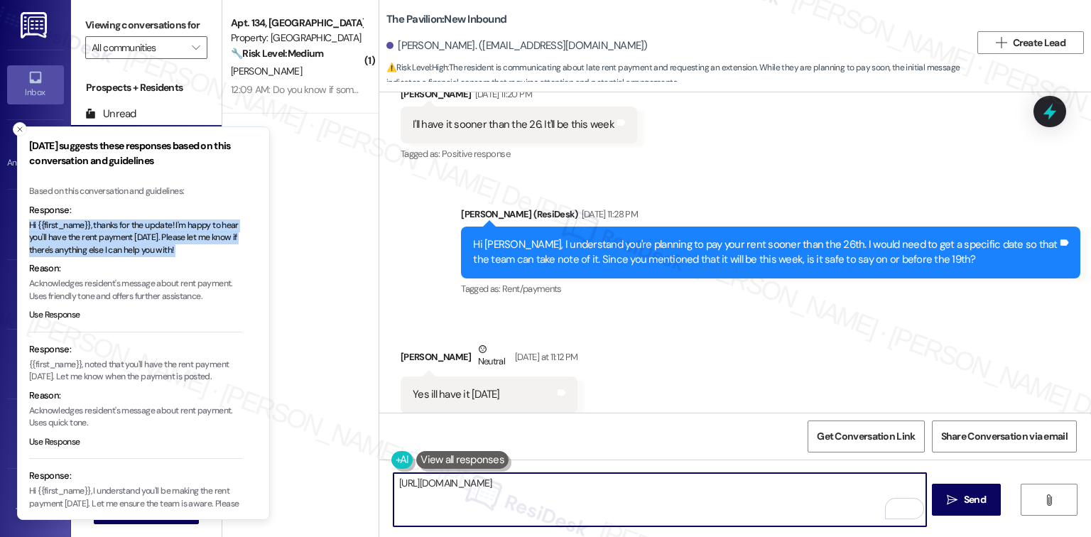
click at [634, 486] on textarea "https://www.theresidesk.com/text/insights-conversations/1294072/share-conversat…" at bounding box center [660, 499] width 532 height 53
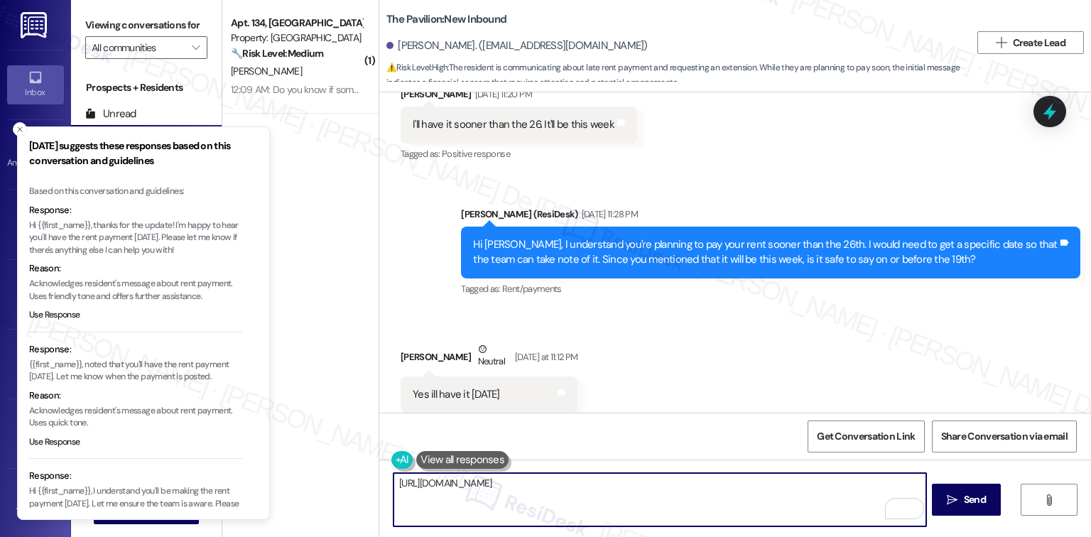
click at [634, 486] on textarea "https://www.theresidesk.com/text/insights-conversations/1294072/share-conversat…" at bounding box center [660, 499] width 532 height 53
paste textarea "Hi {{first_name}}, thanks for the update! I'm happy to hear you'll have the ren…"
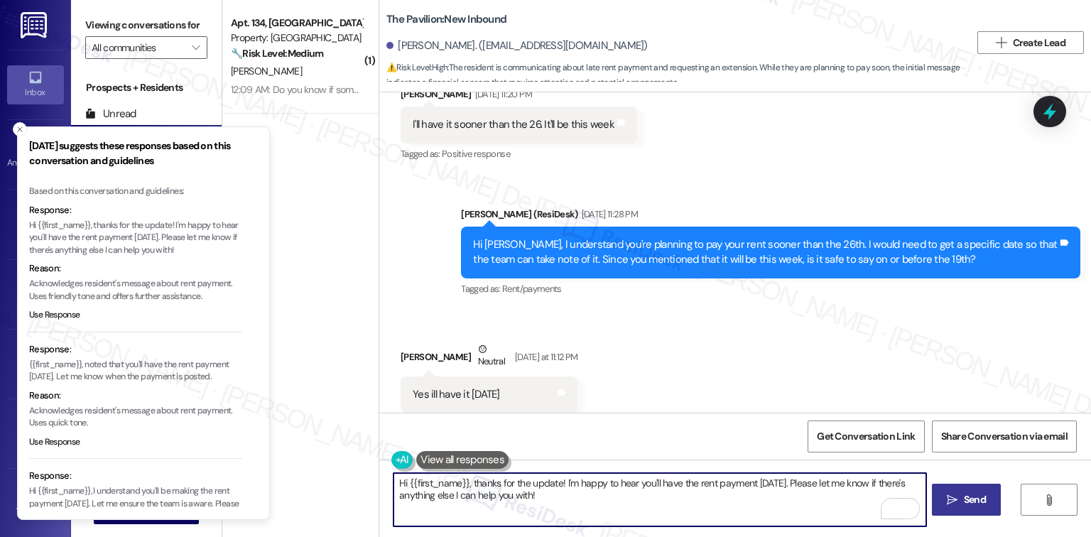
type textarea "Hi {{first_name}}, thanks for the update! I'm happy to hear you'll have the ren…"
click at [971, 495] on span "Send" at bounding box center [975, 499] width 22 height 15
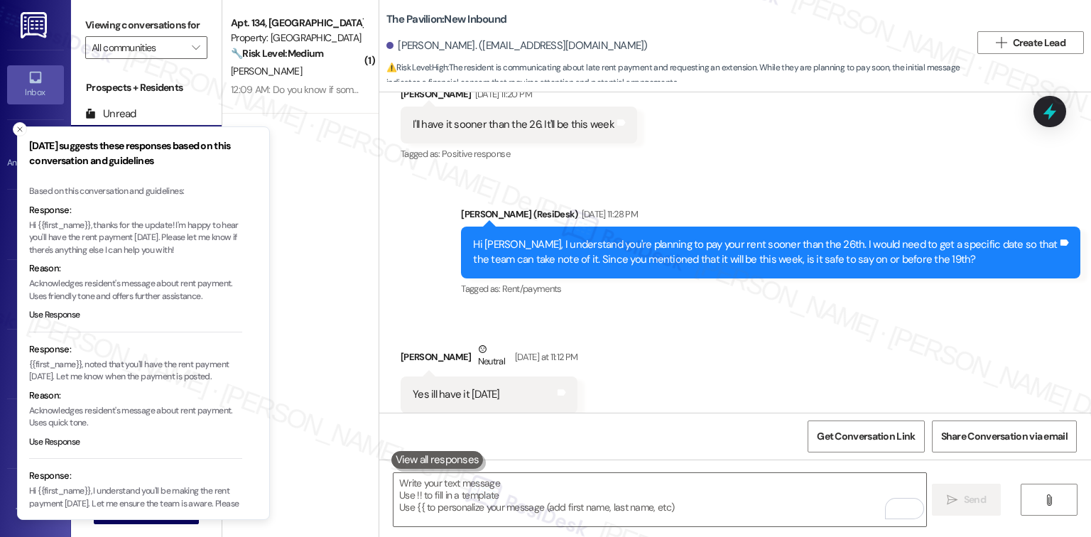
click at [768, 341] on div "Received via SMS Kamryn Johnson Neutral Yesterday at 11:12 PM Yes ill have it t…" at bounding box center [735, 377] width 712 height 135
click at [14, 129] on button "Close toast" at bounding box center [20, 129] width 14 height 14
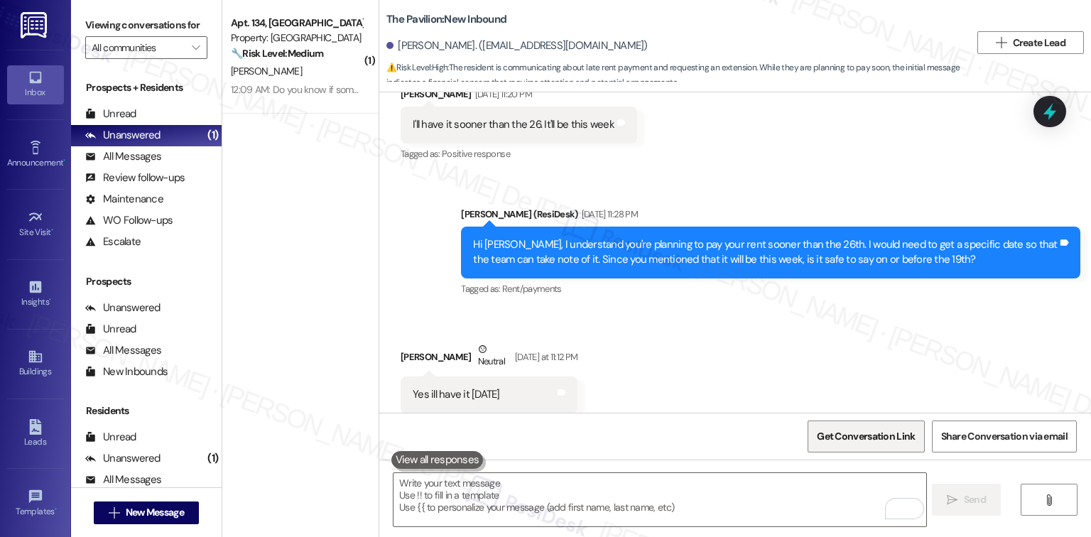
click at [873, 438] on span "Get Conversation Link" at bounding box center [866, 436] width 98 height 15
click at [862, 438] on span "Get Conversation Link" at bounding box center [866, 436] width 98 height 15
click at [858, 438] on span "Get Conversation Link" at bounding box center [866, 436] width 98 height 15
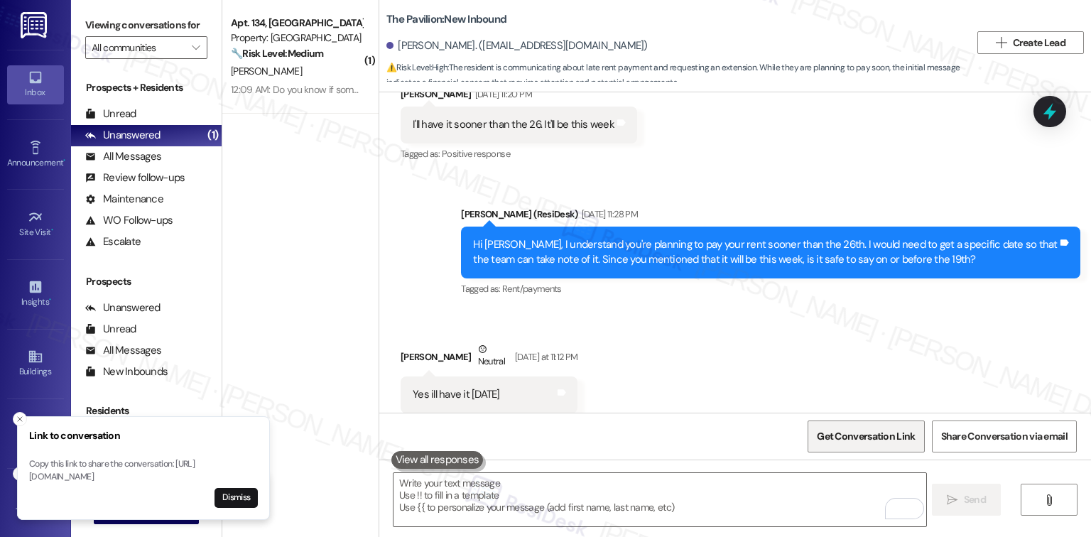
click at [855, 439] on span "Get Conversation Link" at bounding box center [866, 436] width 98 height 15
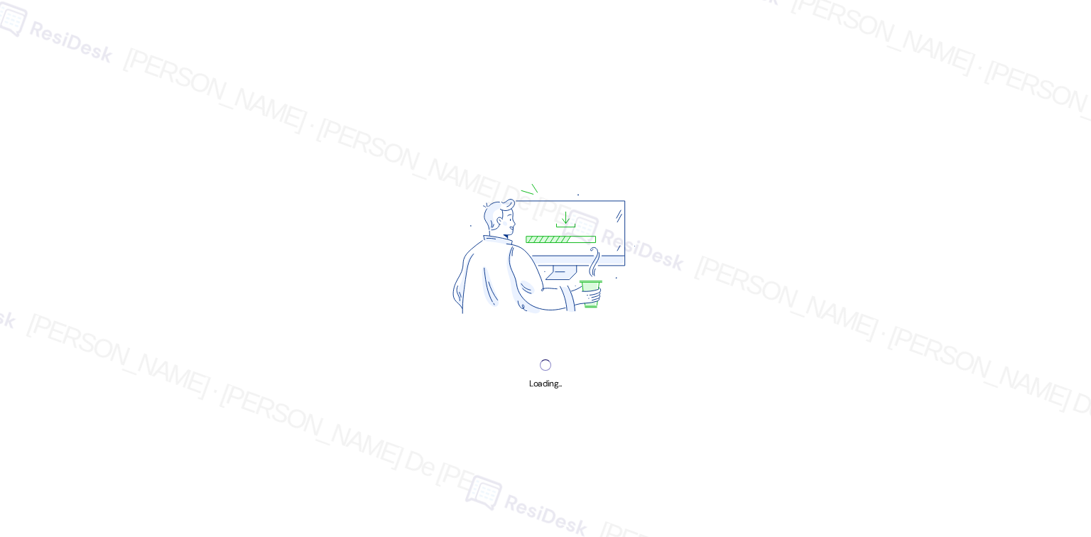
scroll to position [3794, 0]
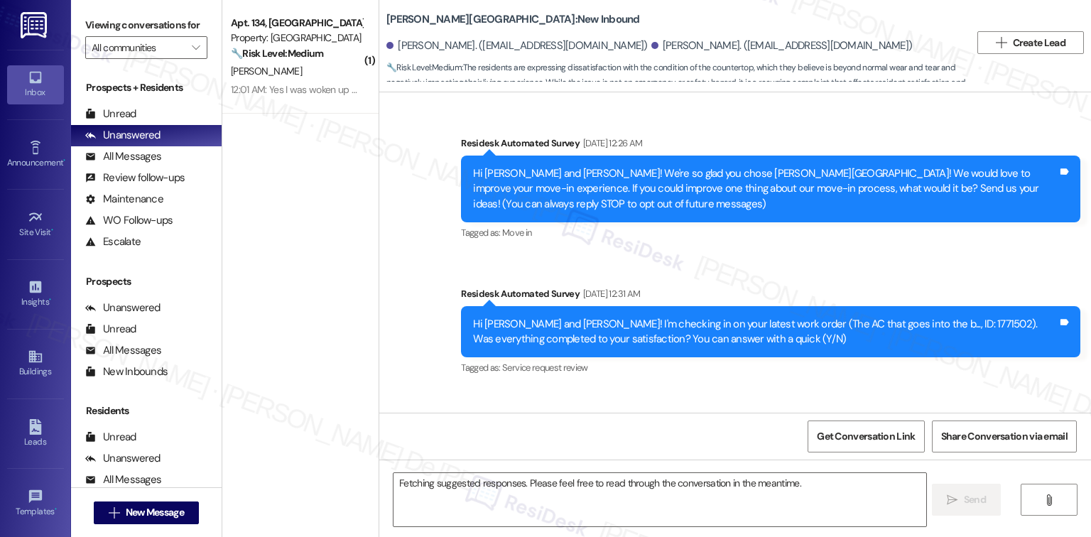
scroll to position [1964, 0]
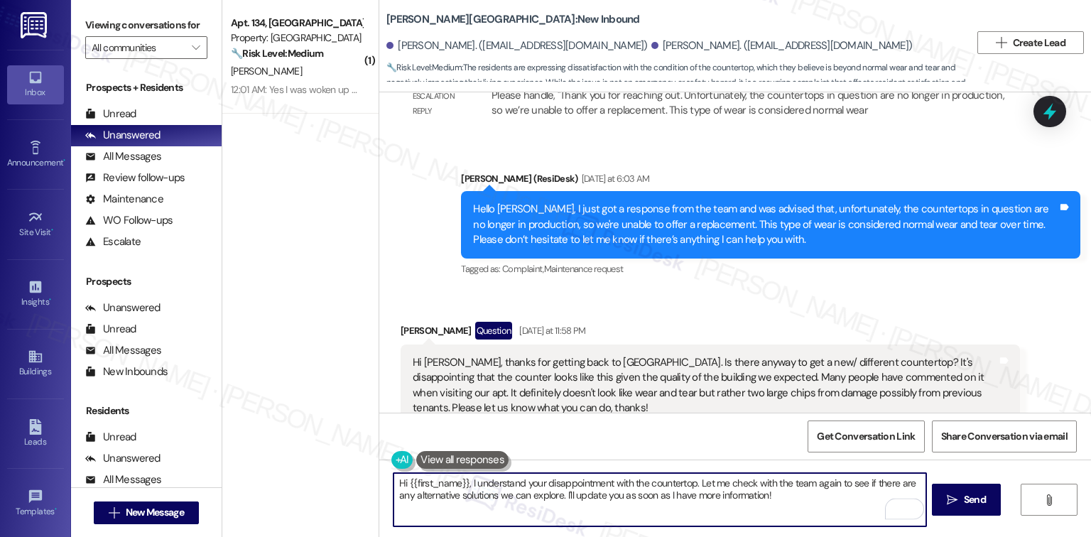
drag, startPoint x: 696, startPoint y: 485, endPoint x: 337, endPoint y: 480, distance: 359.6
click at [340, 483] on div "( 1 ) Apt. 134, [GEOGRAPHIC_DATA] Property: [GEOGRAPHIC_DATA] 🔧 Risk Level: Med…" at bounding box center [656, 268] width 869 height 537
type textarea "Let me check with the team again to see if there are any alternative solutions …"
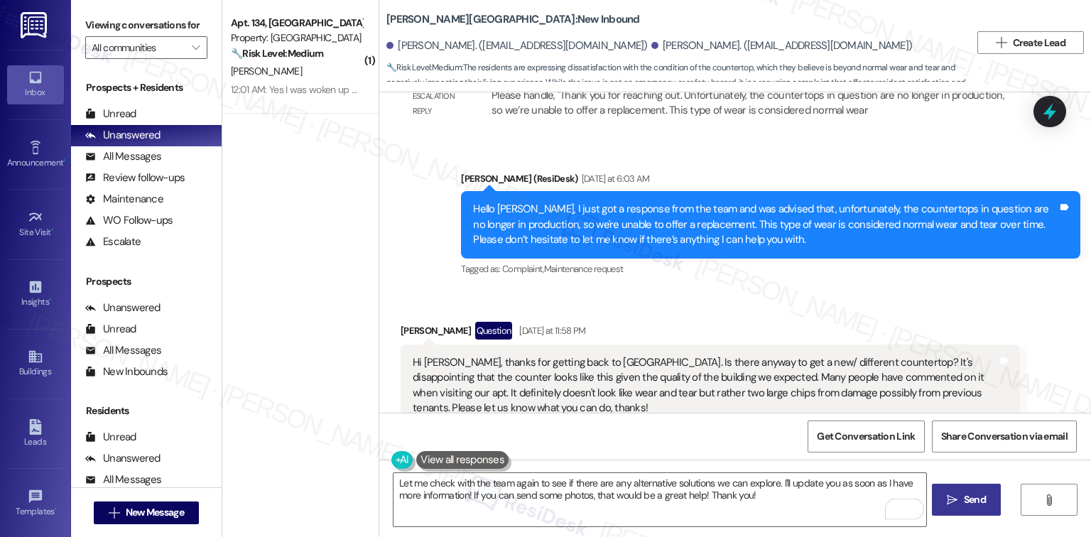
click at [970, 493] on span "Send" at bounding box center [975, 499] width 22 height 15
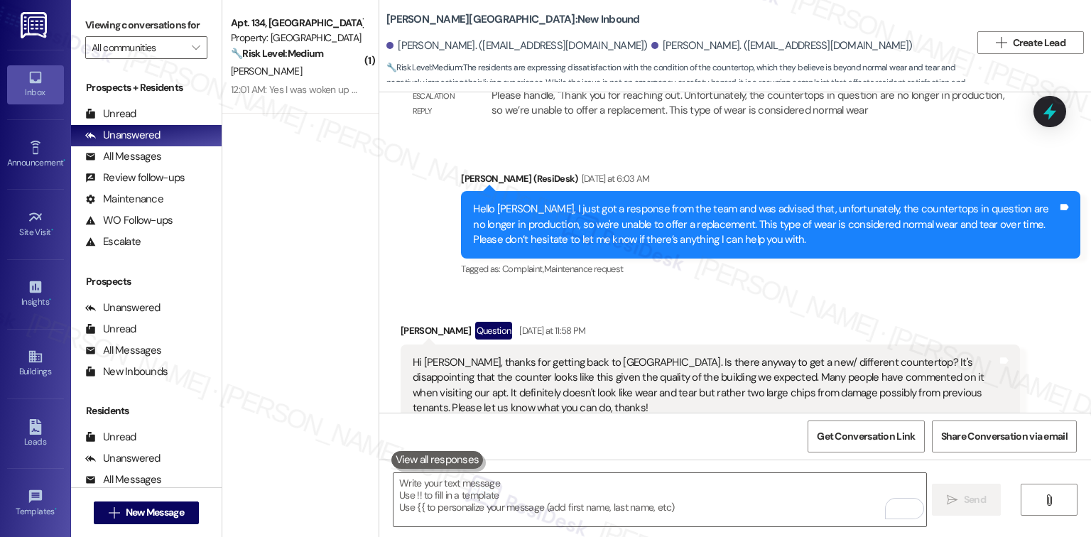
click at [330, 170] on div "( 1 ) Apt. 134, University Place University Park & Place Property: University P…" at bounding box center [300, 218] width 156 height 436
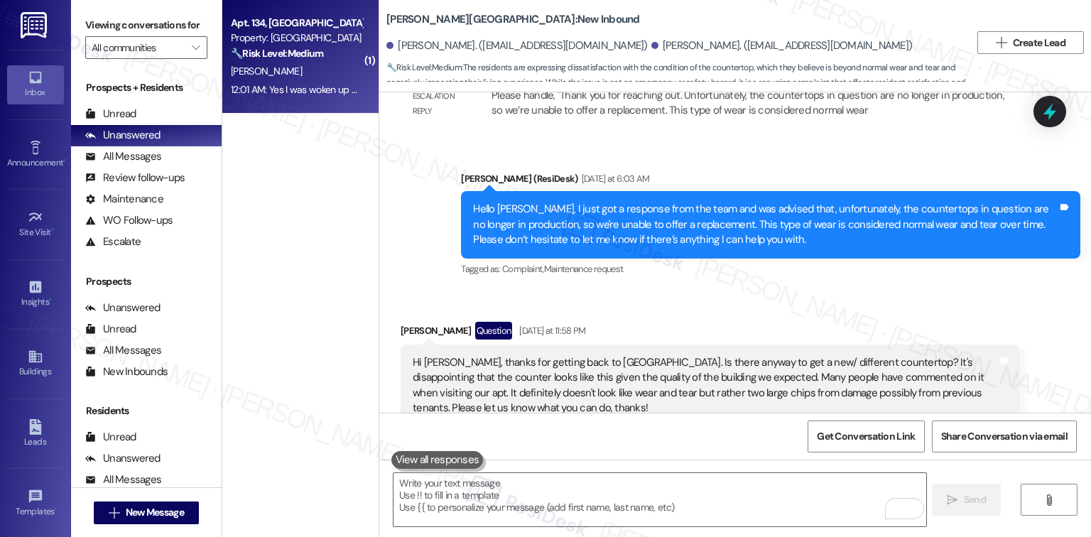
click at [256, 77] on div "[PERSON_NAME]" at bounding box center [297, 72] width 134 height 18
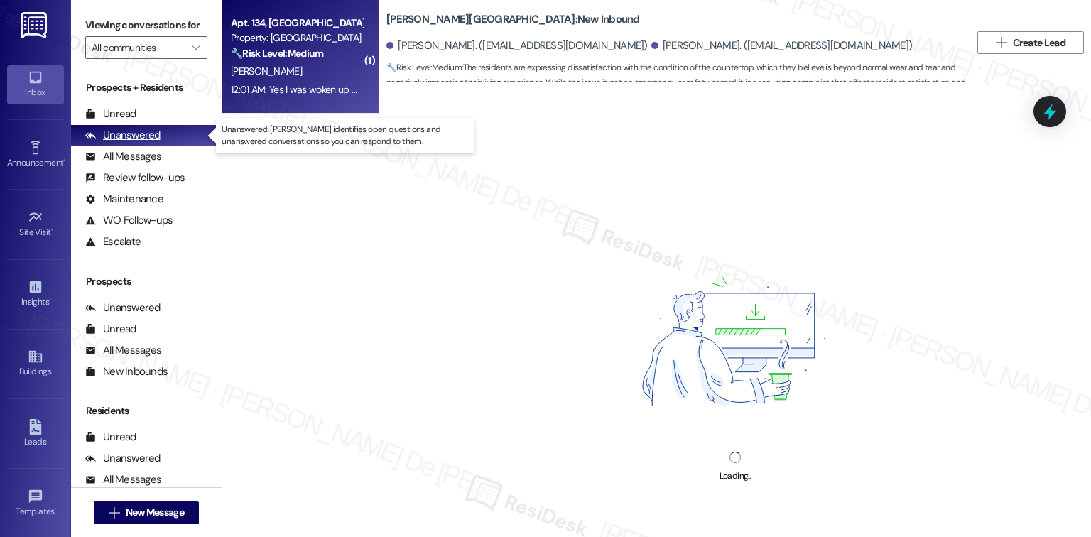
click at [137, 134] on div "Unanswered" at bounding box center [122, 135] width 75 height 15
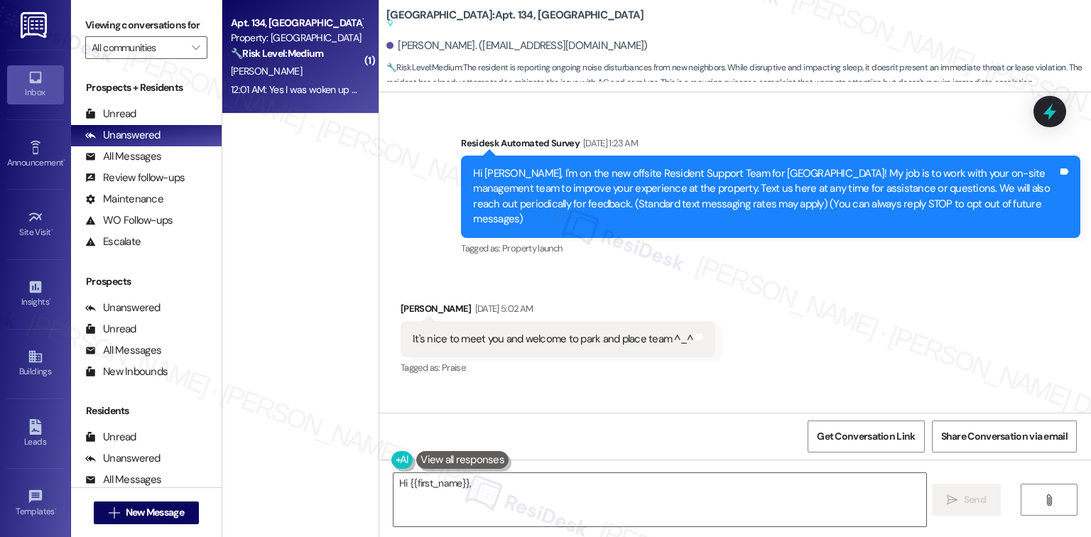
scroll to position [32570, 0]
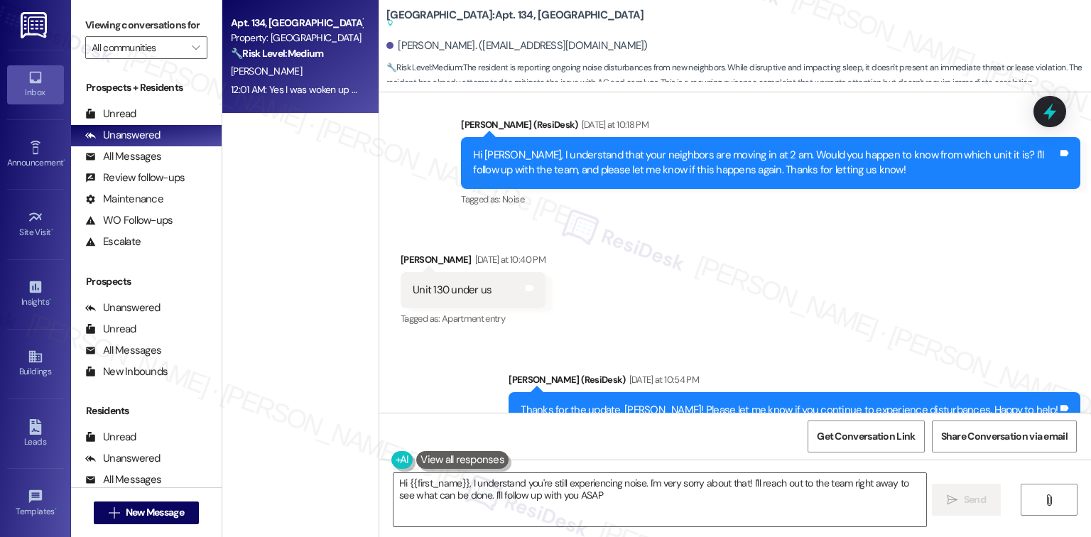
type textarea "Hi {{first_name}}, I understand you're still experiencing noise. I'm very sorry…"
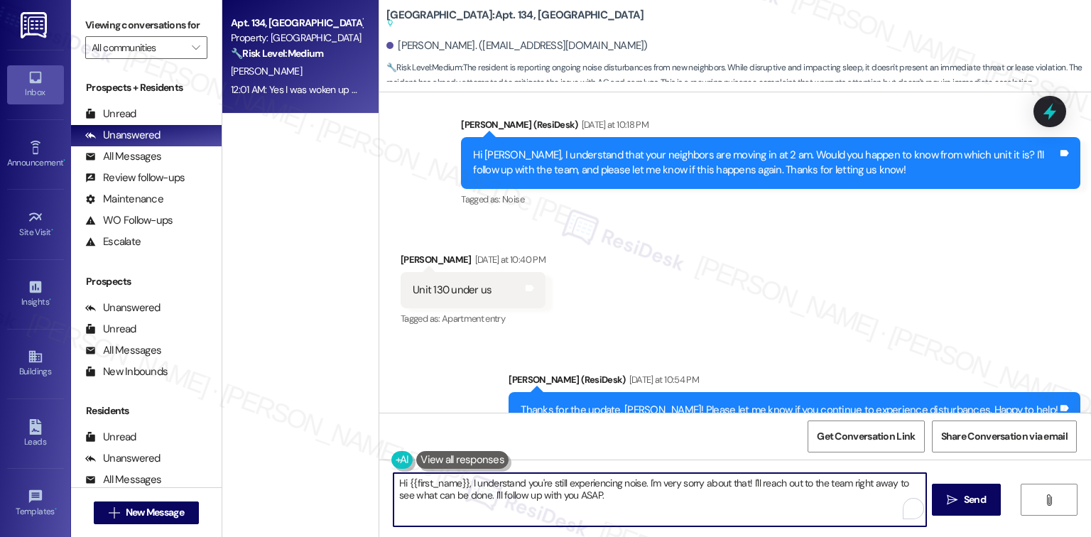
type textarea "."
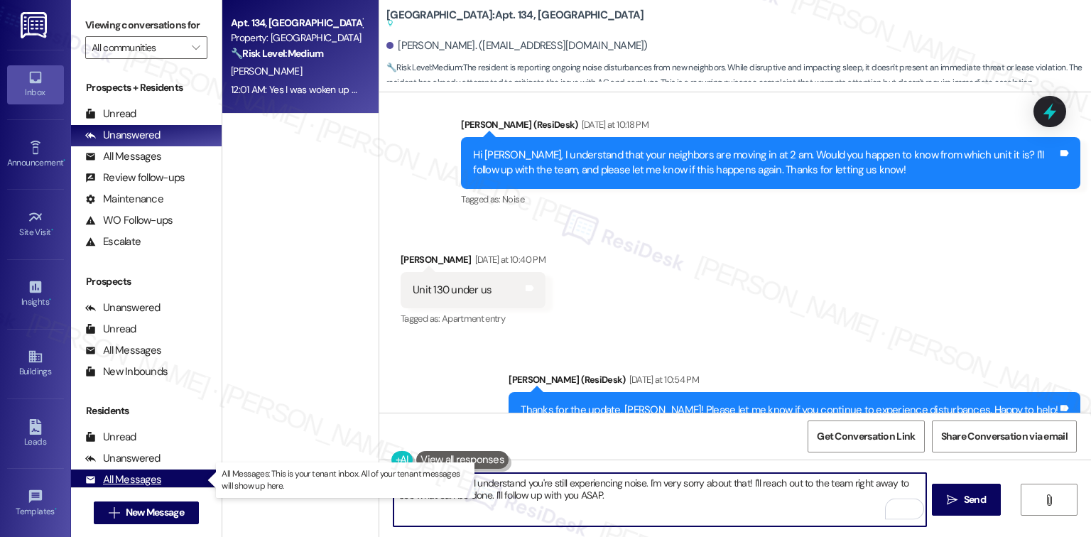
drag, startPoint x: 640, startPoint y: 485, endPoint x: 181, endPoint y: 469, distance: 459.3
click at [185, 469] on div "Viewing conversations for All communities  Prospects + Residents Unread (0) Un…" at bounding box center [581, 268] width 1020 height 537
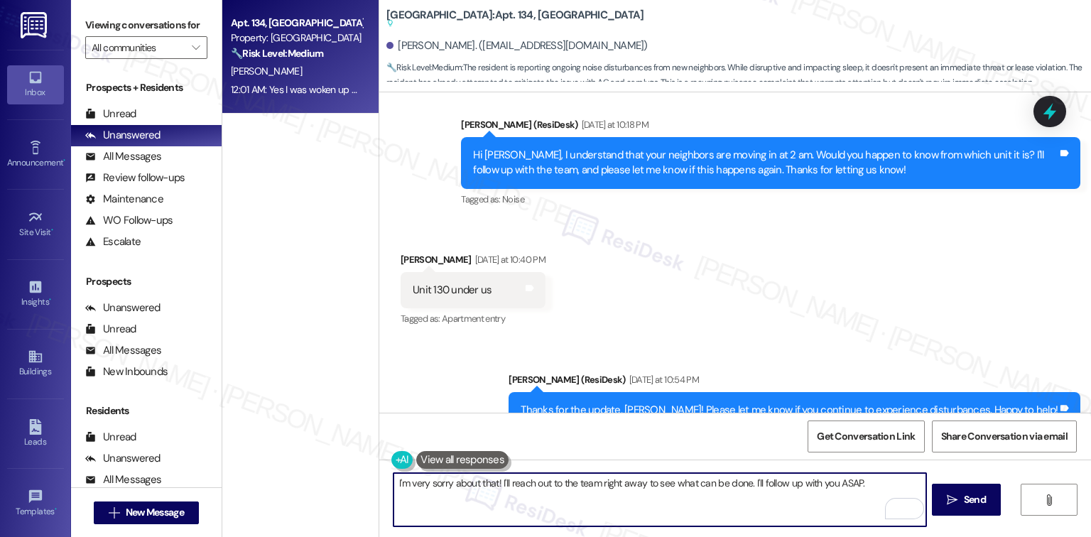
click at [843, 482] on textarea "I'm very sorry about that! I'll reach out to the team right away to see what ca…" at bounding box center [660, 499] width 532 height 53
click at [547, 497] on textarea "I'm very sorry about that! I'll reach out to the team right away to see what ca…" at bounding box center [660, 499] width 532 height 53
click at [589, 500] on textarea "I'm very sorry about that! I'll reach out to the team right away to see what ca…" at bounding box center [660, 499] width 532 height 53
click at [978, 498] on span "Send" at bounding box center [975, 499] width 22 height 15
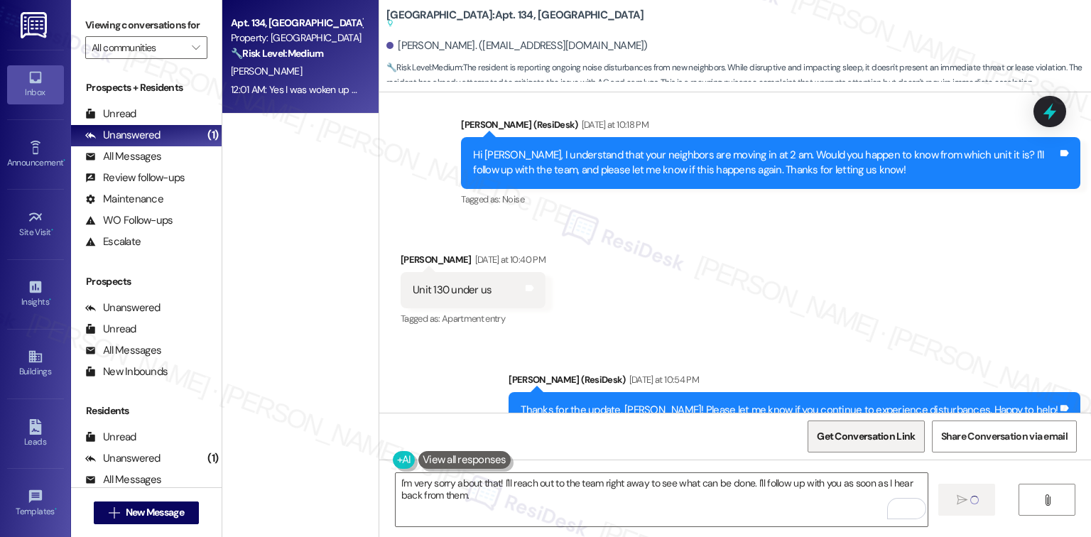
click at [870, 446] on span "Get Conversation Link" at bounding box center [866, 436] width 104 height 31
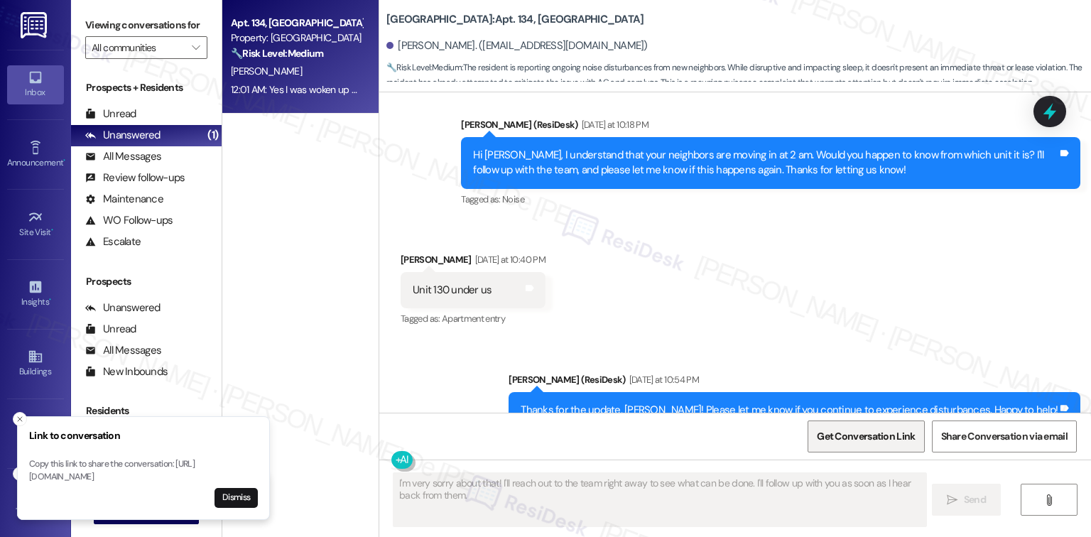
type textarea "Fetching suggested responses. Please feel free to read through the conversation…"
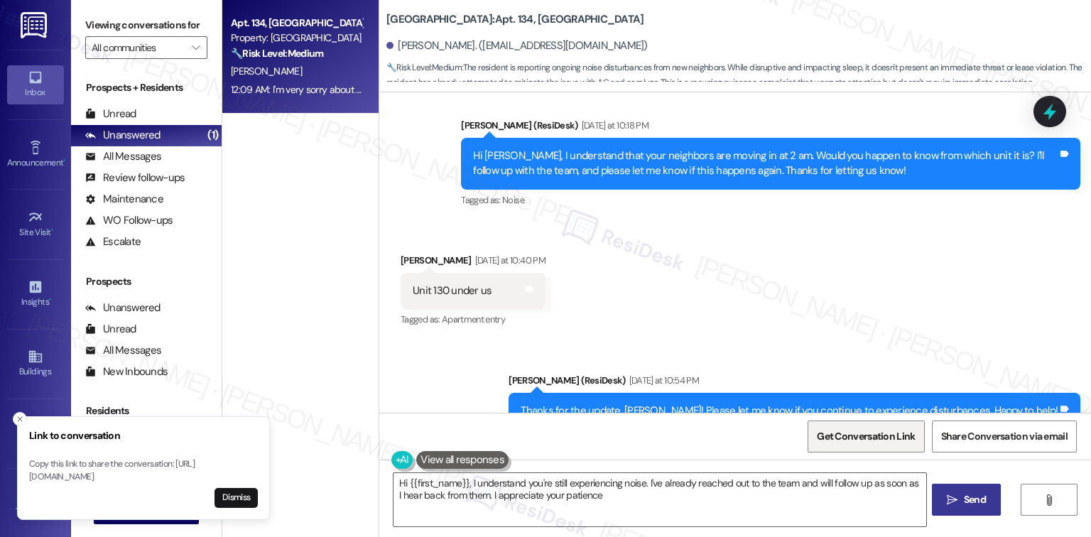
type textarea "Hi {{first_name}}, I understand you're still experiencing noise. I've already r…"
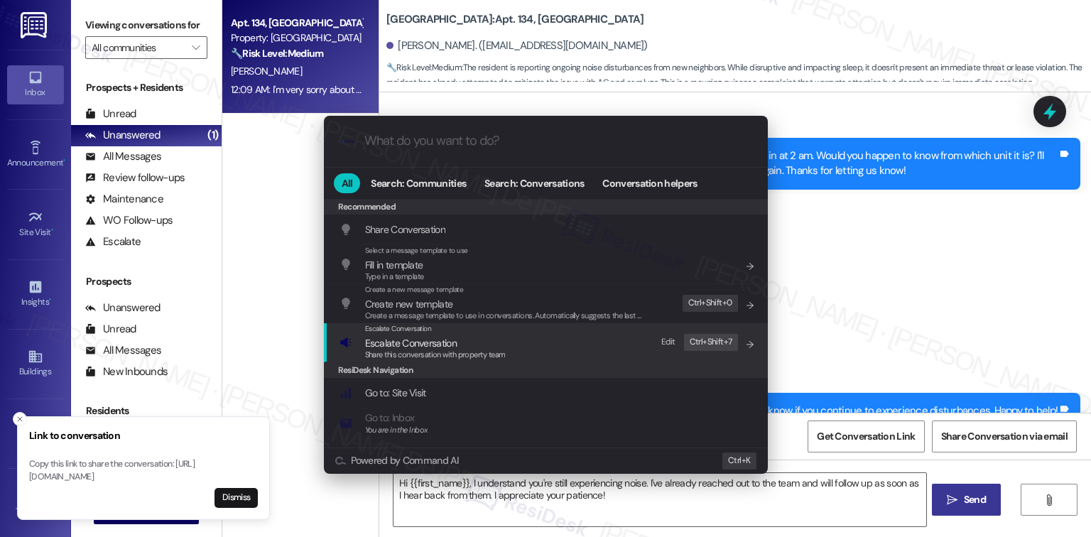
click at [614, 344] on div "Escalate Conversation Escalate Conversation Share this conversation with proper…" at bounding box center [548, 342] width 416 height 38
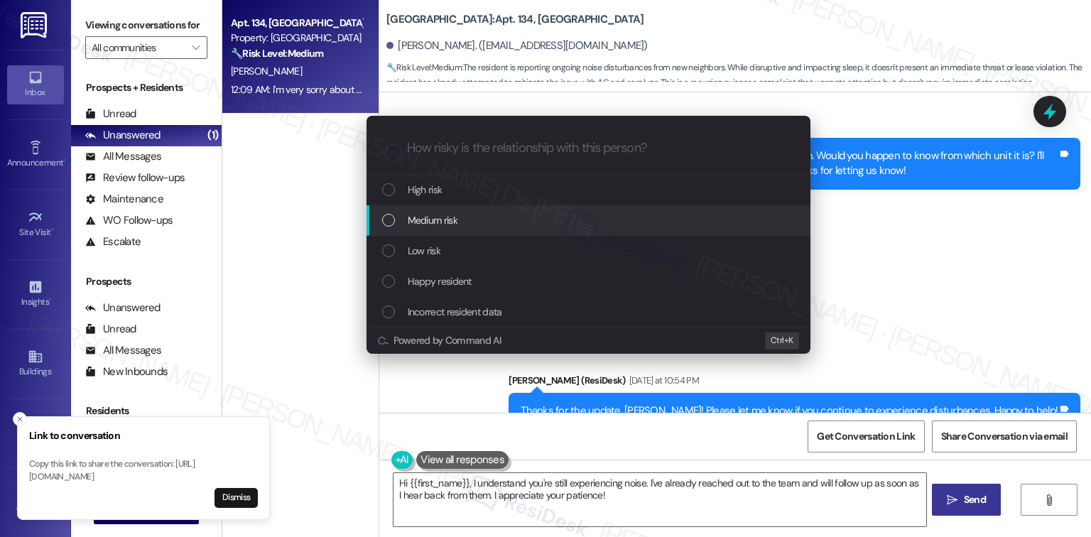
click at [532, 222] on div "Medium risk" at bounding box center [590, 220] width 416 height 16
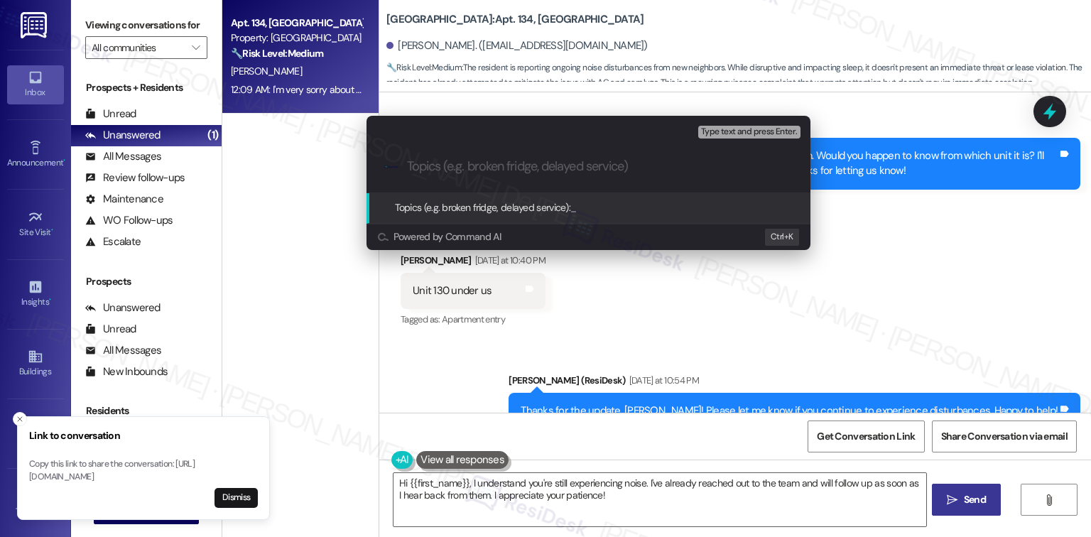
click at [544, 162] on input "Topics (e.g. broken fridge, delayed service)" at bounding box center [600, 166] width 386 height 15
type input "Noise Complaint"
click at [788, 131] on span "Type text and press Enter." at bounding box center [749, 132] width 96 height 10
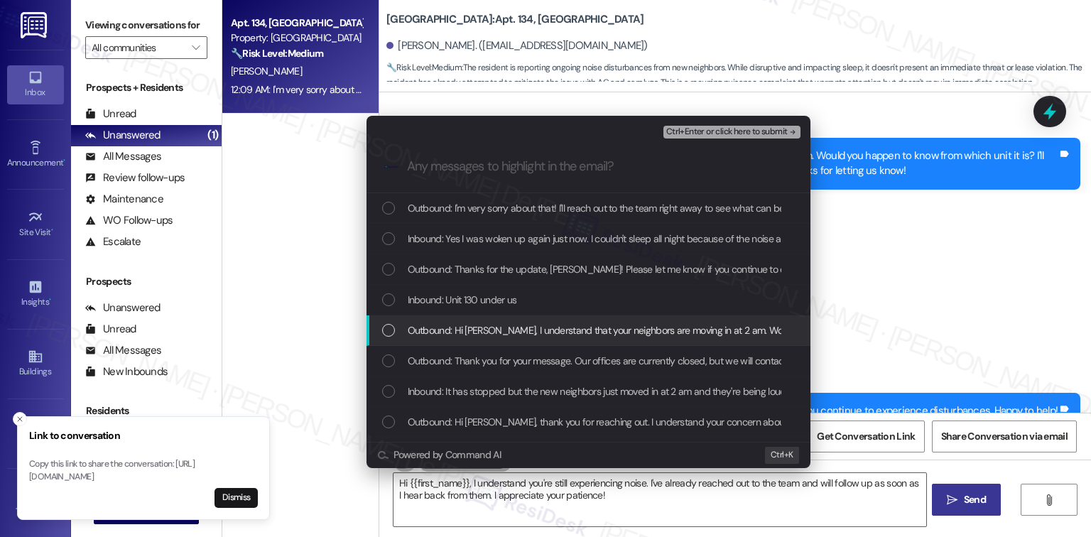
click at [492, 335] on span "Outbound: Hi Caila, I understand that your neighbors are moving in at 2 am. Wou…" at bounding box center [894, 331] width 973 height 16
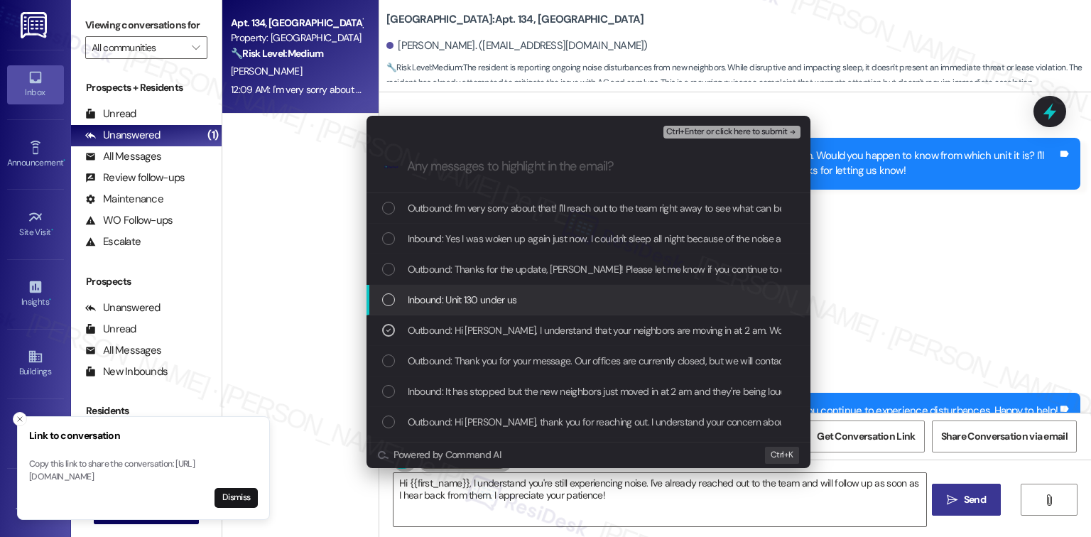
click at [486, 298] on span "Inbound: Unit 130 under us" at bounding box center [462, 300] width 109 height 16
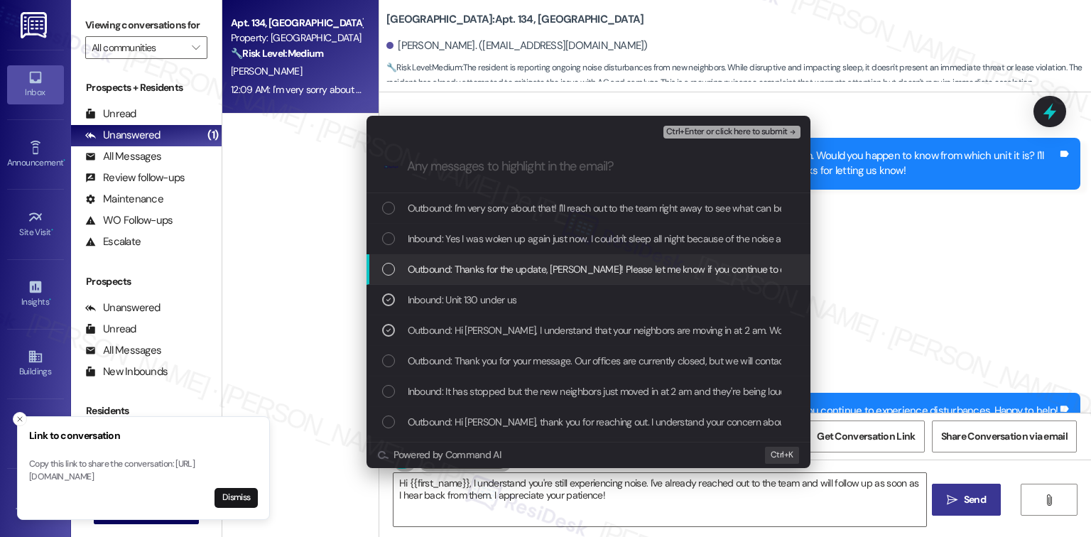
click at [500, 261] on span "Outbound: Thanks for the update, Caila! Please let me know if you continue to e…" at bounding box center [678, 269] width 541 height 16
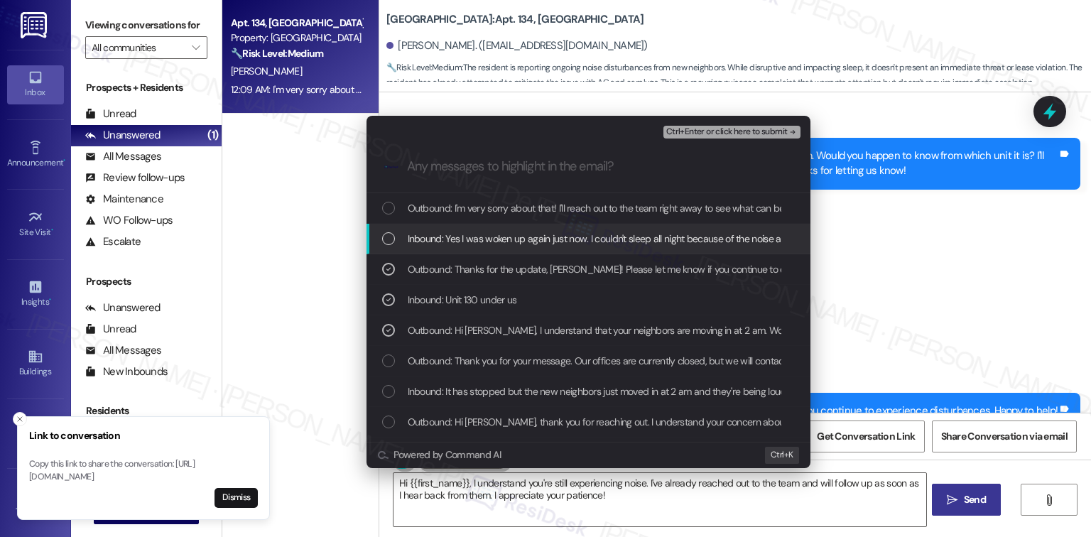
click at [501, 239] on span "Inbound: Yes I was woken up again just now. I couldn't sleep all night because …" at bounding box center [626, 239] width 437 height 16
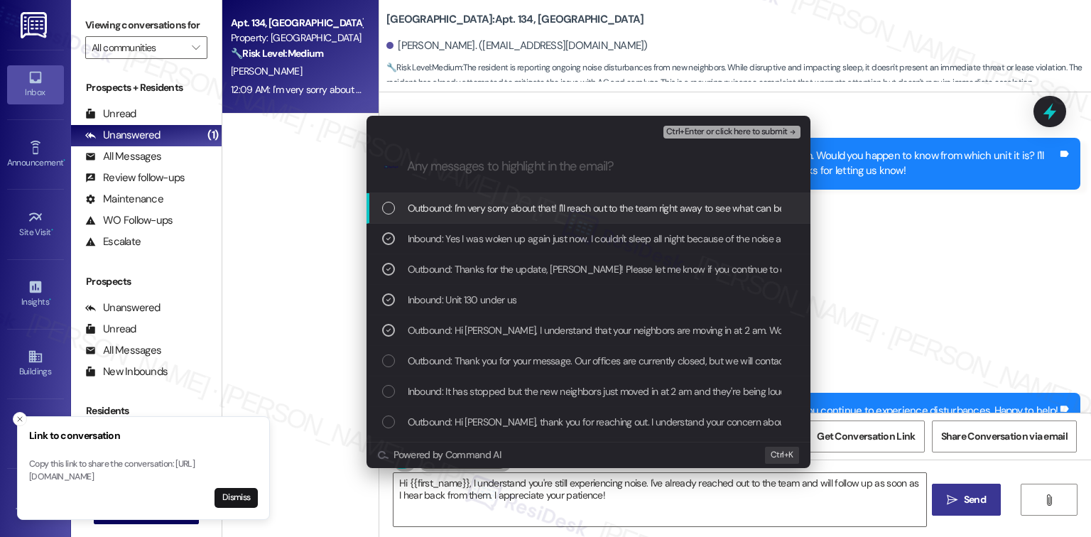
click at [497, 200] on span "Outbound: I'm very sorry about that! I'll reach out to the team right away to s…" at bounding box center [722, 208] width 629 height 16
click at [747, 128] on span "Ctrl+Enter or click here to submit" at bounding box center [727, 132] width 122 height 10
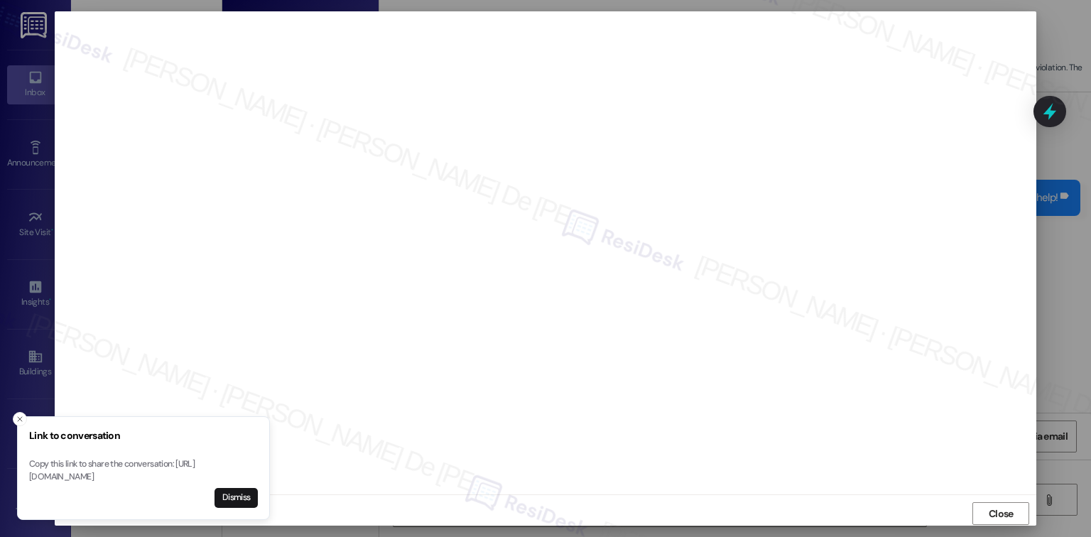
scroll to position [6, 0]
click at [244, 497] on button "Dismiss" at bounding box center [236, 498] width 43 height 20
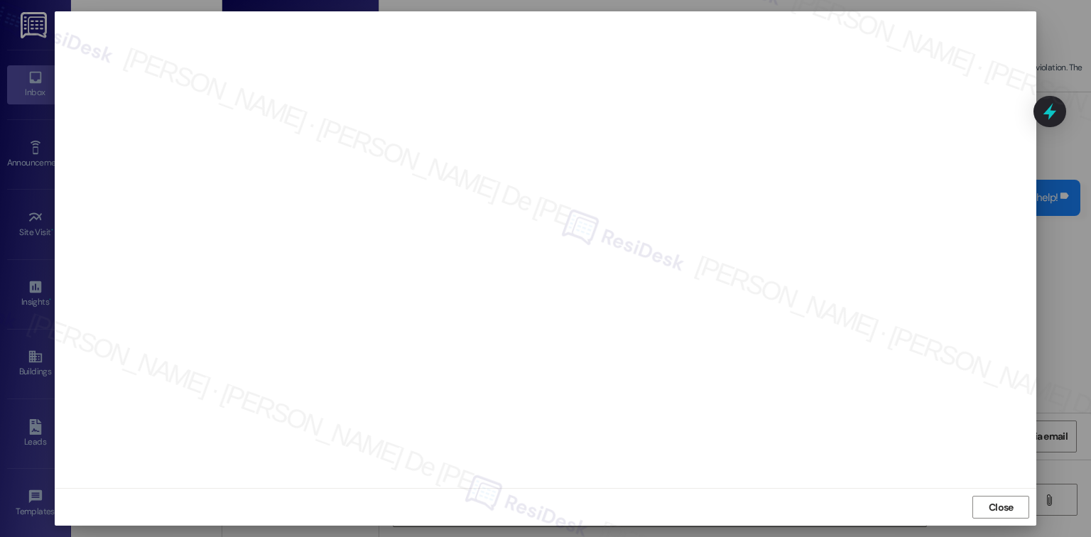
click at [989, 502] on span "Close" at bounding box center [1001, 507] width 25 height 15
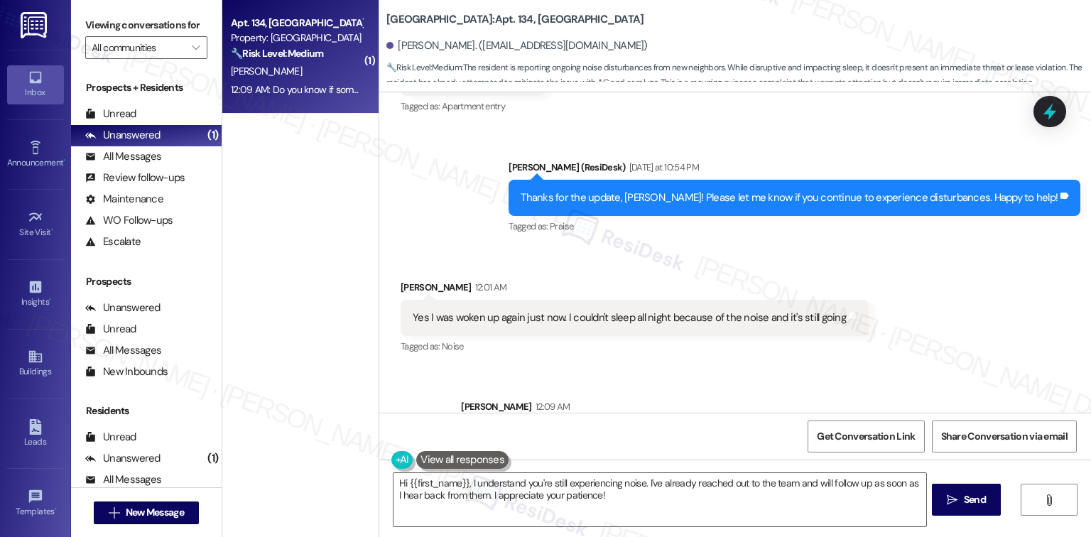
scroll to position [32783, 0]
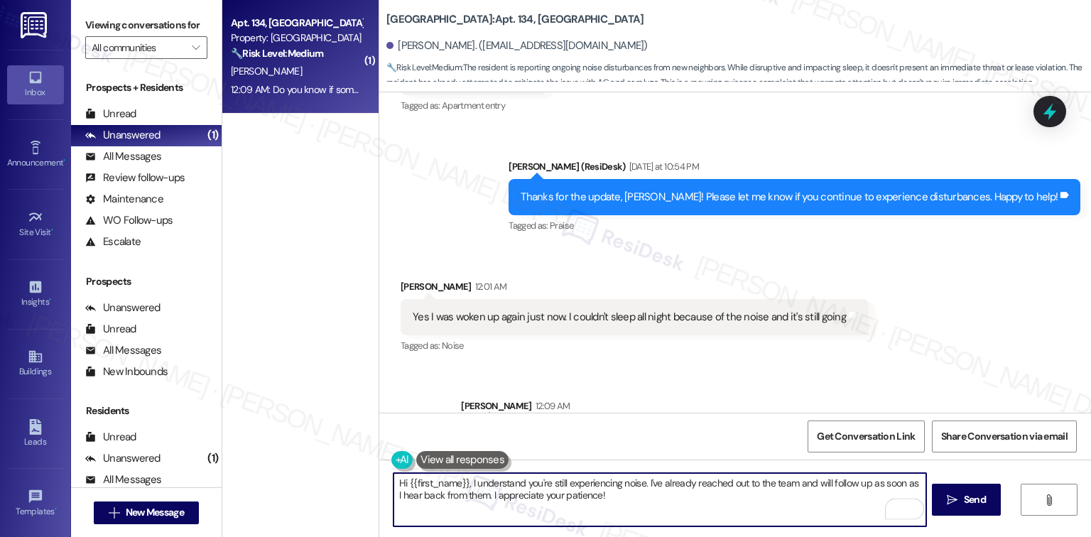
click at [617, 495] on textarea "Hi {{first_name}}, I understand you're still experiencing noise. I've already r…" at bounding box center [660, 499] width 532 height 53
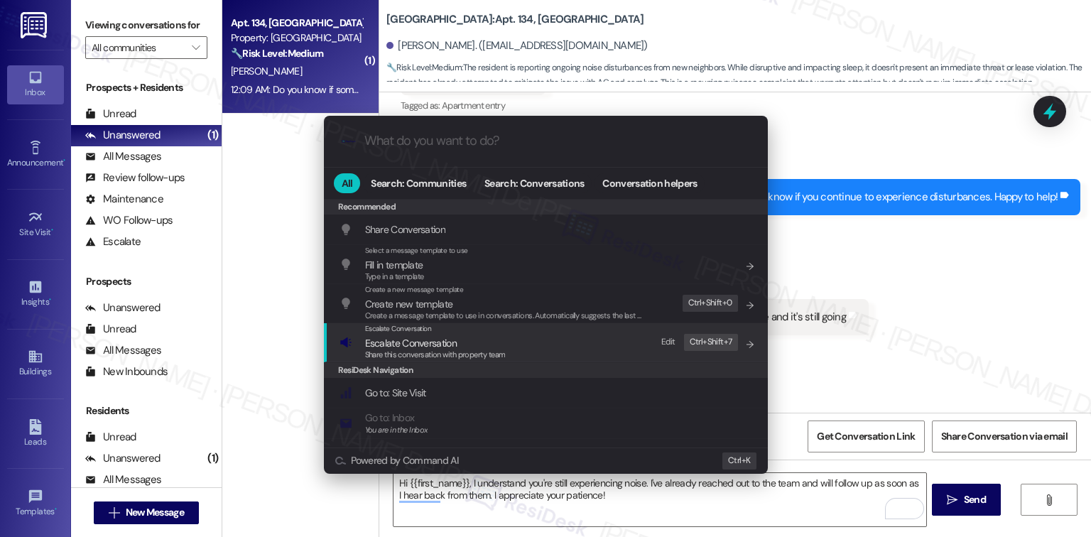
click at [524, 346] on div "Escalate Conversation Escalate Conversation Share this conversation with proper…" at bounding box center [548, 342] width 416 height 38
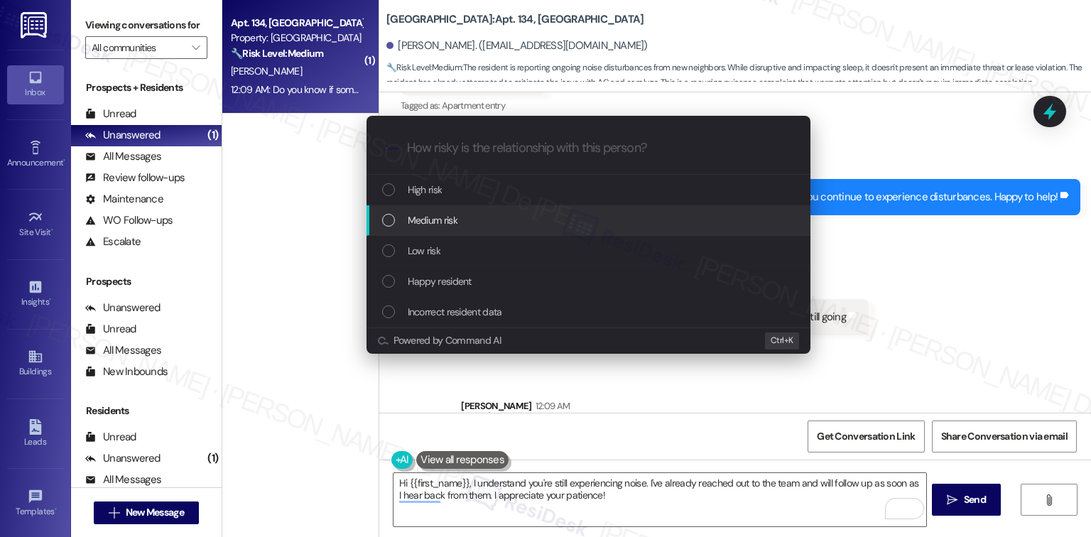
click at [507, 216] on div "Medium risk" at bounding box center [590, 220] width 416 height 16
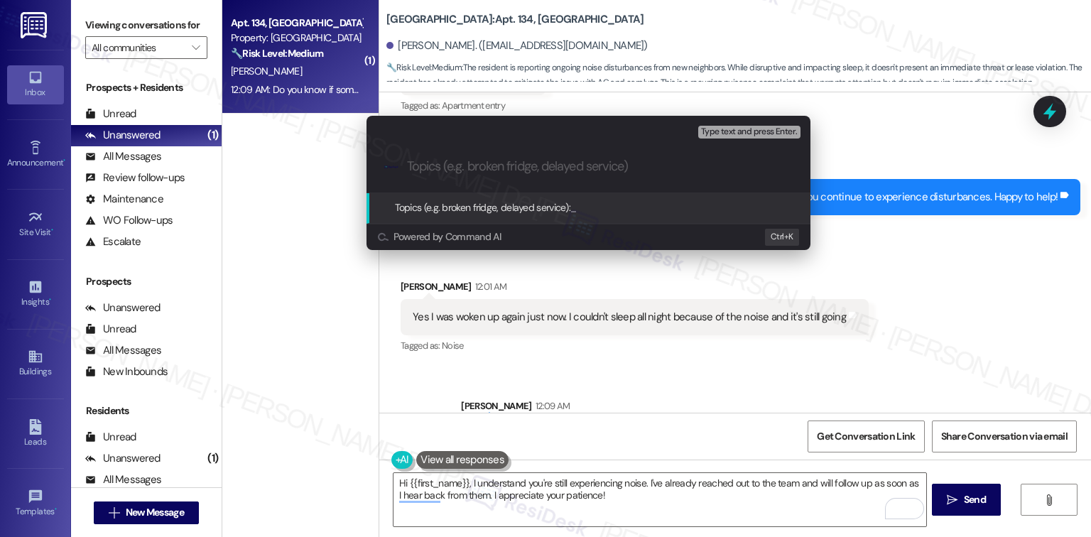
click at [512, 168] on input "Topics (e.g. broken fridge, delayed service)" at bounding box center [600, 166] width 386 height 15
type input "Noise complaint"
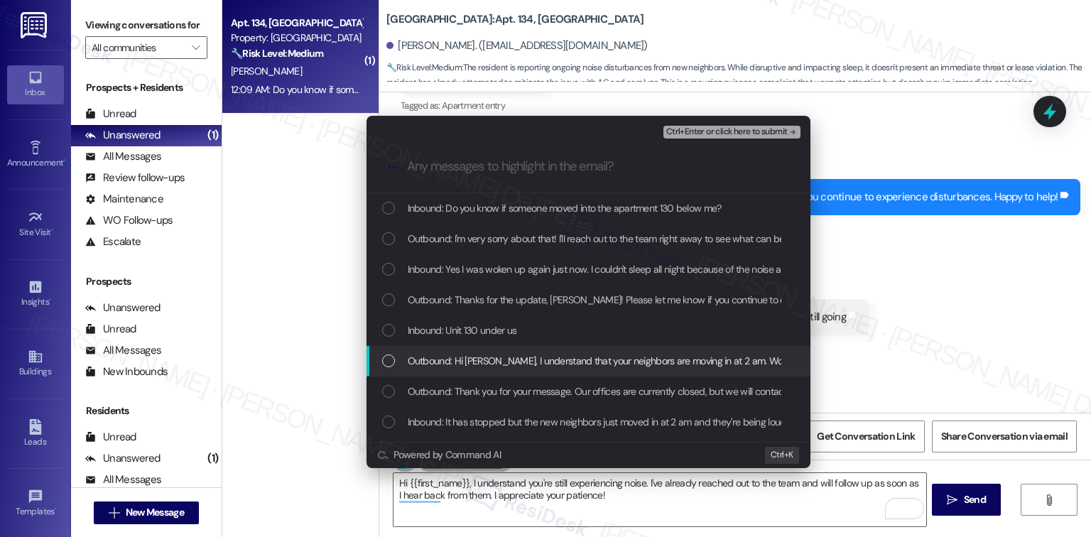
click at [542, 373] on div "Outbound: Hi Caila, I understand that your neighbors are moving in at 2 am. Wou…" at bounding box center [589, 361] width 444 height 31
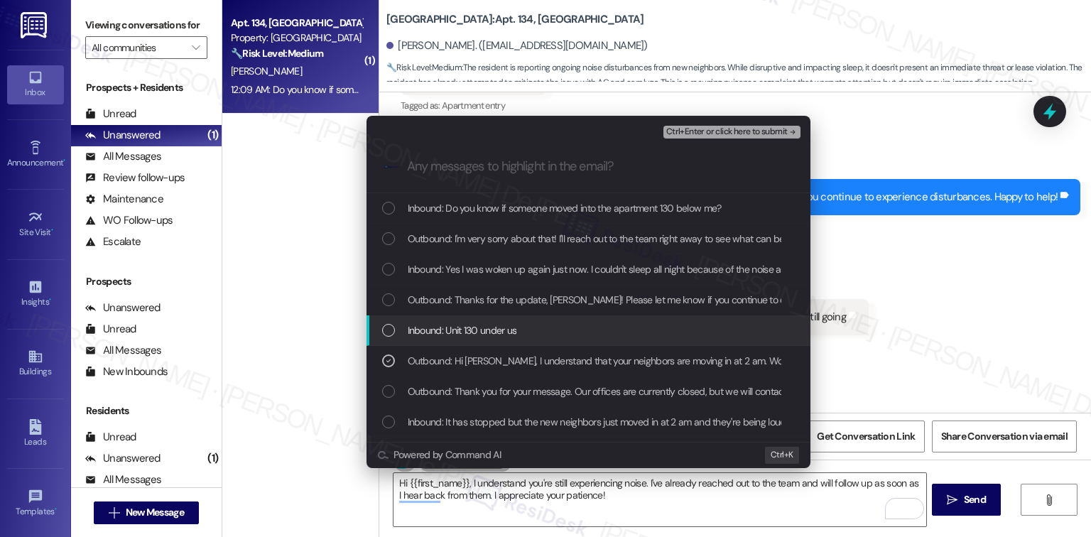
click at [506, 333] on span "Inbound: Unit 130 under us" at bounding box center [462, 331] width 109 height 16
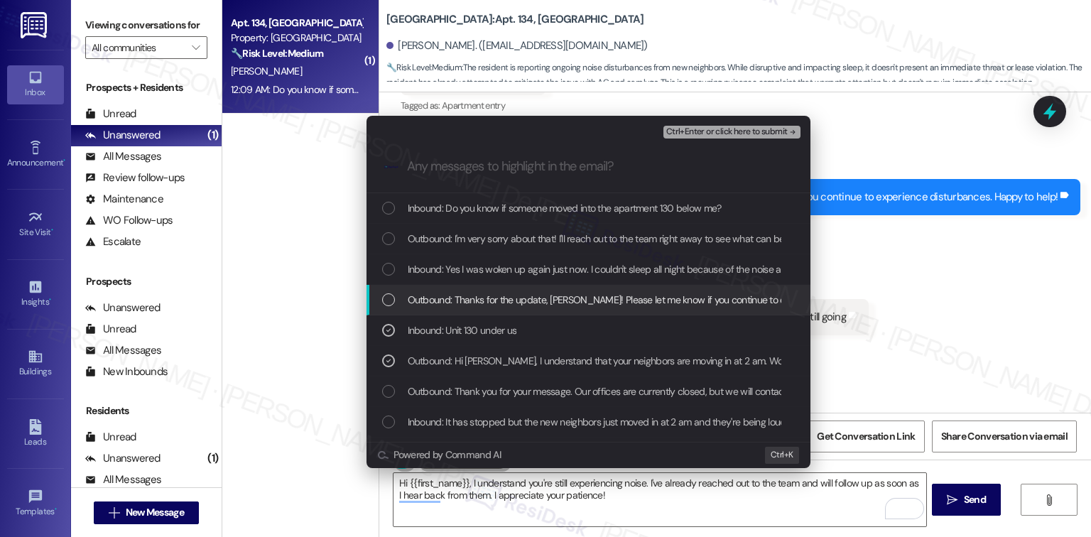
click at [522, 304] on span "Outbound: Thanks for the update, Caila! Please let me know if you continue to e…" at bounding box center [678, 300] width 541 height 16
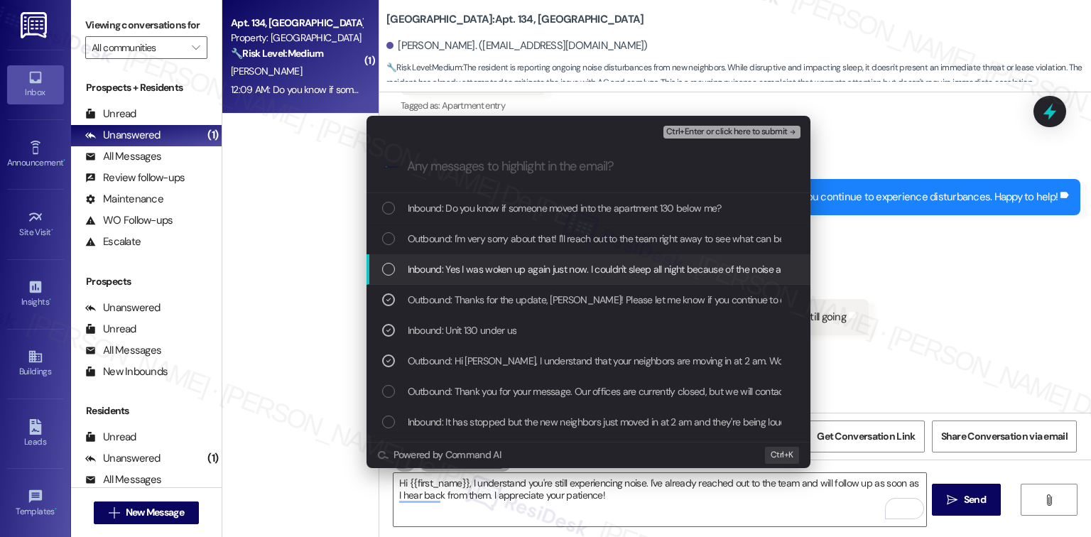
click at [540, 268] on span "Inbound: Yes I was woken up again just now. I couldn't sleep all night because …" at bounding box center [626, 269] width 437 height 16
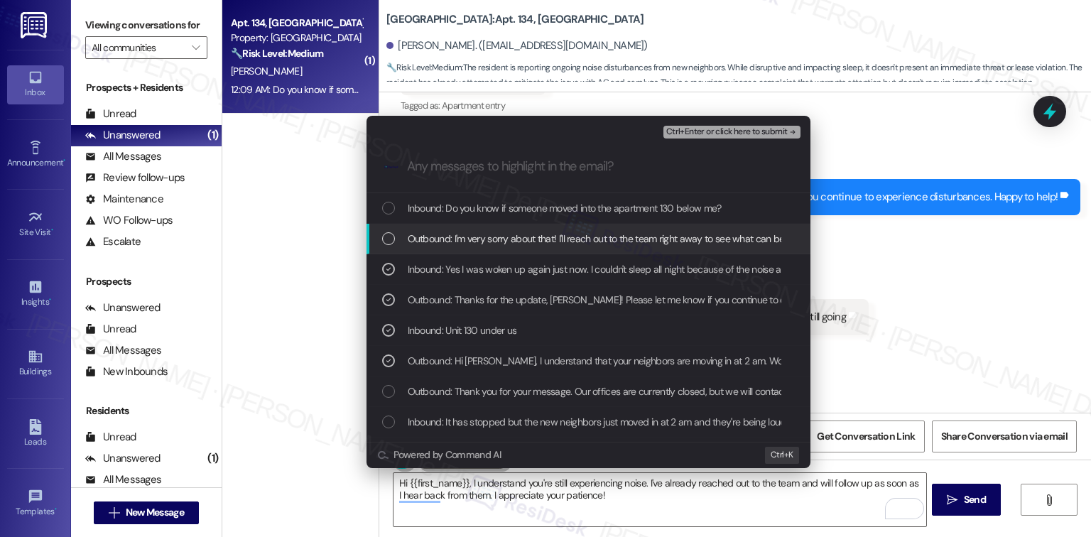
click at [559, 242] on span "Outbound: I'm very sorry about that! I'll reach out to the team right away to s…" at bounding box center [722, 239] width 629 height 16
click at [565, 202] on span "Inbound: Do you know if someone moved into the apartment 130 below me?" at bounding box center [565, 208] width 314 height 16
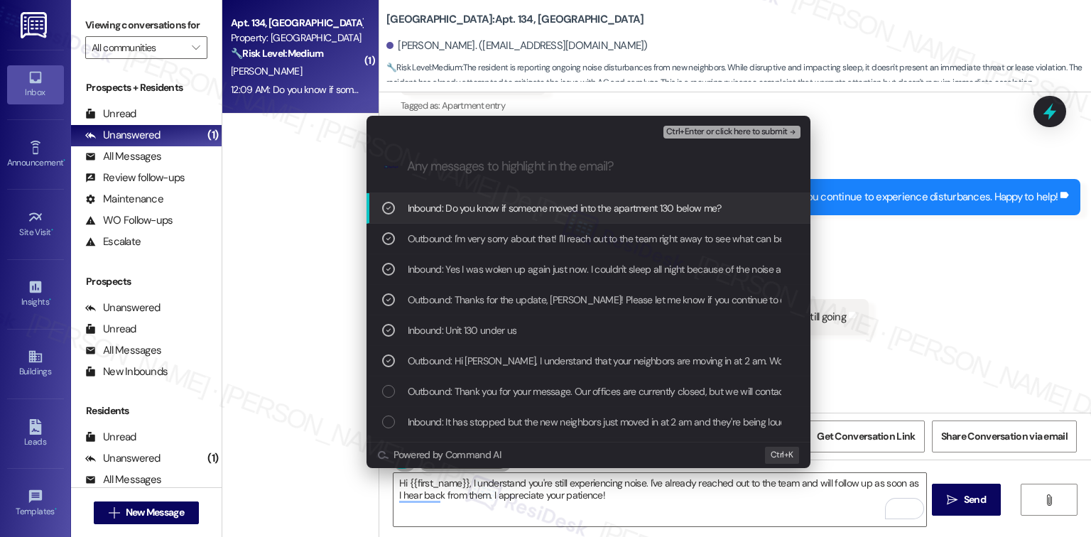
click at [747, 129] on span "Ctrl+Enter or click here to submit" at bounding box center [727, 132] width 122 height 10
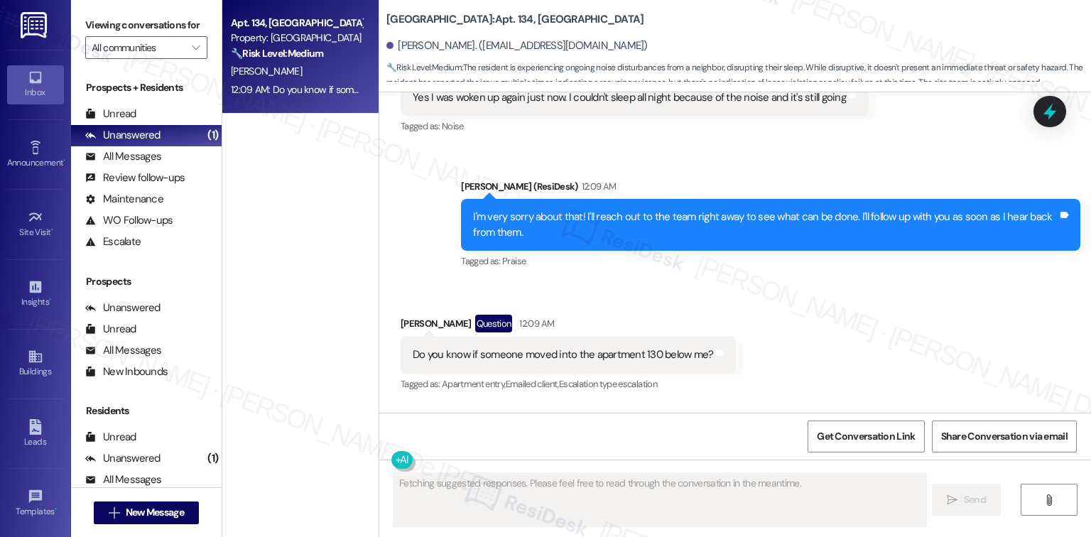
scroll to position [33003, 0]
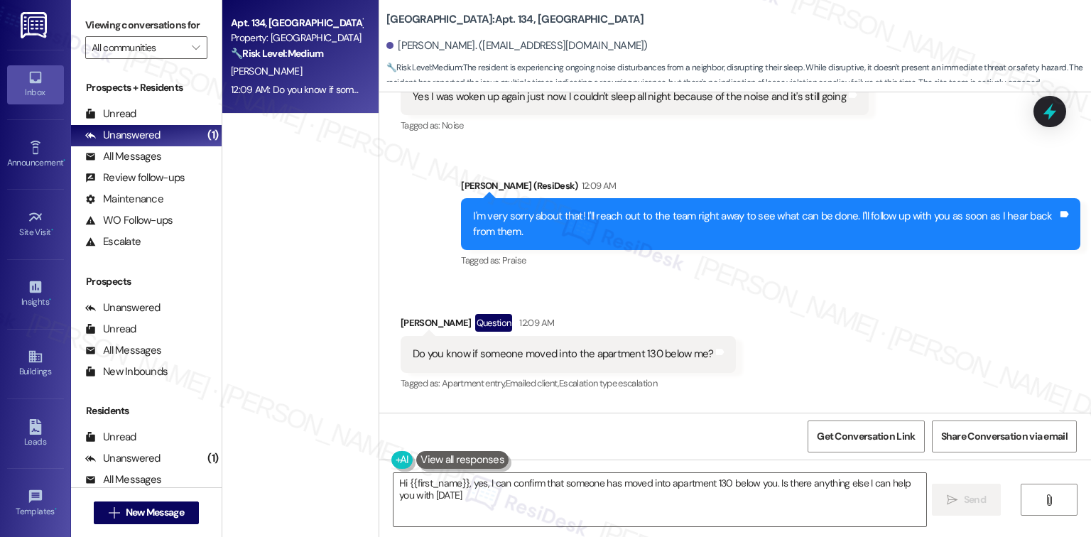
type textarea "Hi {{first_name}}, yes, I can confirm that someone has moved into apartment 130…"
click at [827, 435] on span "Get Conversation Link" at bounding box center [866, 436] width 98 height 15
click at [858, 433] on span "Get Conversation Link" at bounding box center [866, 436] width 98 height 15
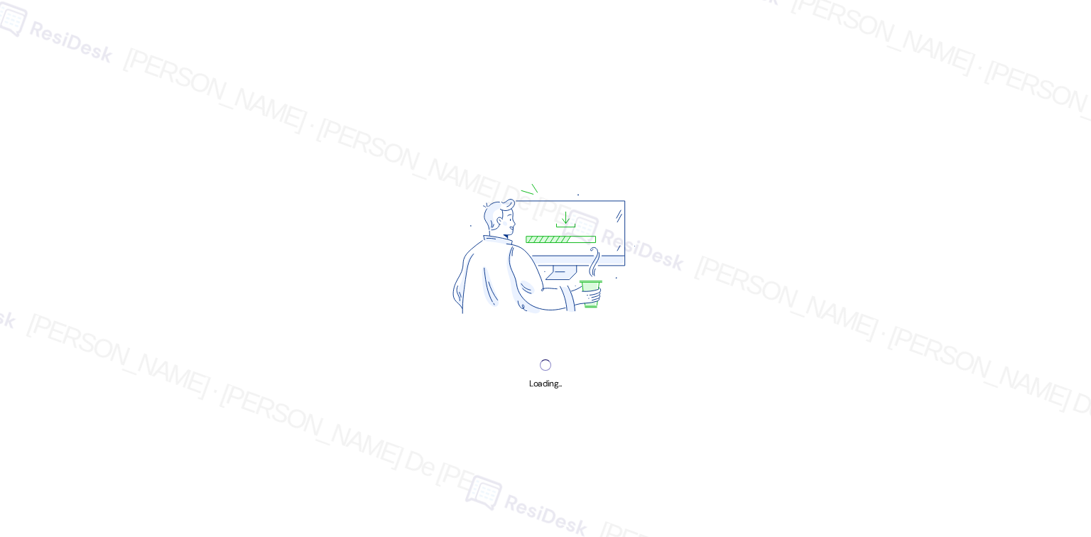
scroll to position [3794, 0]
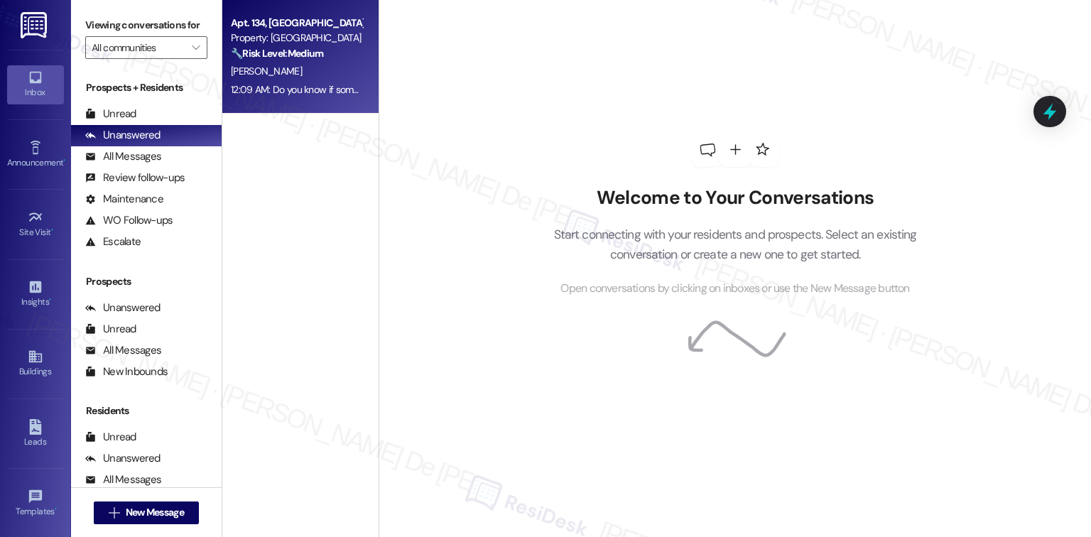
click at [280, 68] on div "[PERSON_NAME]" at bounding box center [297, 72] width 134 height 18
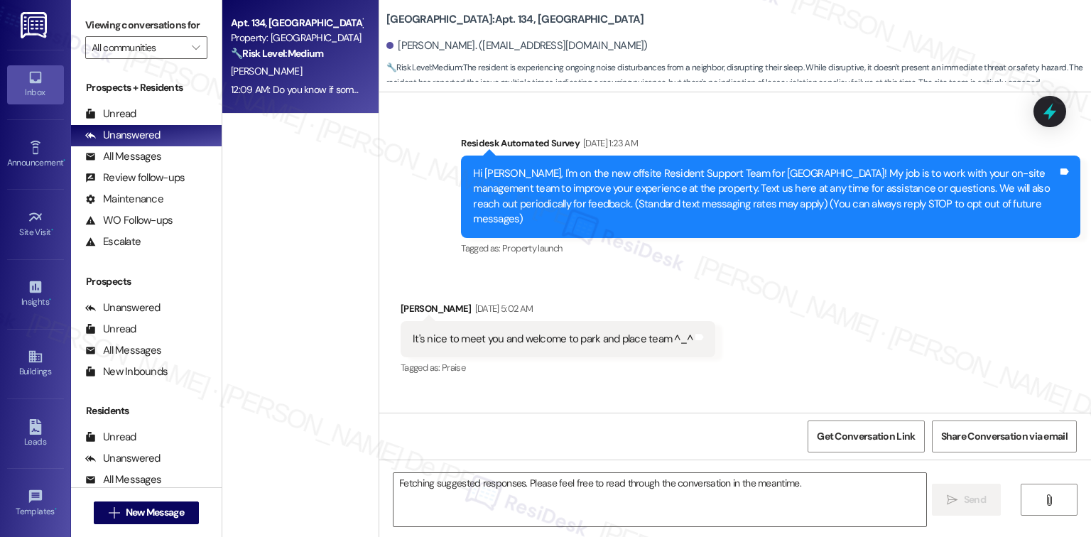
scroll to position [33003, 0]
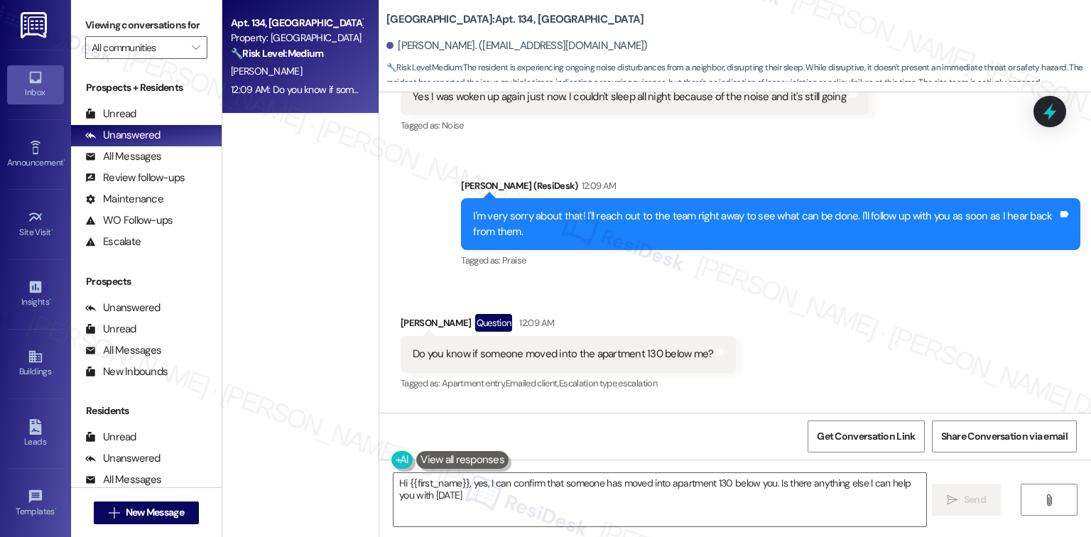
type textarea "Hi {{first_name}}, yes, I can confirm that someone has moved into apartment 130…"
